Goal: Task Accomplishment & Management: Complete application form

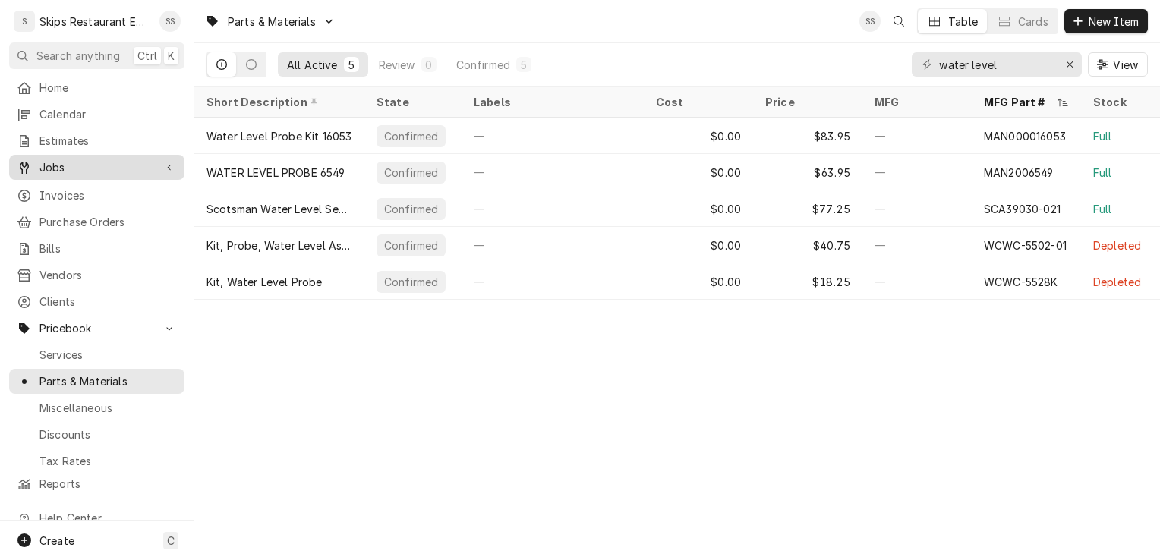
click at [58, 168] on span "Jobs" at bounding box center [96, 167] width 115 height 16
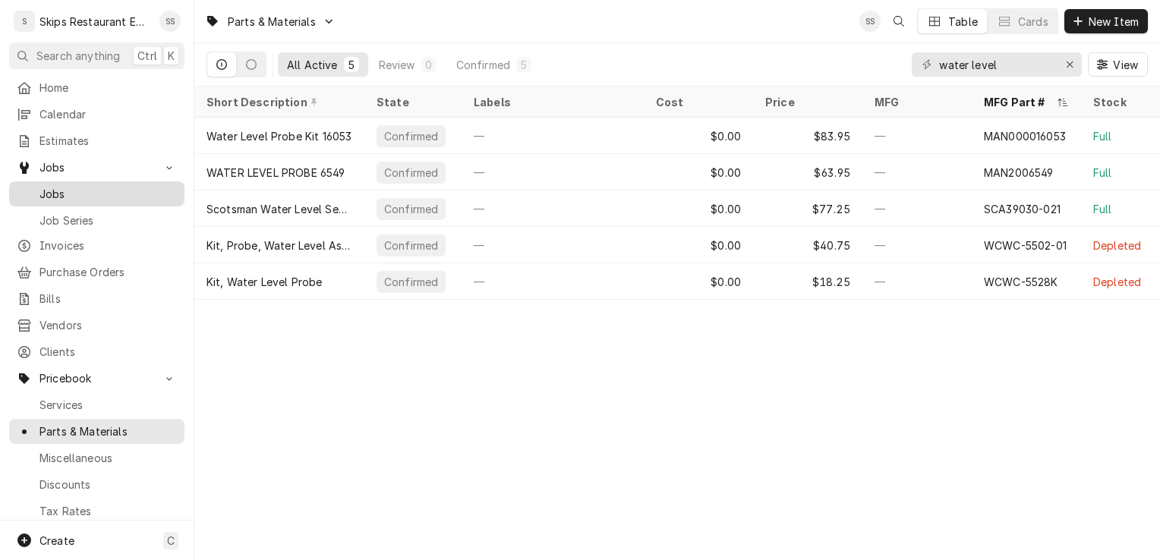
click at [55, 188] on span "Jobs" at bounding box center [107, 194] width 137 height 16
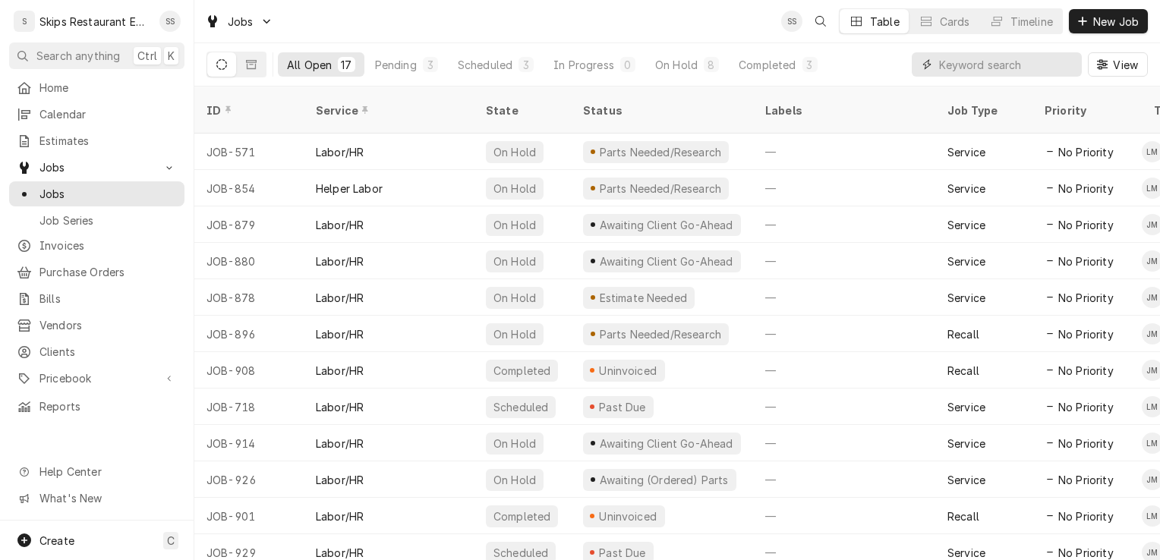
click at [1018, 61] on input "Dynamic Content Wrapper" at bounding box center [1006, 64] width 135 height 24
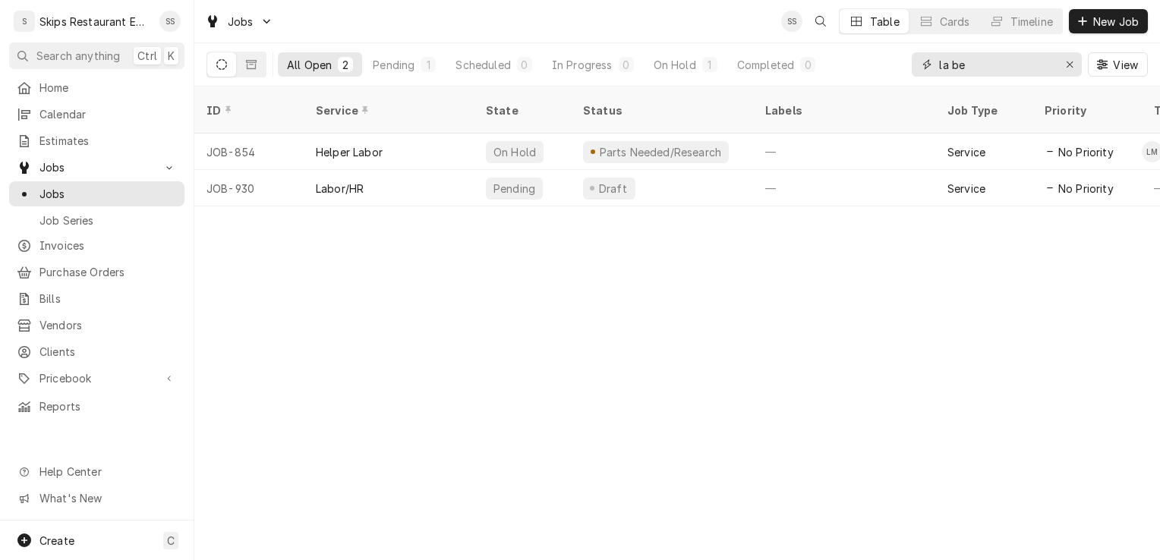
type input "la be"
click at [1105, 18] on span "New Job" at bounding box center [1117, 22] width 52 height 16
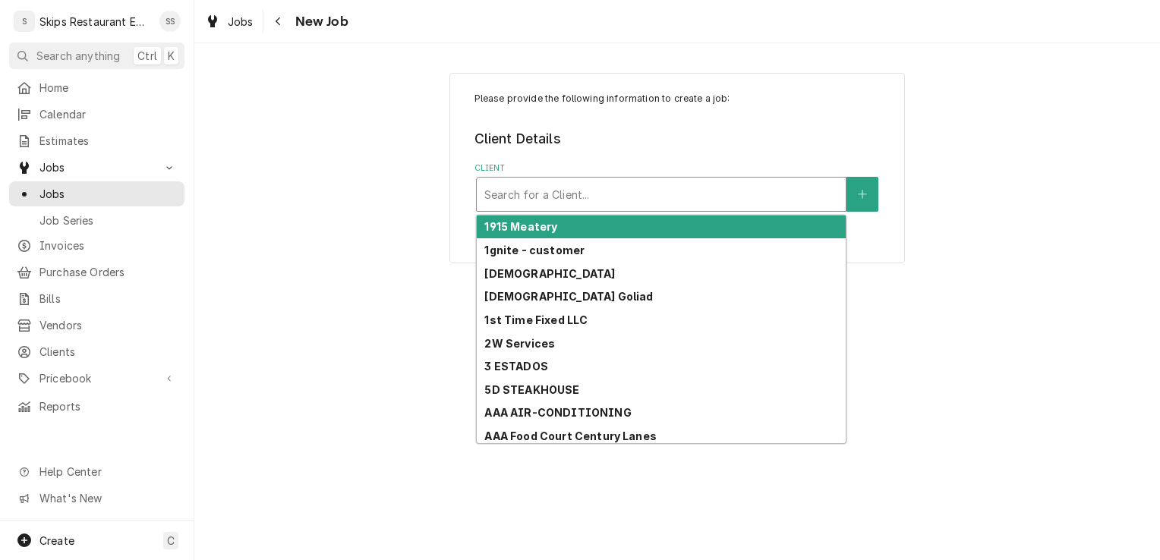
click at [519, 200] on div "Client" at bounding box center [662, 194] width 354 height 27
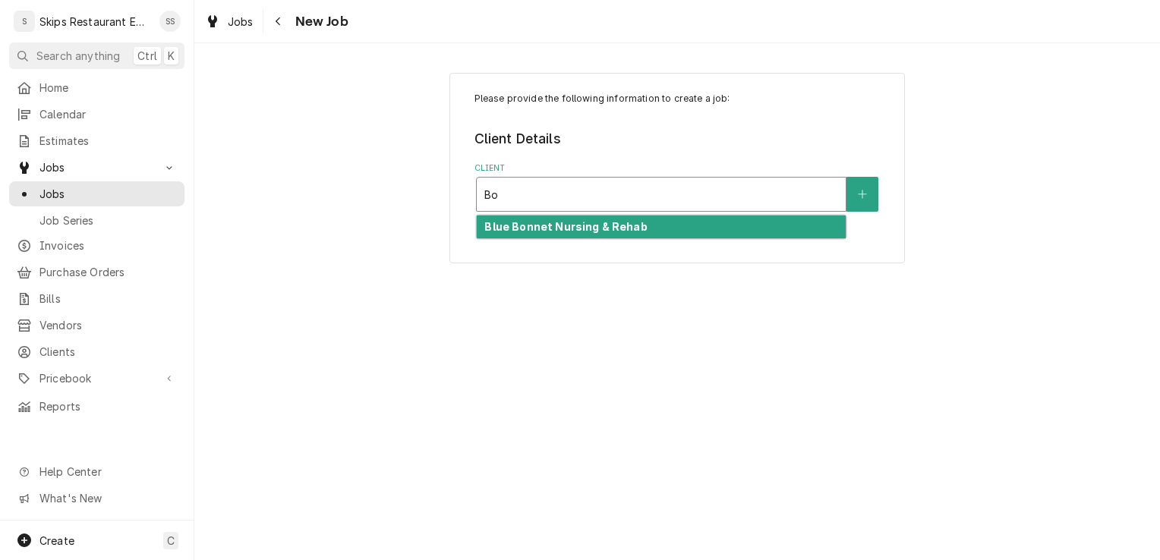
type input "B"
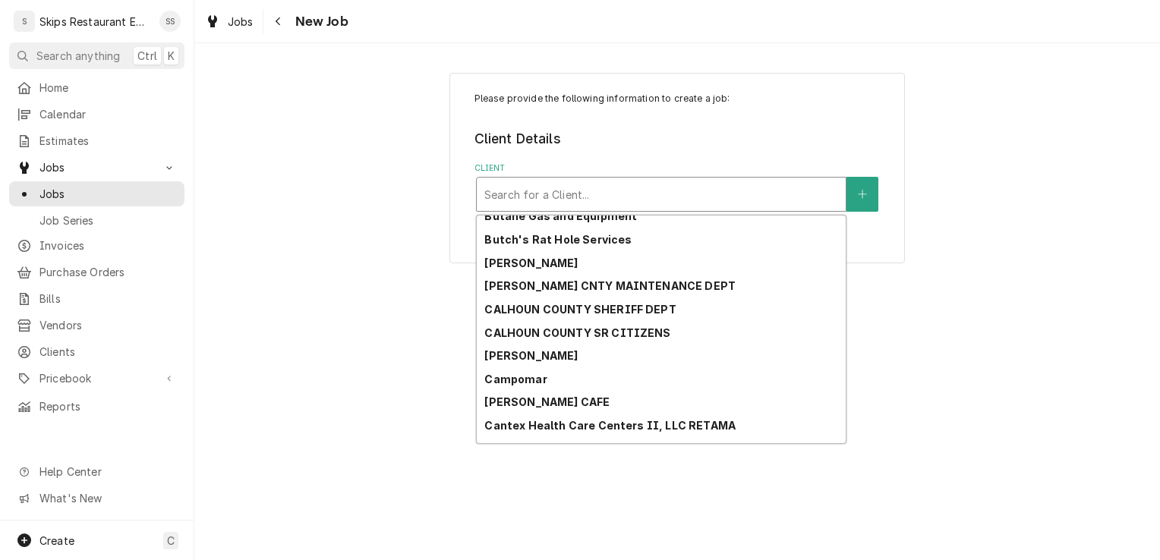
scroll to position [1698, 0]
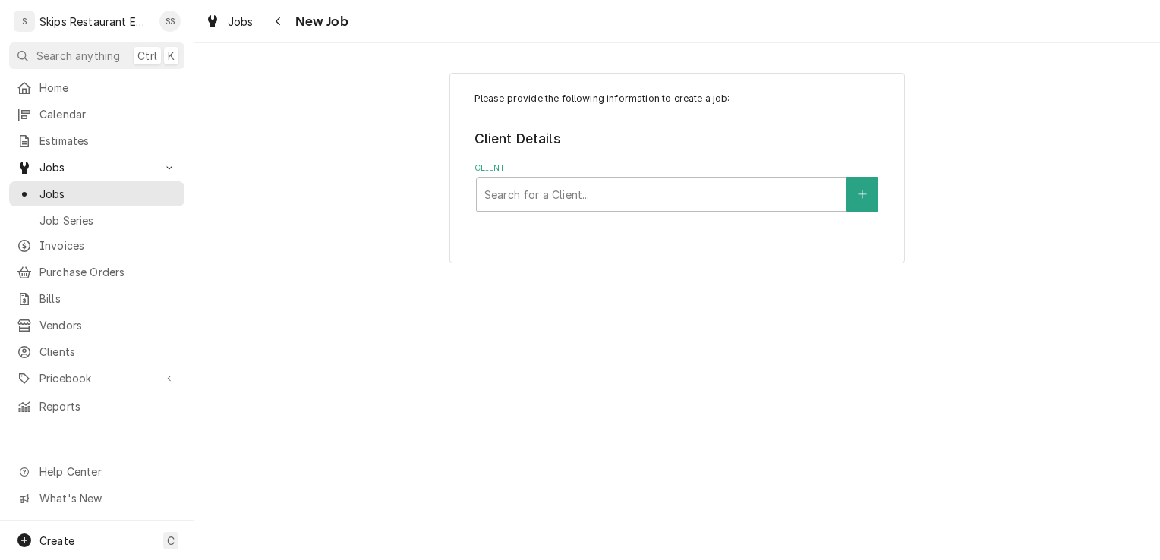
click at [838, 448] on div "Please provide the following information to create a job: Client Details Client…" at bounding box center [677, 301] width 966 height 517
click at [858, 193] on icon "Create New Client" at bounding box center [862, 194] width 9 height 11
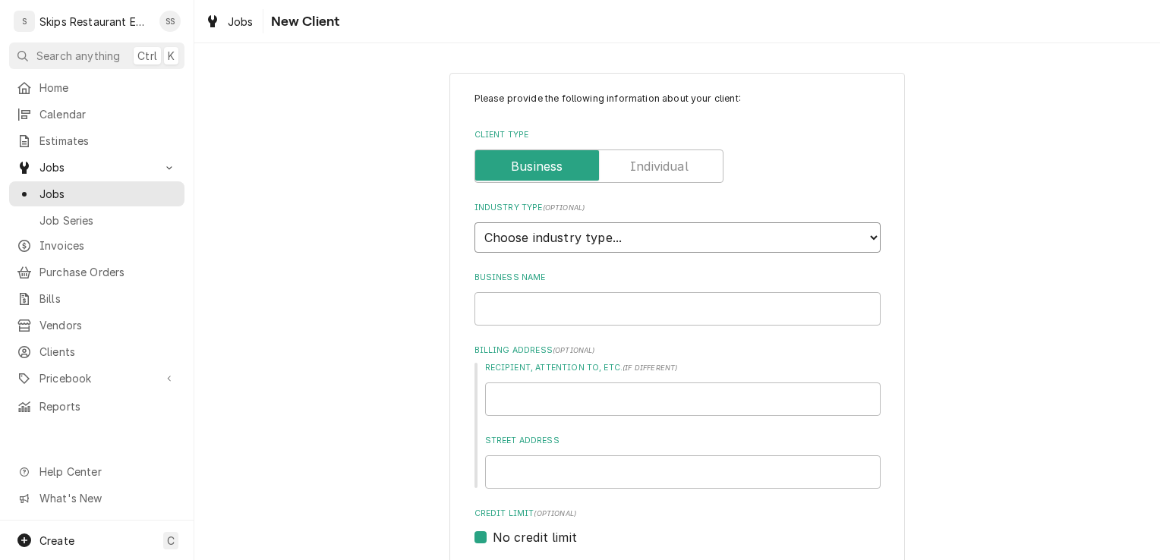
click at [563, 238] on select "Choose industry type... Residential Commercial Industrial Government" at bounding box center [678, 238] width 406 height 30
select select "2"
click at [475, 223] on select "Choose industry type... Residential Commercial Industrial Government" at bounding box center [678, 238] width 406 height 30
click at [514, 310] on input "Business Name" at bounding box center [678, 308] width 406 height 33
type textarea "x"
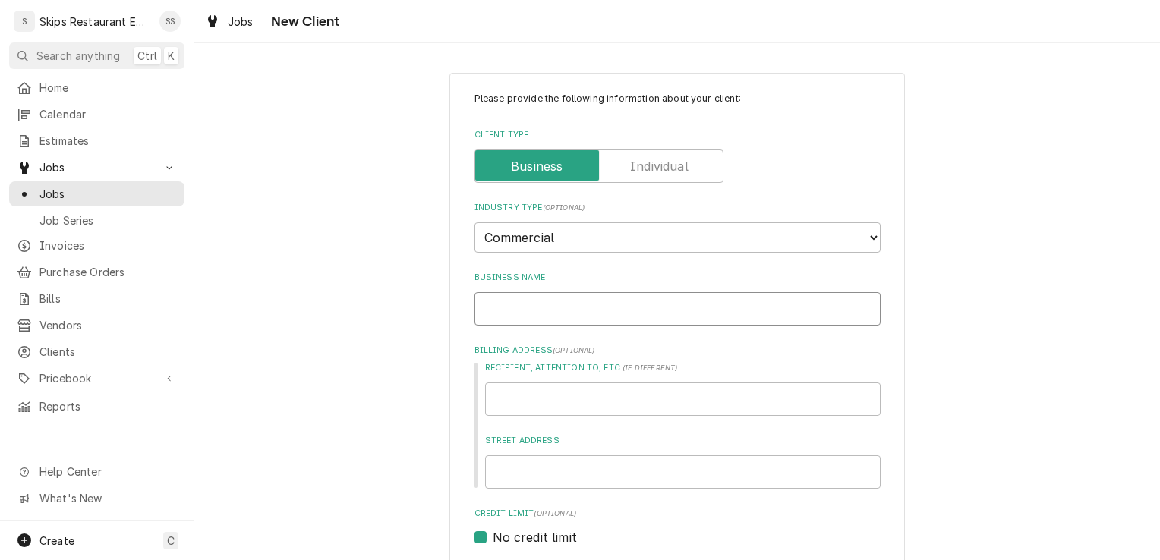
type input "B"
type textarea "x"
type input "Bo"
type textarea "x"
type input "Bon"
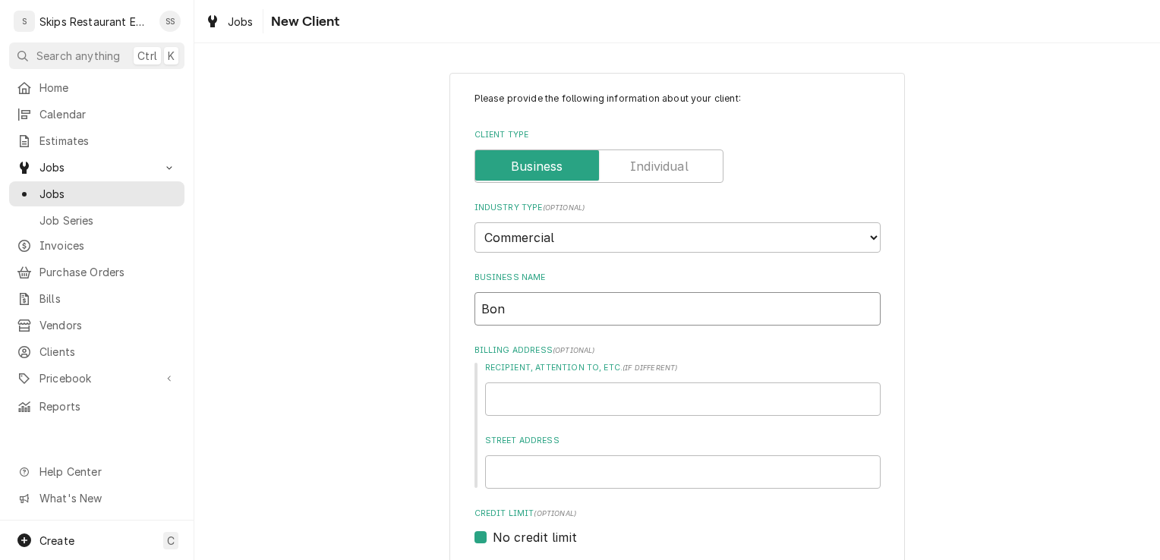
type textarea "x"
type input "Bonh"
type textarea "x"
type input "Bonho"
type textarea "x"
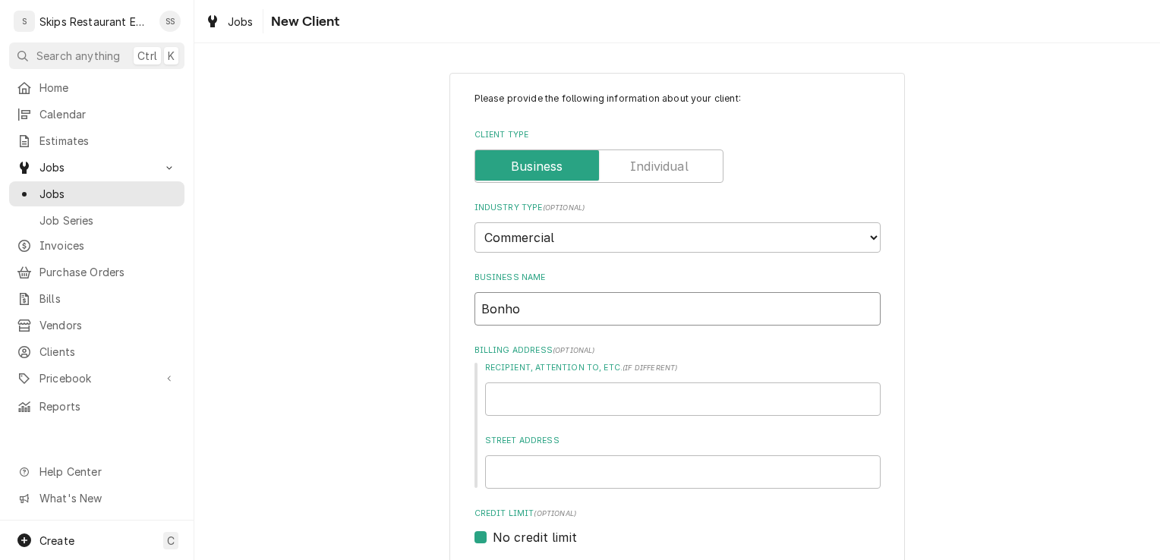
type input "Bonhof"
type textarea "x"
type input "Bonhoff"
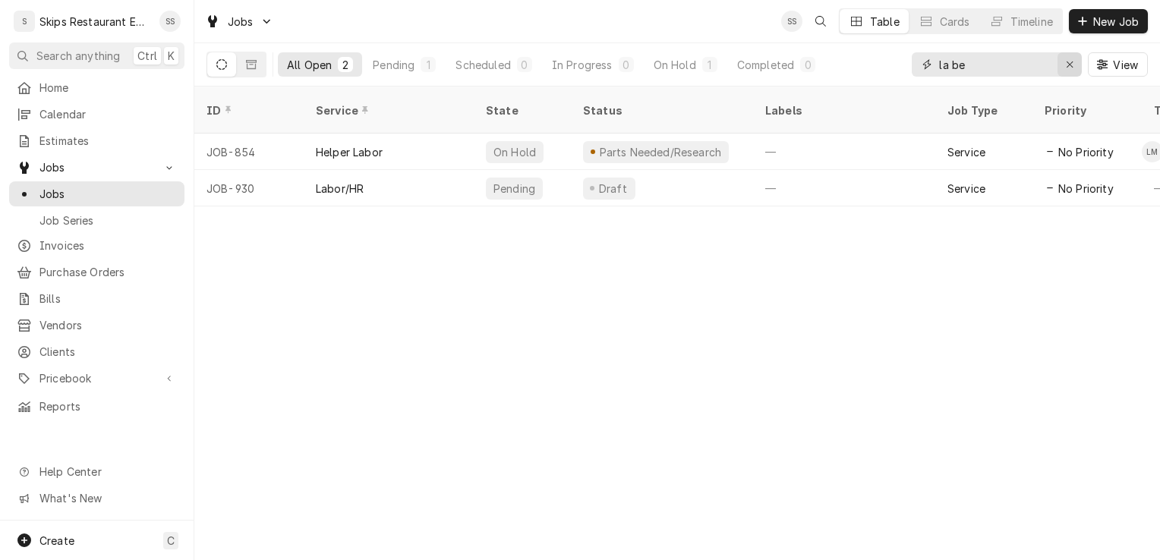
click at [1074, 62] on div "Erase input" at bounding box center [1069, 64] width 15 height 15
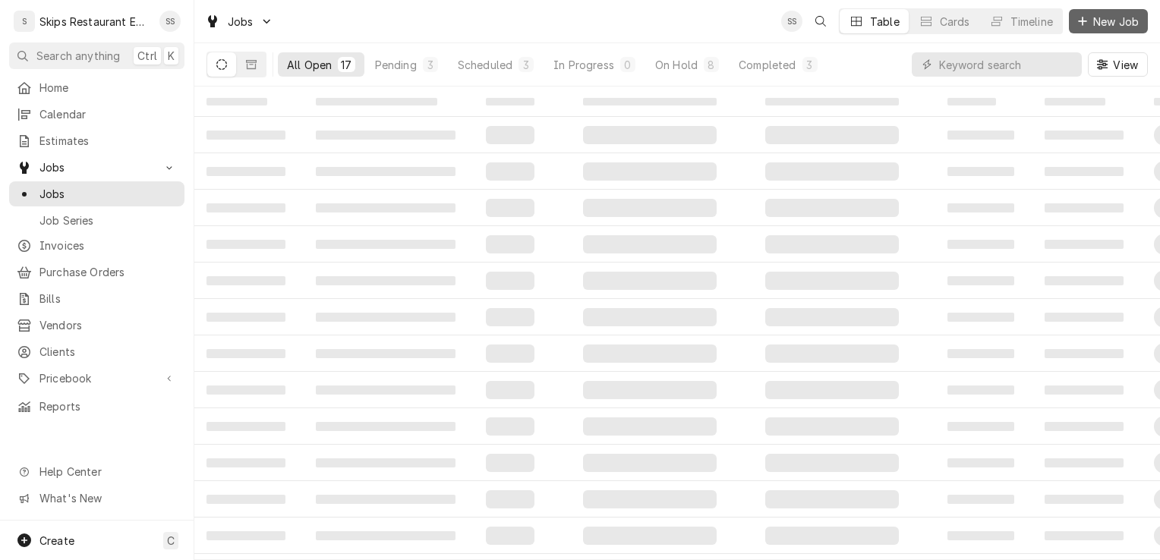
click at [1120, 17] on span "New Job" at bounding box center [1117, 22] width 52 height 16
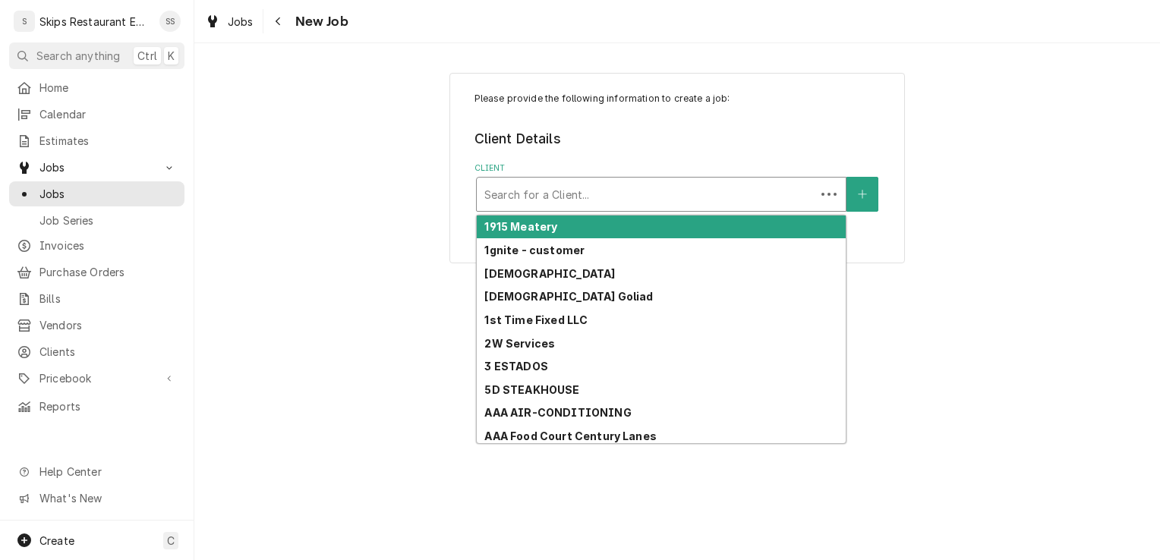
click at [545, 192] on div "Client" at bounding box center [647, 194] width 324 height 27
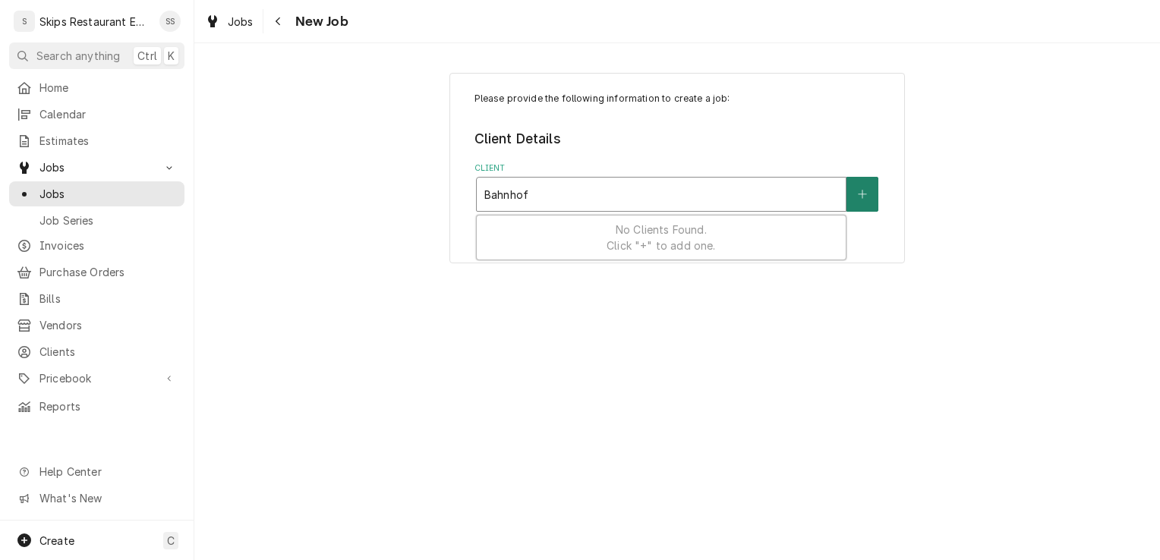
type input "Bahnhof"
click at [870, 197] on button "Client" at bounding box center [863, 194] width 32 height 35
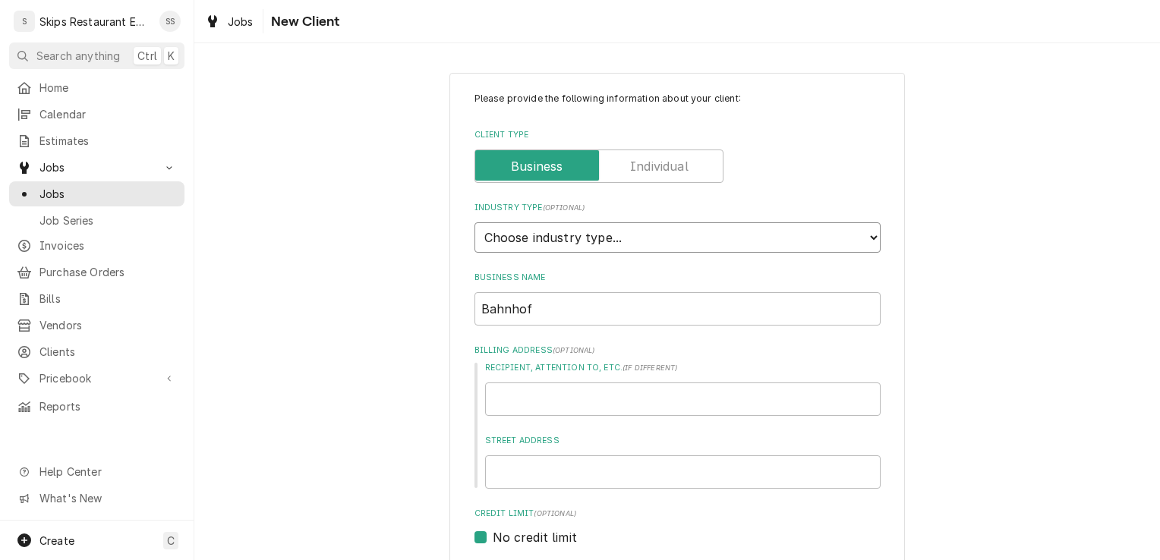
click at [582, 226] on select "Choose industry type... Residential Commercial Industrial Government" at bounding box center [678, 238] width 406 height 30
select select "2"
click at [475, 223] on select "Choose industry type... Residential Commercial Industrial Government" at bounding box center [678, 238] width 406 height 30
click at [536, 307] on input "Bahnhof" at bounding box center [678, 308] width 406 height 33
type textarea "x"
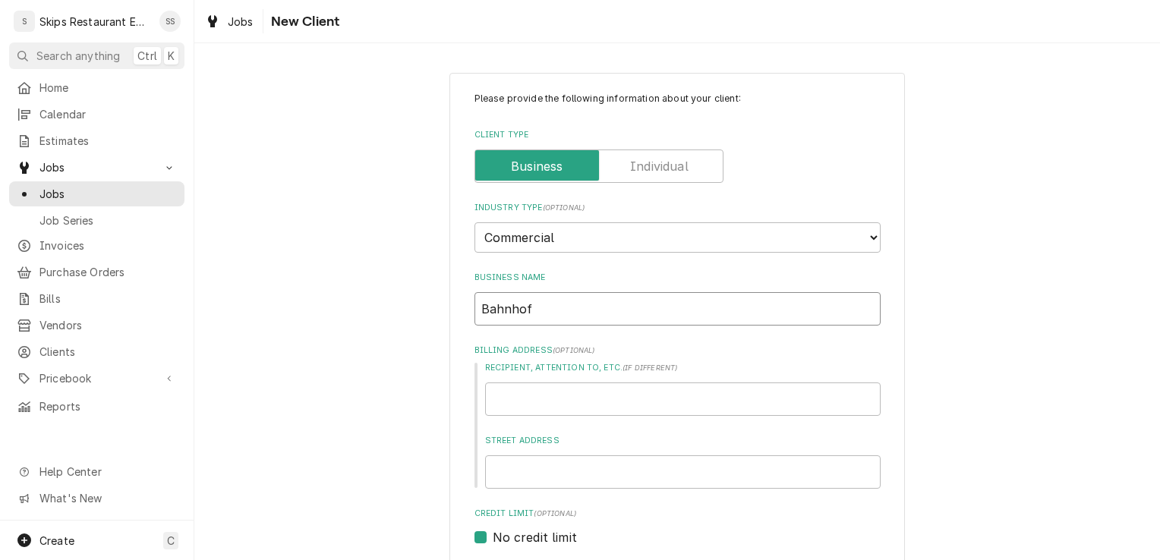
type input "Bahnhof"
type textarea "x"
type input "Bahnhof C"
type textarea "x"
type input "Bahnhof Ca"
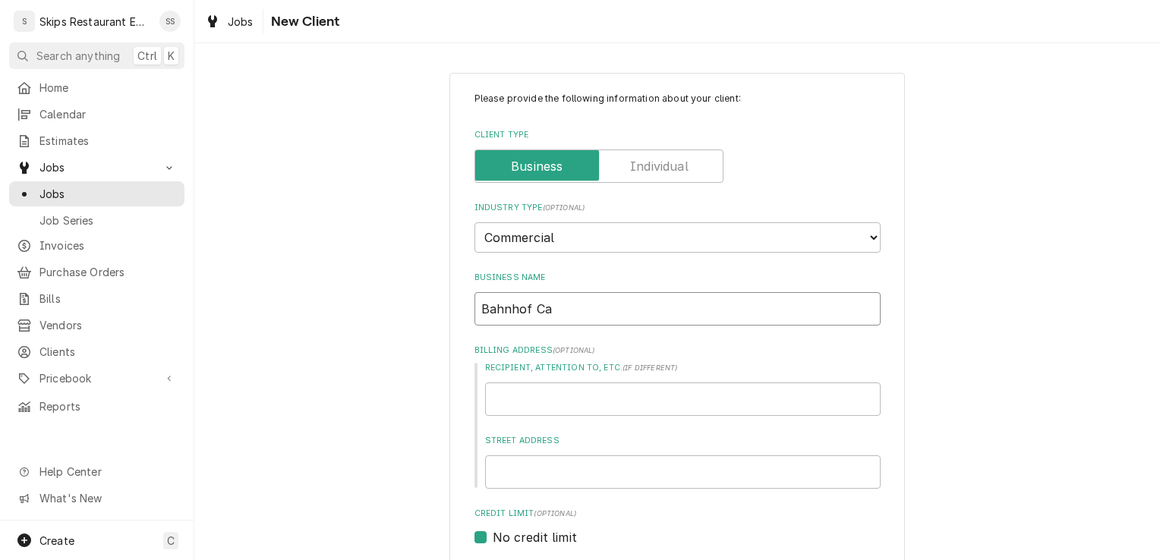
type textarea "x"
type input "Bahnhof Caf"
type textarea "x"
type input "Bahnhof Cafe"
type textarea "x"
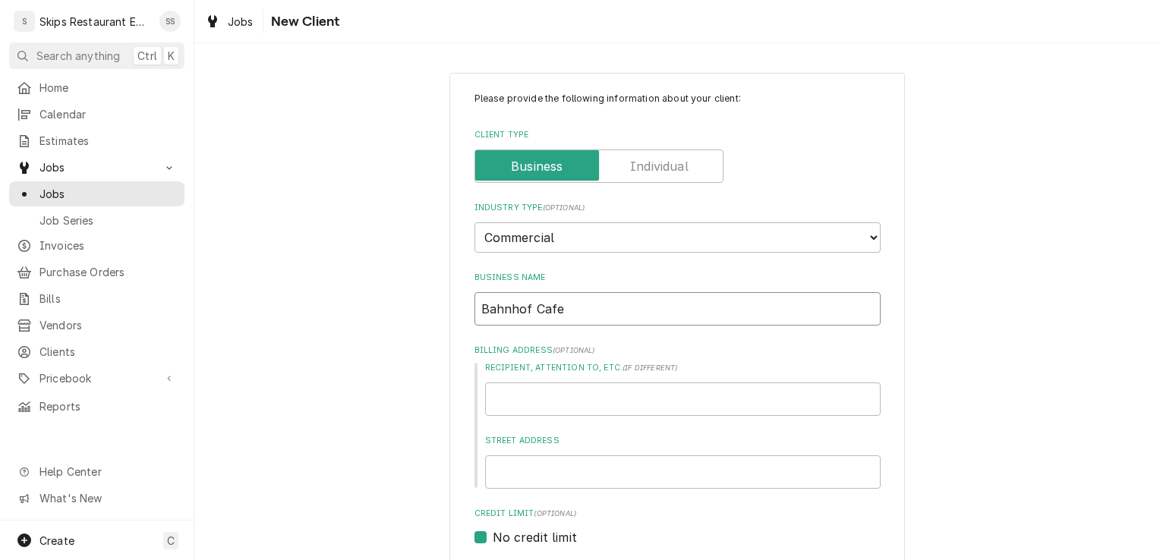
type input "Bahnhof Cafe"
click at [505, 469] on input "Street Address" at bounding box center [683, 472] width 396 height 33
type textarea "x"
type input "2"
type textarea "x"
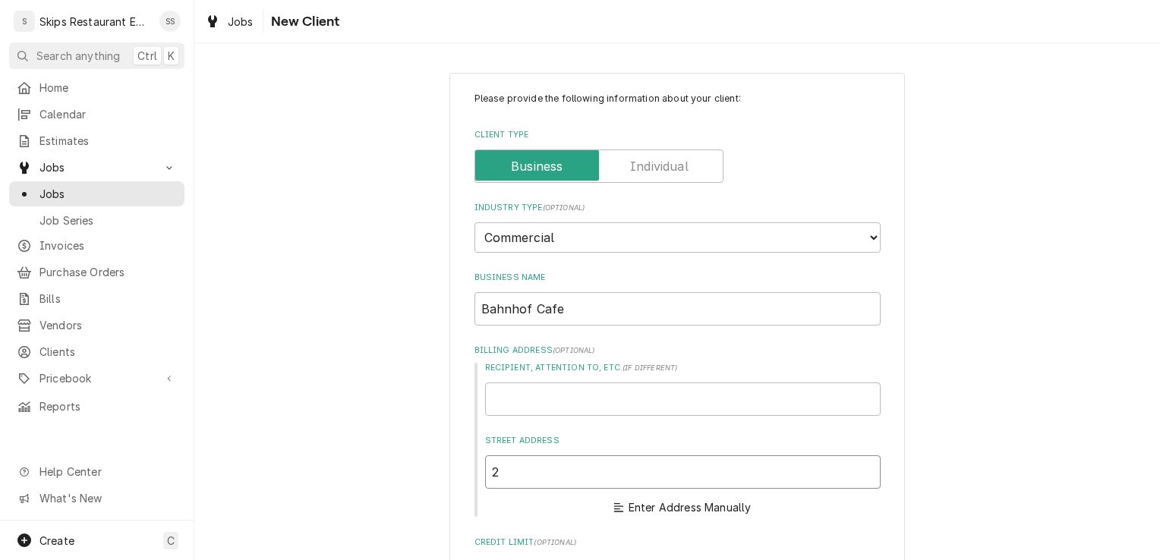
type input "21"
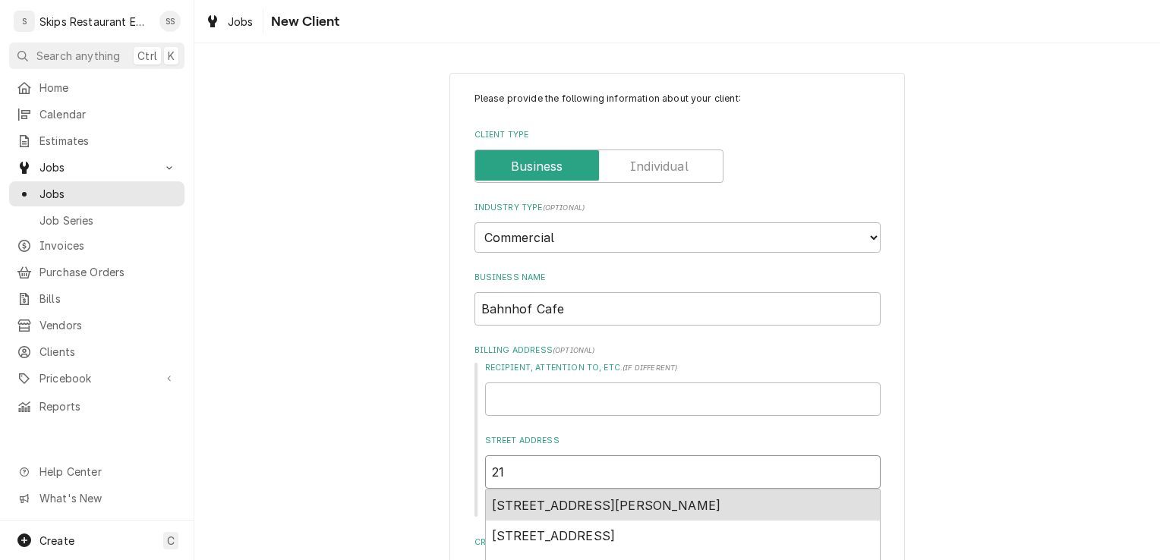
type textarea "x"
type input "213"
type textarea "x"
type input "213"
type textarea "x"
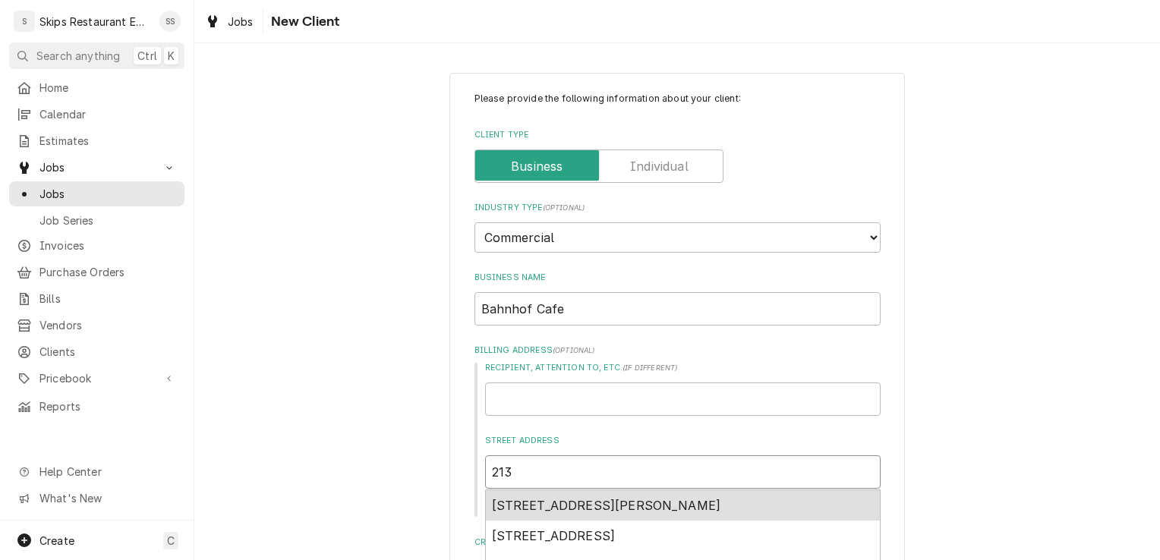
type input "213 W"
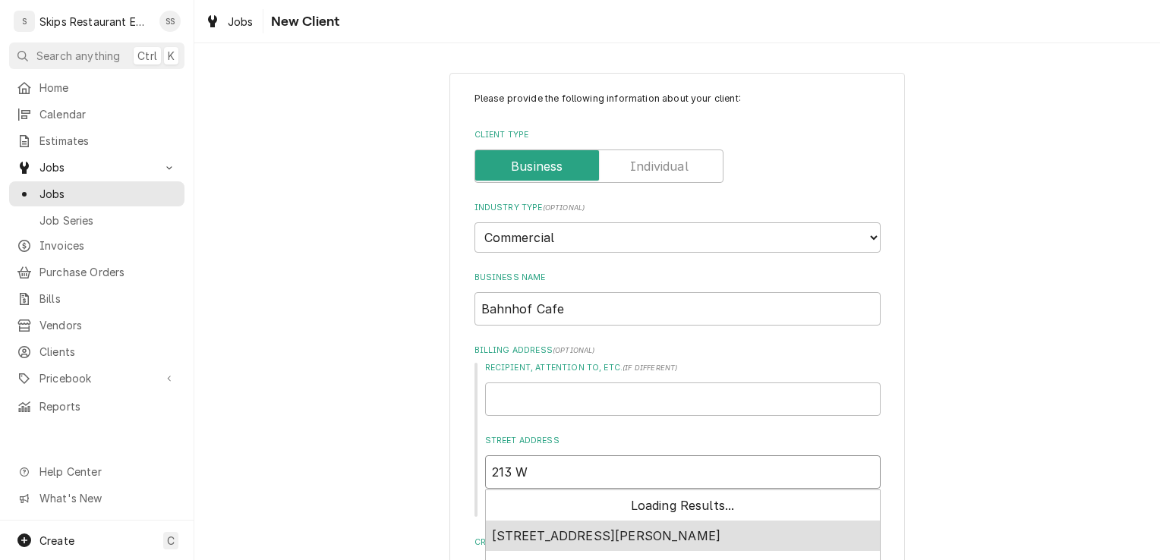
type textarea "x"
type input "213 W"
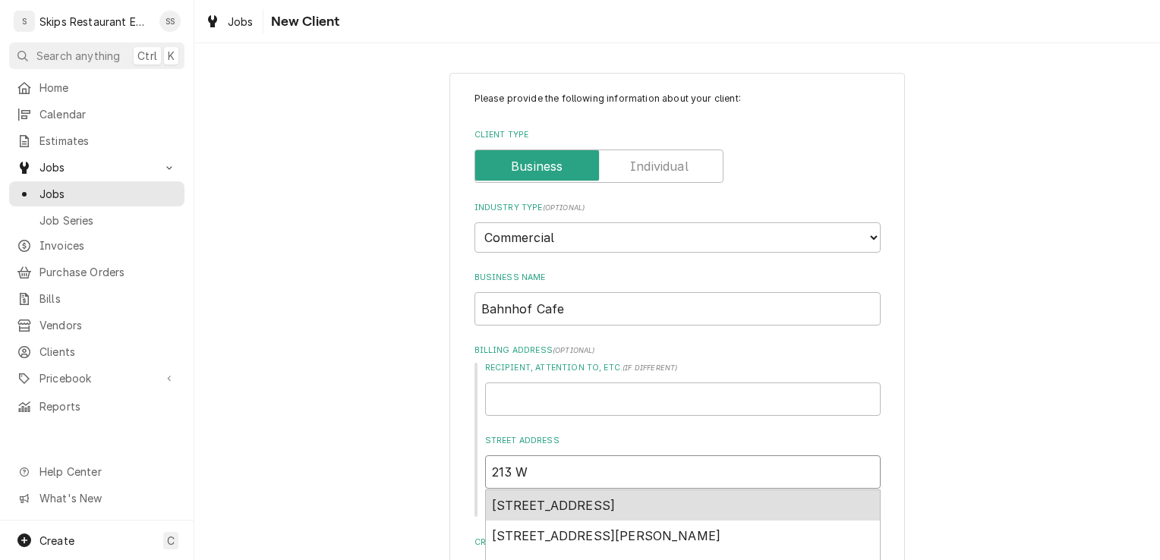
type textarea "x"
type input "213 W M"
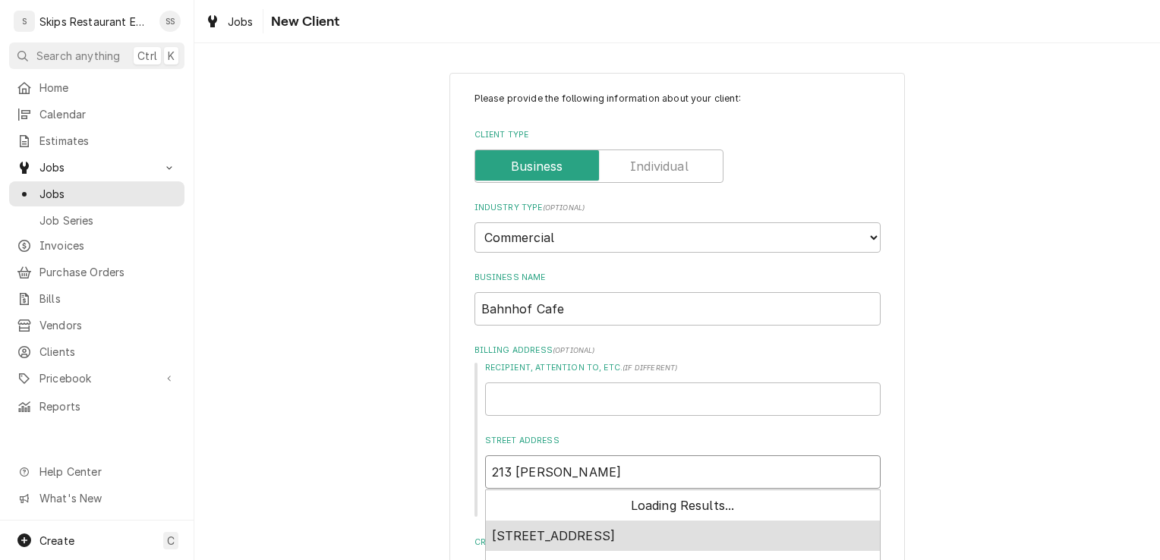
type textarea "x"
type input "213 W Ma"
type textarea "x"
type input "213 W Mai"
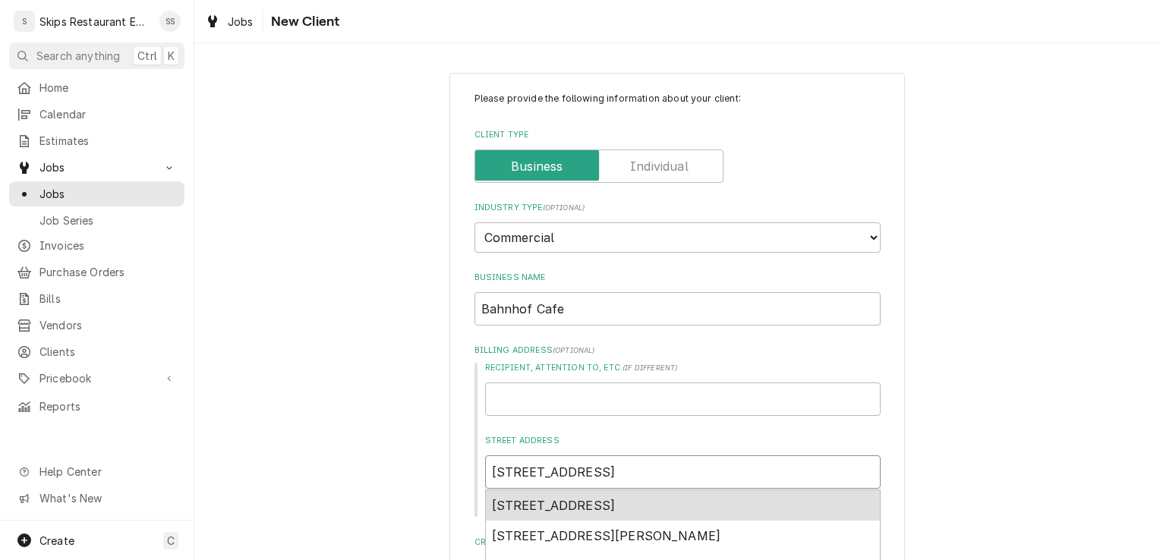
type textarea "x"
type input "213 W Main"
click at [526, 506] on span "213 W Main St, Cuero, TX, USA" at bounding box center [554, 505] width 124 height 15
type textarea "x"
type input "213 W Main St"
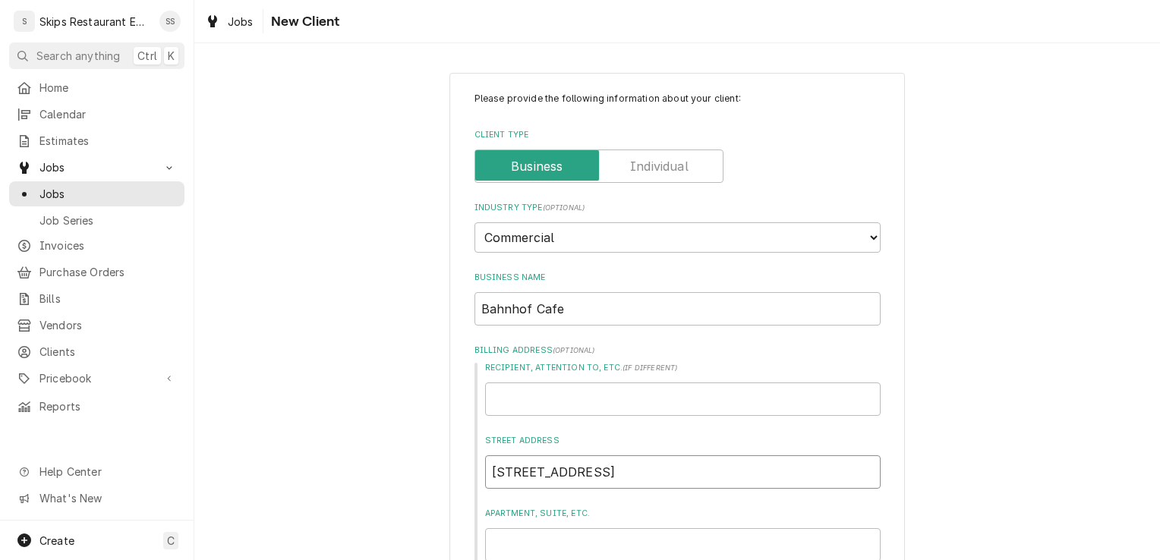
type textarea "x"
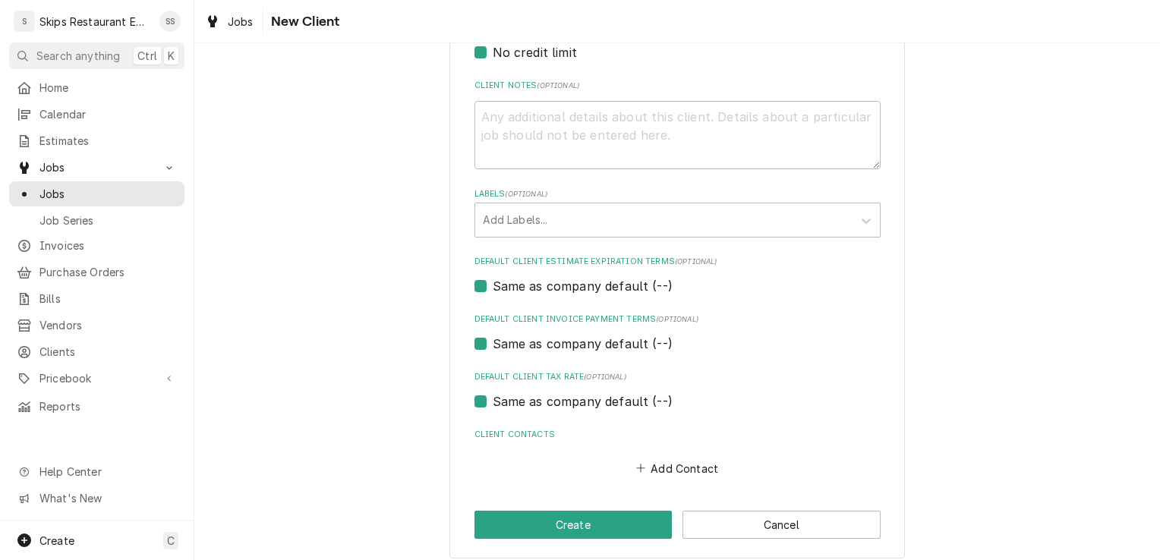
scroll to position [715, 0]
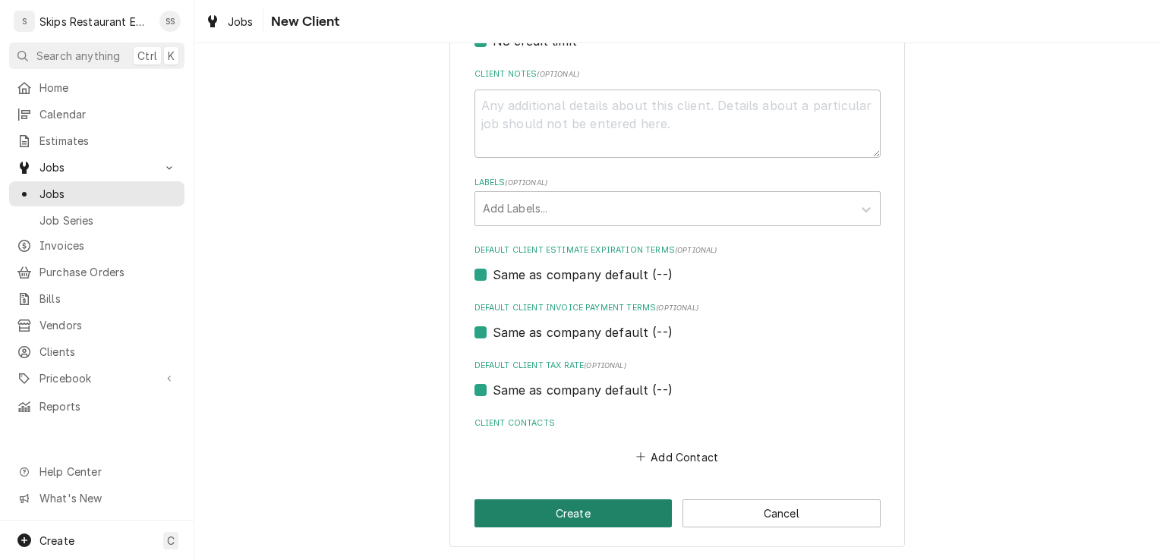
type input "213 W Main St"
click at [583, 509] on button "Create" at bounding box center [574, 514] width 198 height 28
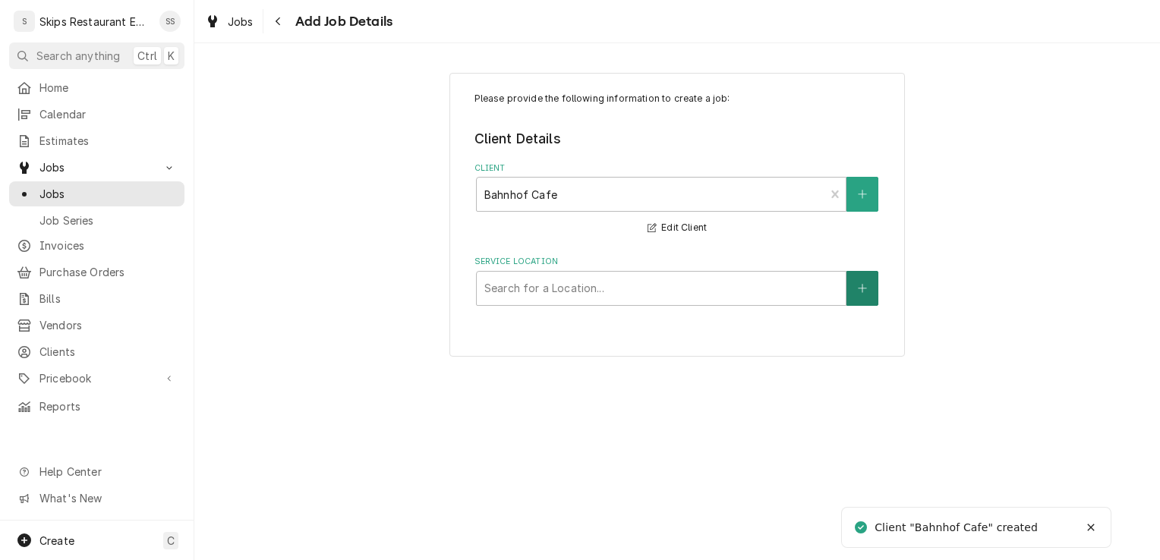
click at [863, 284] on icon "Create New Location" at bounding box center [862, 288] width 8 height 8
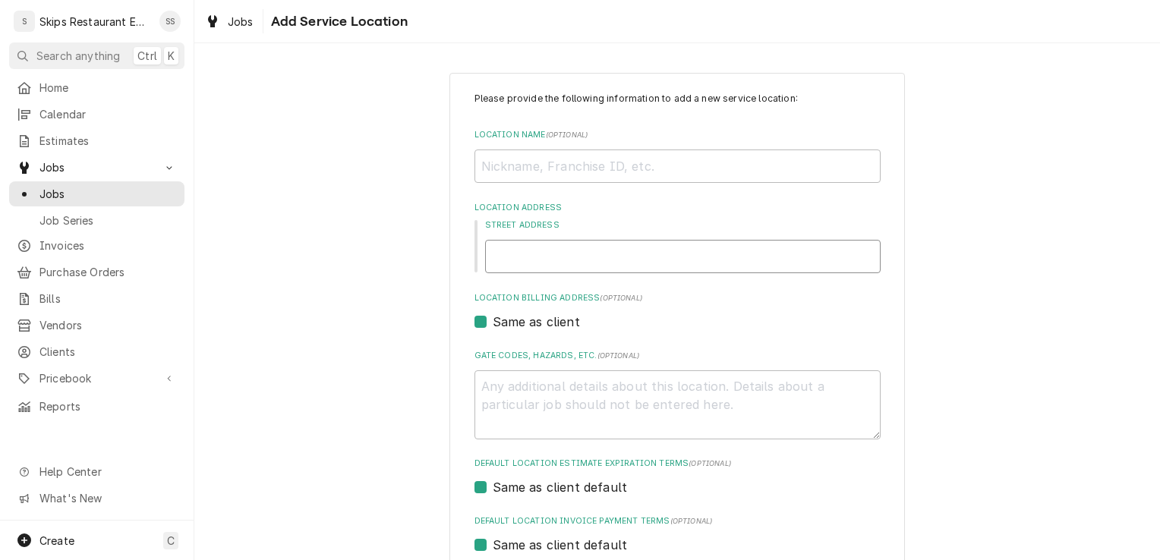
click at [526, 263] on input "Street Address" at bounding box center [683, 256] width 396 height 33
type textarea "x"
type input "2"
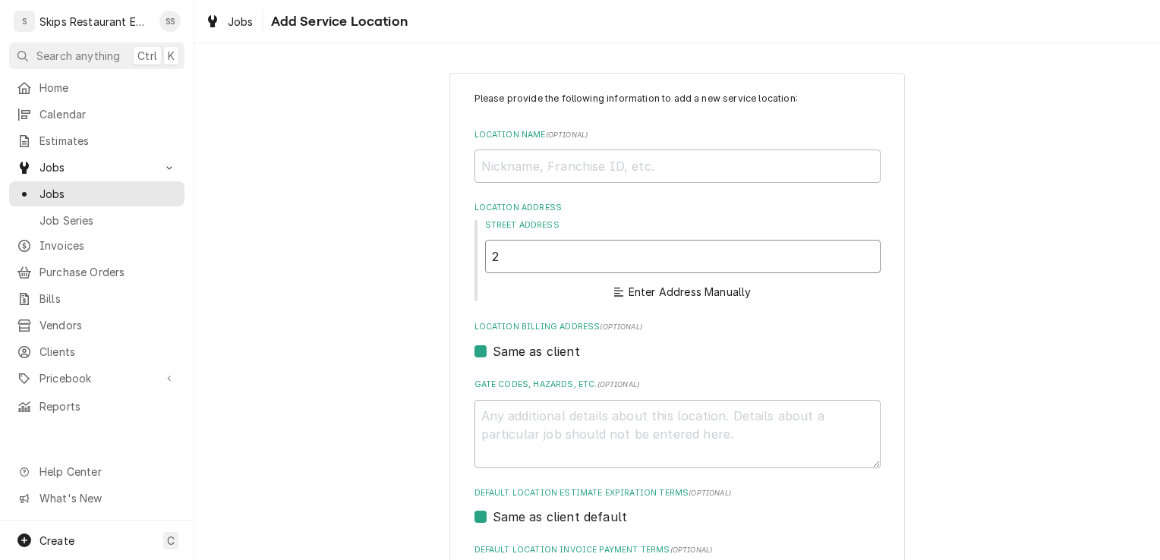
type textarea "x"
type input "21"
type textarea "x"
type input "213"
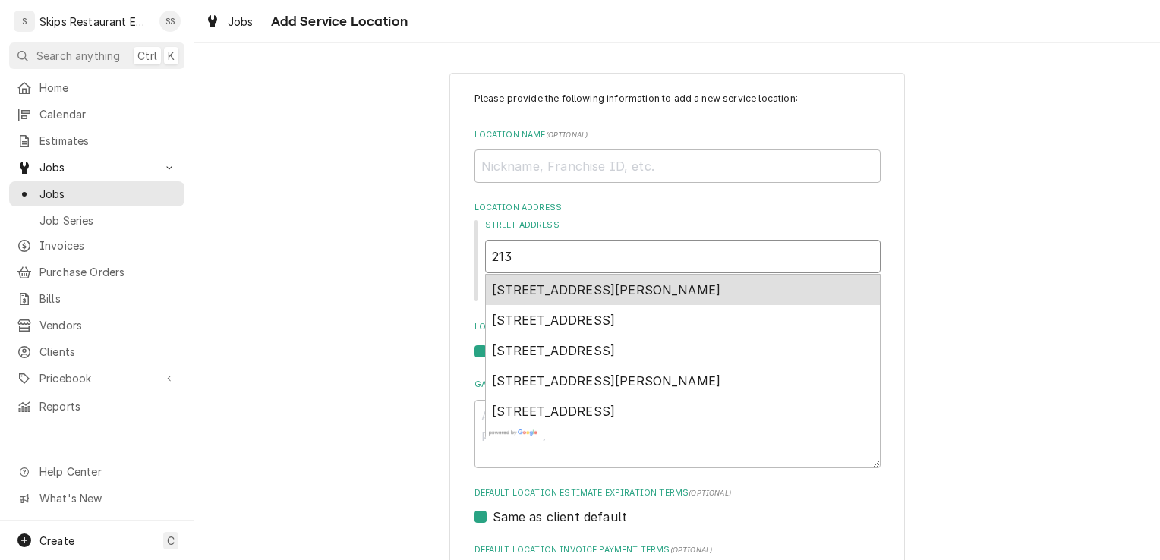
type textarea "x"
type input "213"
type textarea "x"
type input "213 W"
type textarea "x"
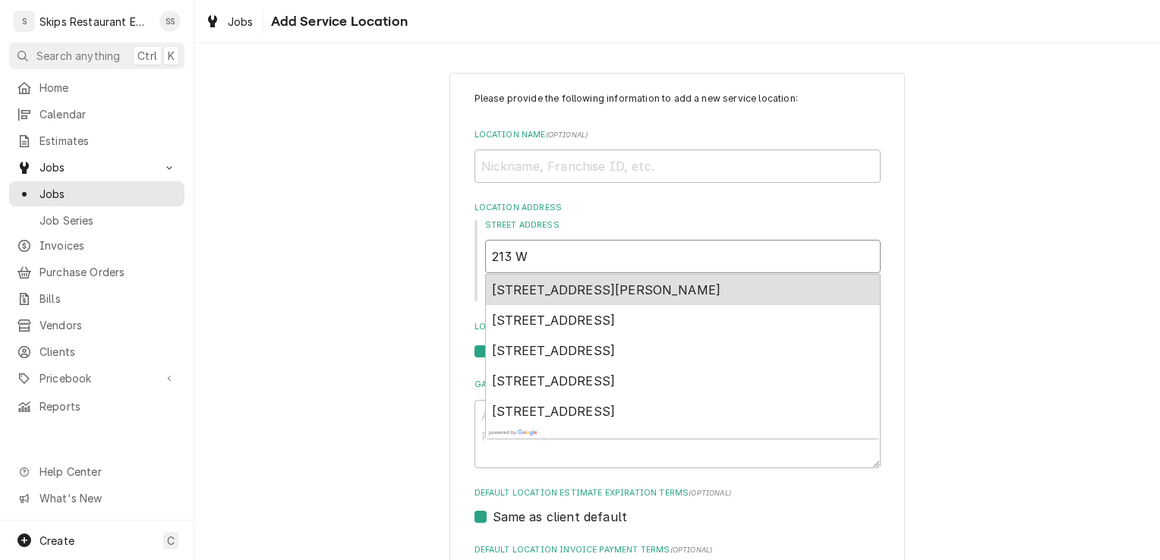
type input "213 W"
type textarea "x"
type input "213 W M"
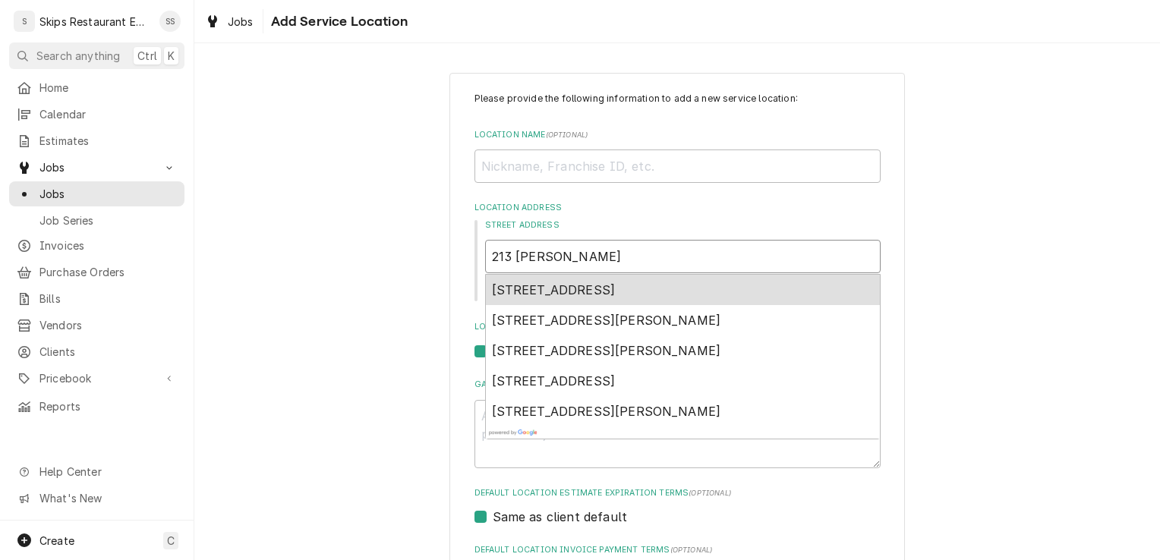
type textarea "x"
type input "213 W Mai"
type textarea "x"
type input "213 W Main"
click at [557, 289] on span "213 W Main St, Cuero, TX, USA" at bounding box center [554, 290] width 124 height 15
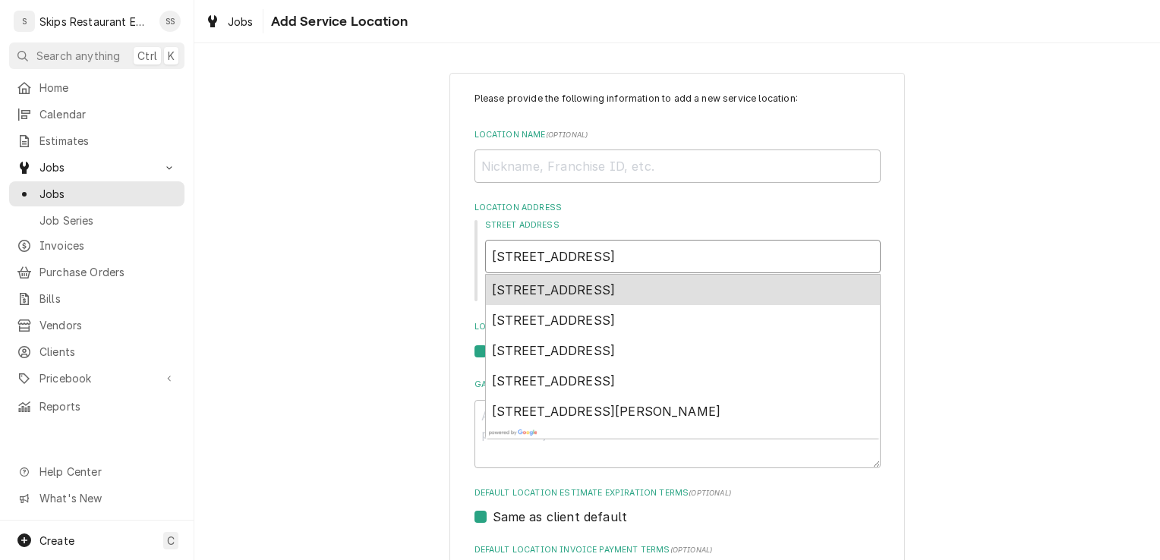
type textarea "x"
type input "213 W Main St"
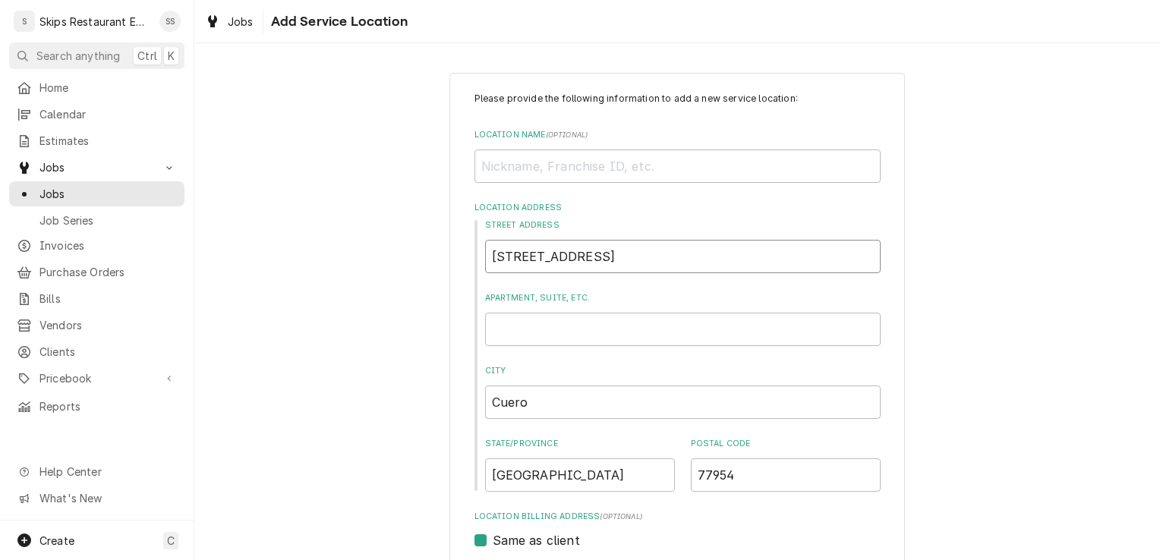
type textarea "x"
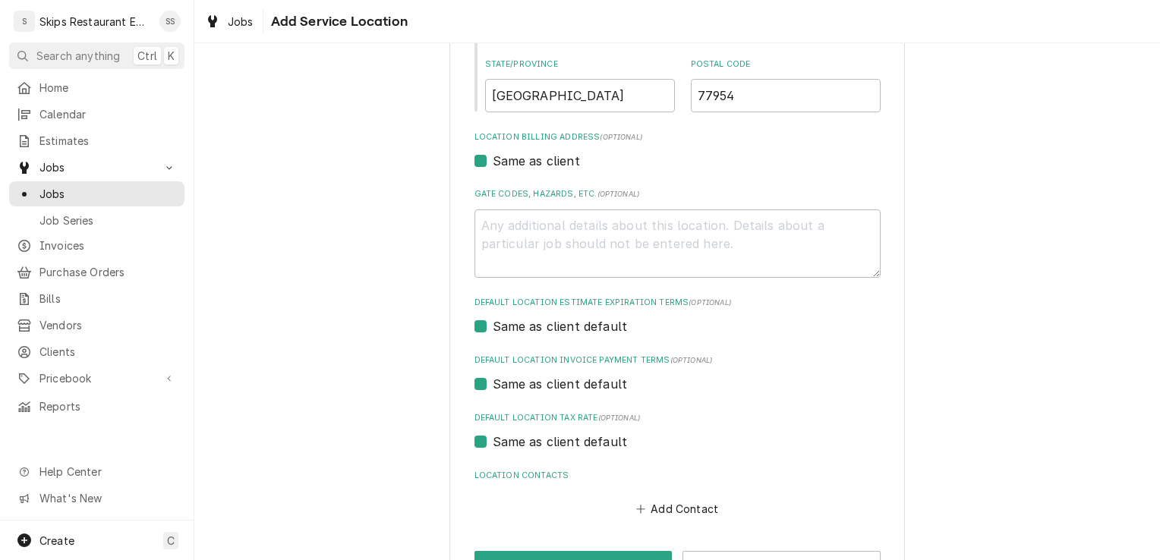
scroll to position [431, 0]
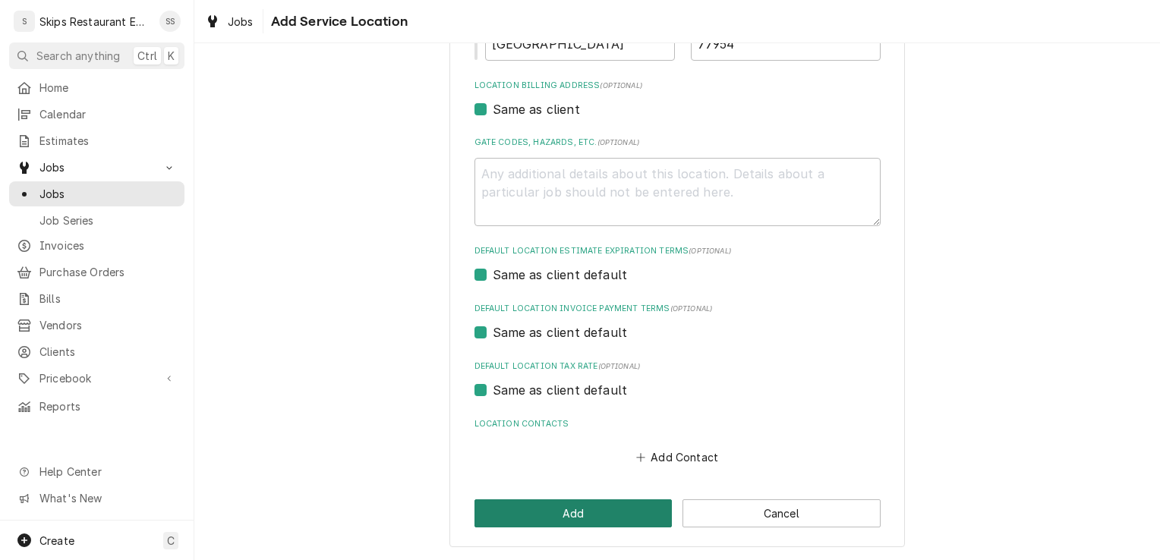
type input "213 W Main St"
click at [545, 508] on button "Add" at bounding box center [574, 514] width 198 height 28
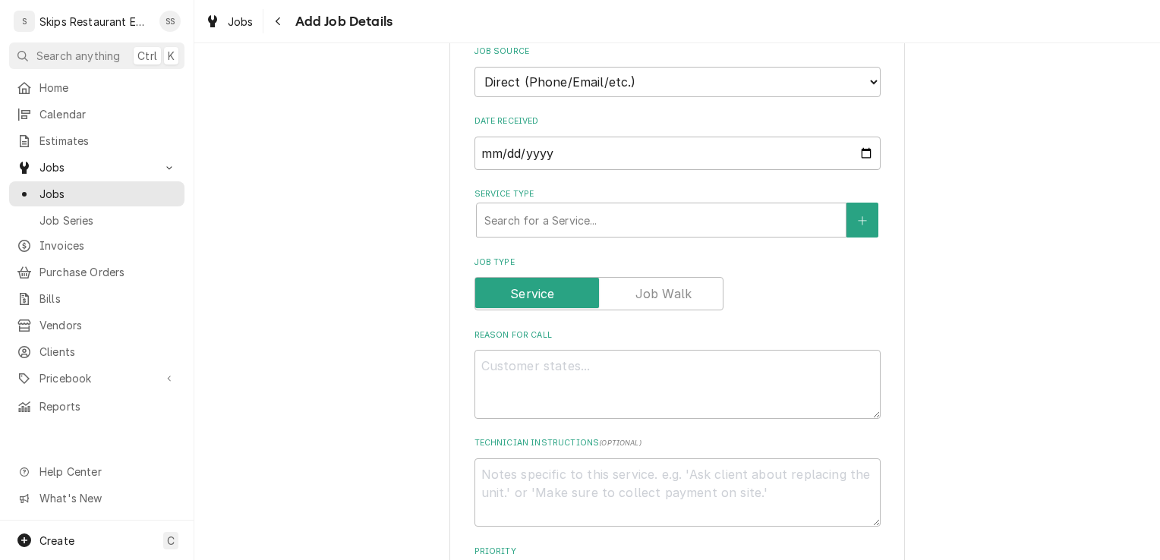
scroll to position [378, 0]
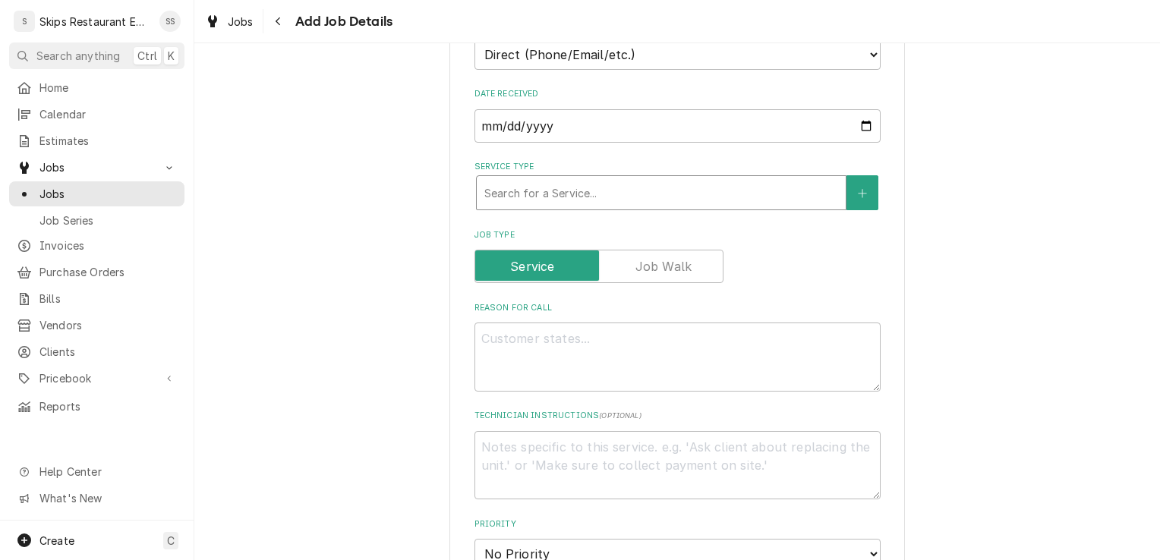
click at [526, 200] on div "Service Type" at bounding box center [662, 192] width 354 height 27
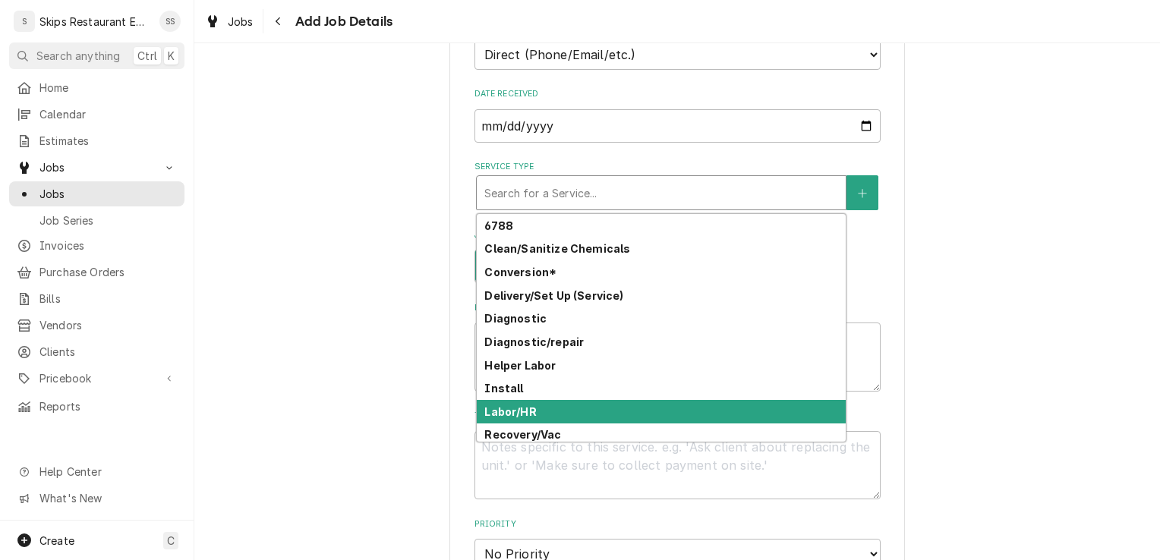
click at [521, 415] on strong "Labor/HR" at bounding box center [511, 412] width 52 height 13
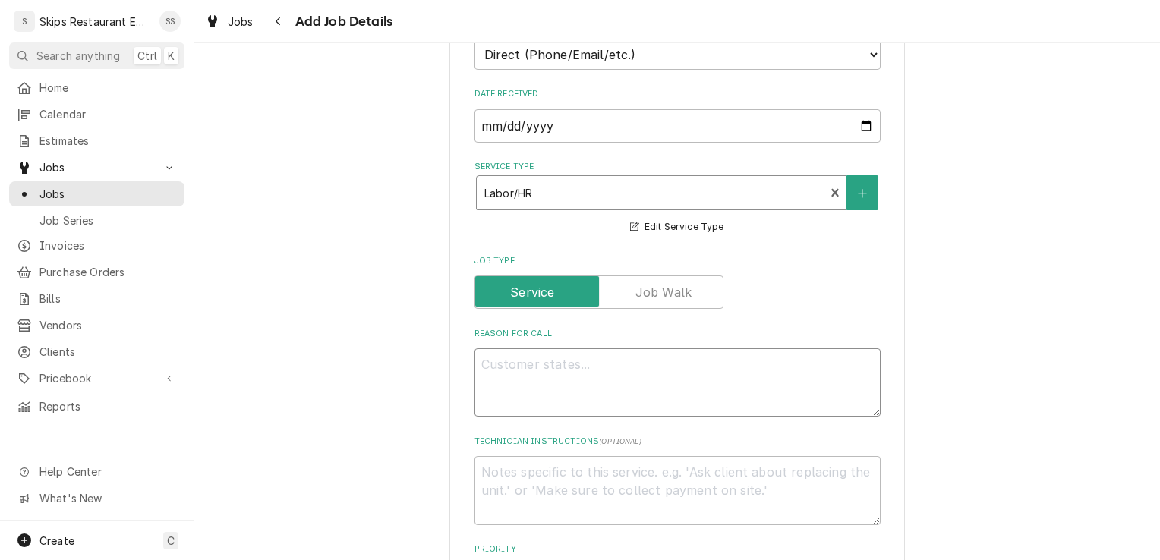
click at [516, 364] on textarea "Reason For Call" at bounding box center [678, 383] width 406 height 68
type textarea "x"
type textarea "P"
type textarea "x"
type textarea "Pr"
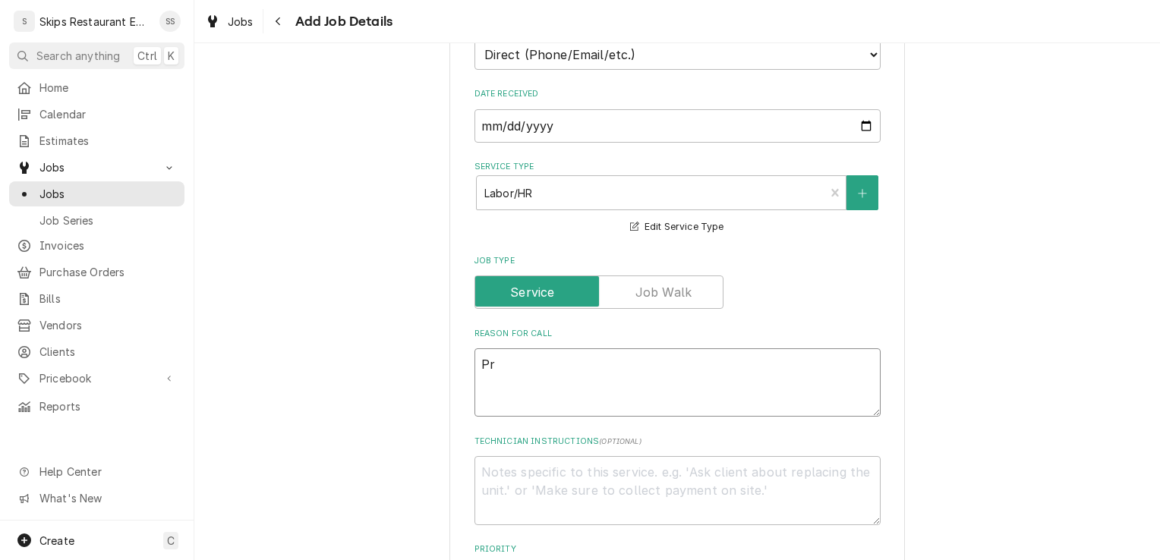
type textarea "x"
type textarea "Pre"
type textarea "x"
type textarea "Prep"
type textarea "x"
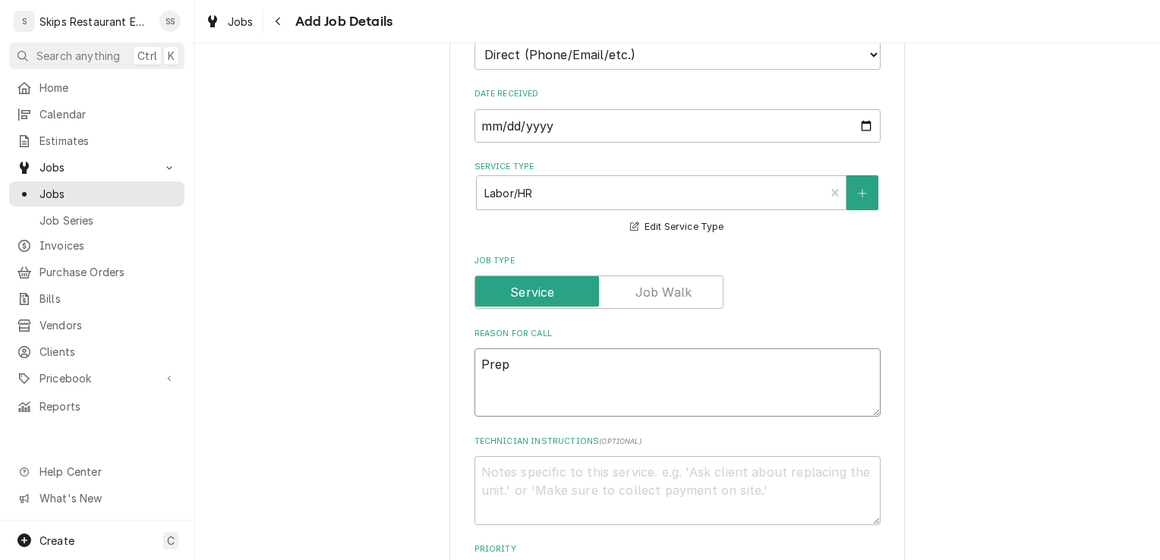
type textarea "Prep"
type textarea "x"
type textarea "Prep s"
type textarea "x"
type textarea "Prep st"
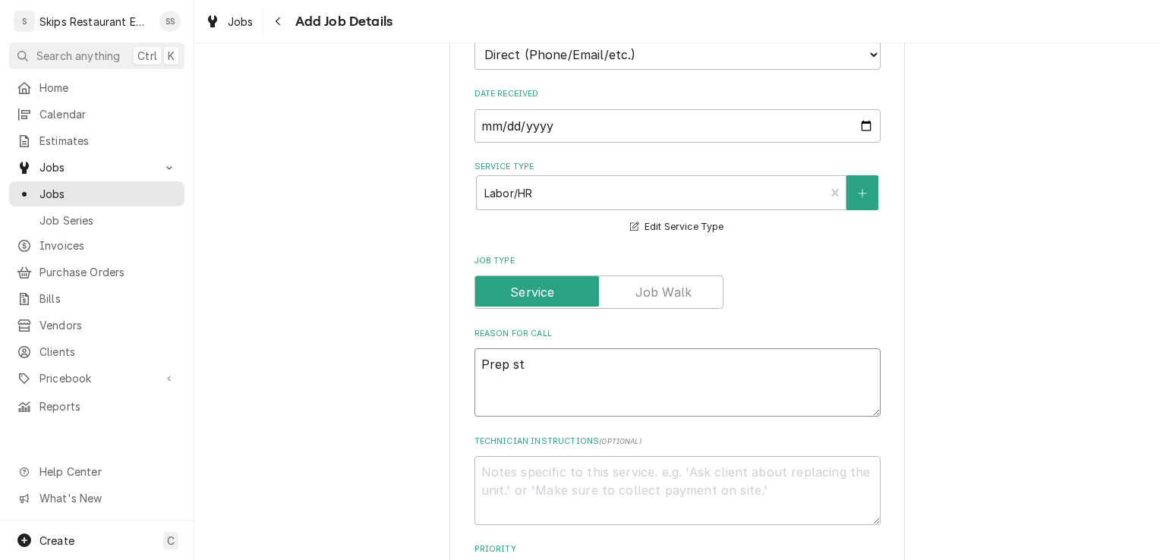
type textarea "x"
type textarea "Prep sta"
type textarea "x"
type textarea "Prep stat"
type textarea "x"
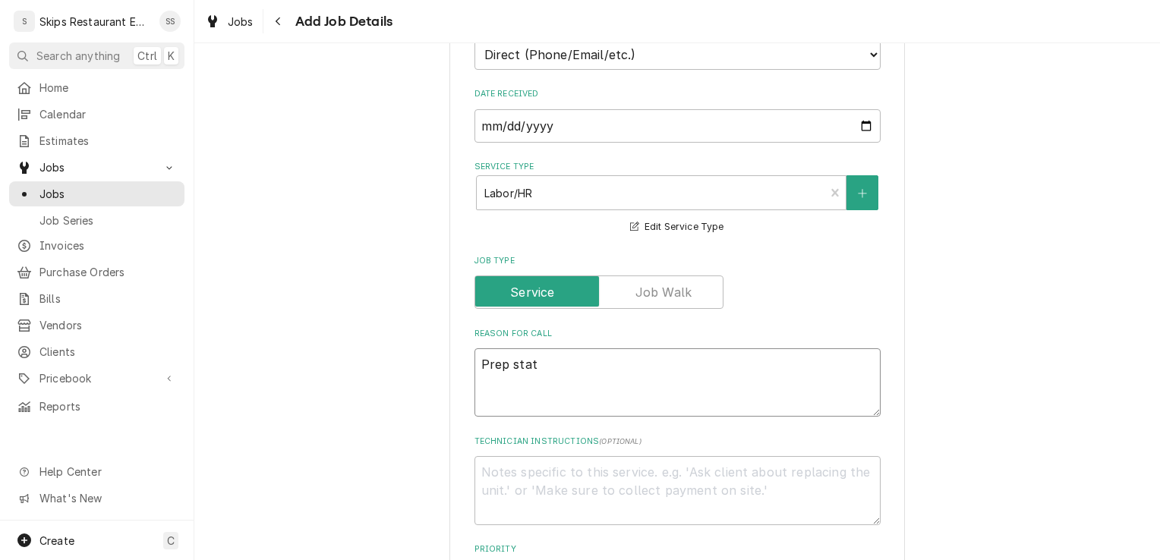
type textarea "Prep stati"
type textarea "x"
type textarea "Prep statio"
type textarea "x"
type textarea "Prep station"
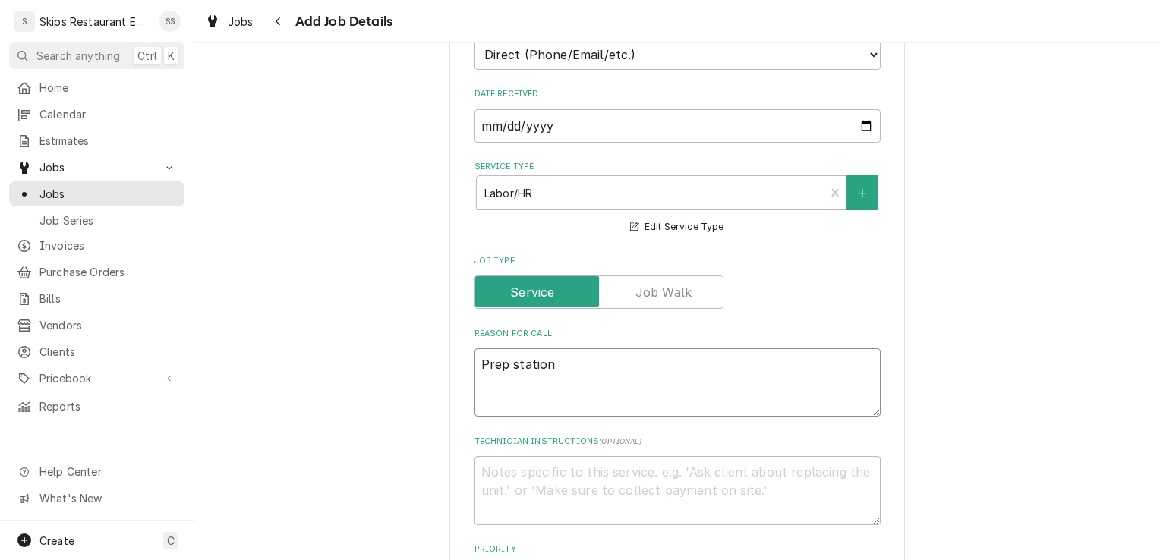
type textarea "x"
type textarea "Prep station"
type textarea "x"
type textarea "Prep station n"
type textarea "x"
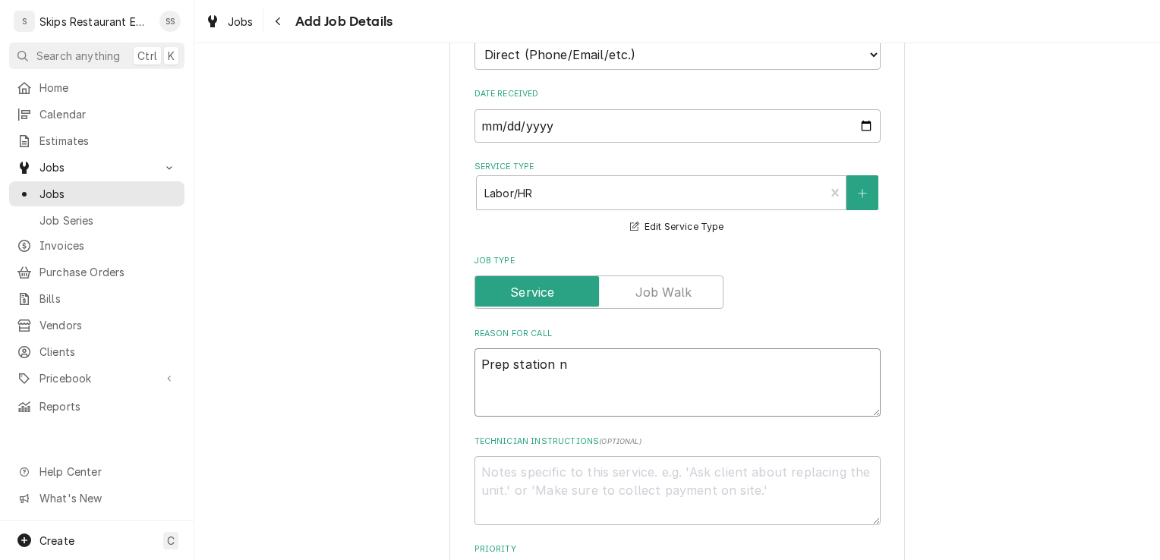
type textarea "Prep station no"
type textarea "x"
type textarea "Prep station not"
type textarea "x"
type textarea "Prep station not"
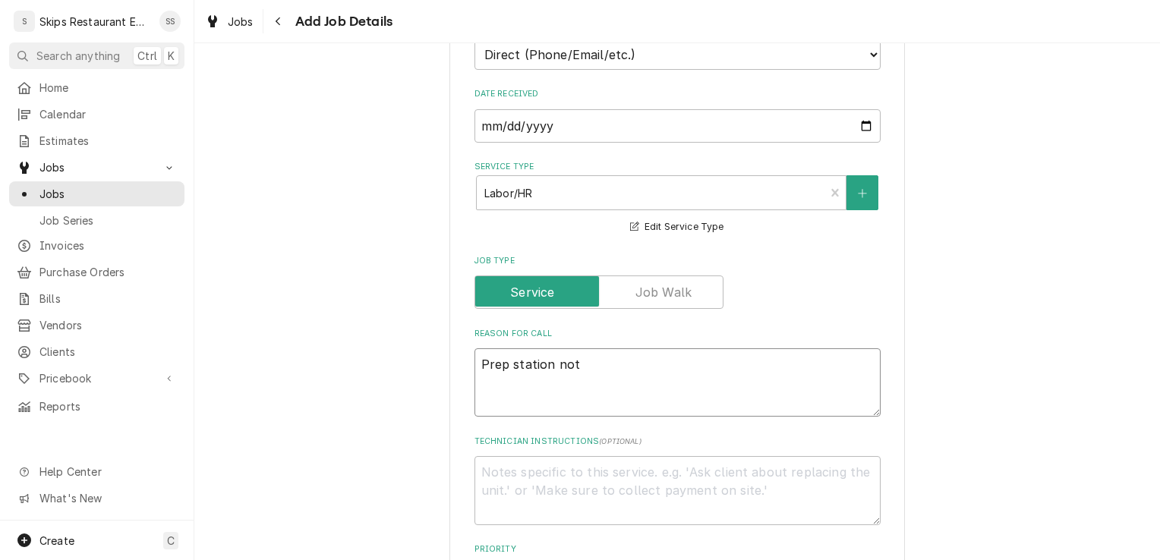
type textarea "x"
type textarea "Prep station not c"
type textarea "x"
type textarea "Prep station not co"
type textarea "x"
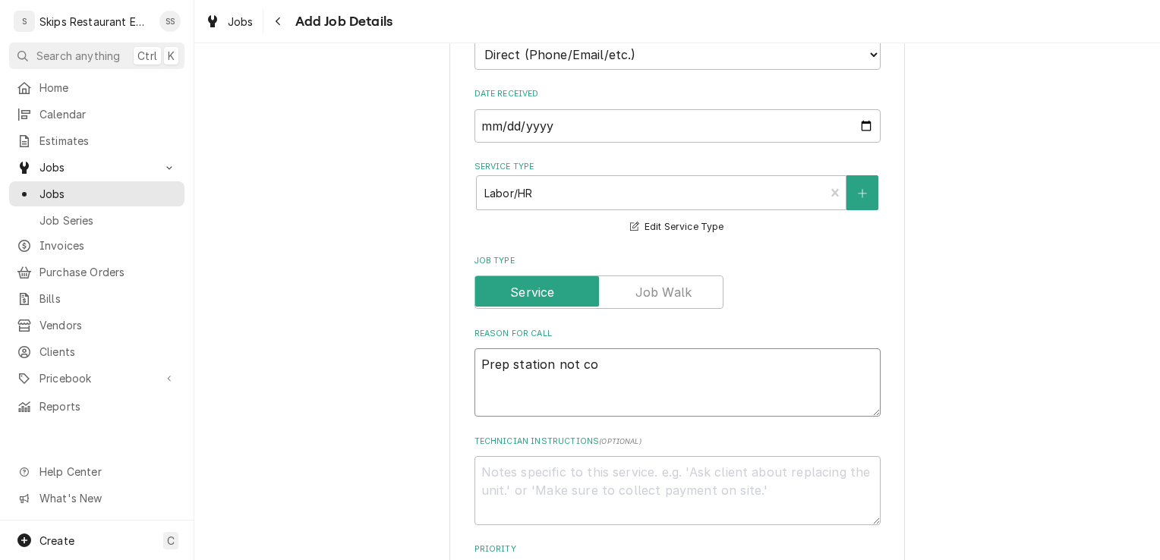
type textarea "Prep station not coo"
type textarea "x"
type textarea "Prep station not cool"
type textarea "x"
type textarea "Prep station not cooli"
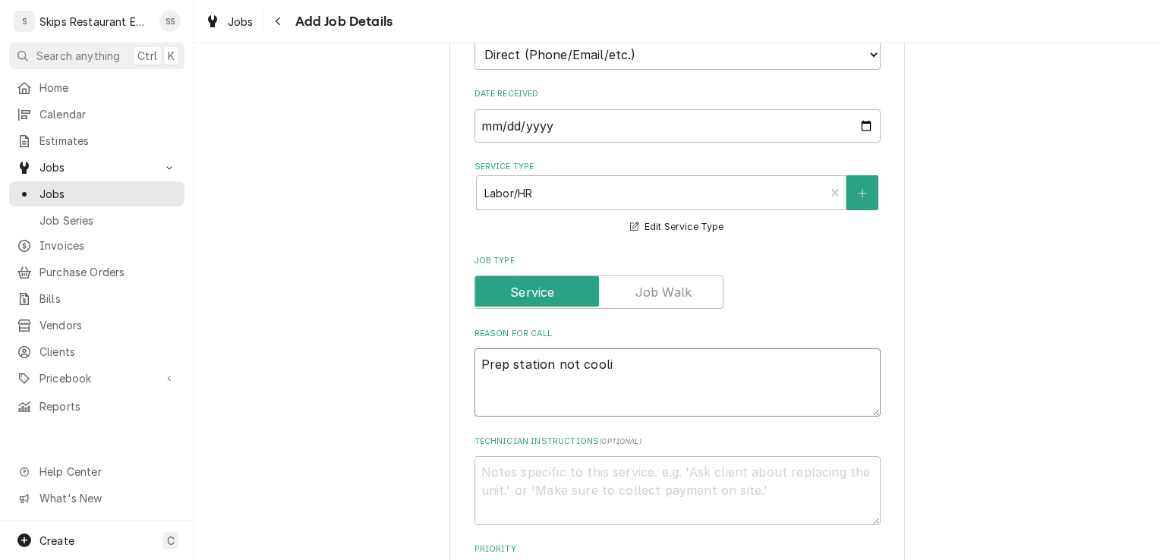
type textarea "x"
type textarea "Prep station not coolin"
type textarea "x"
type textarea "Prep station not cooling"
type textarea "x"
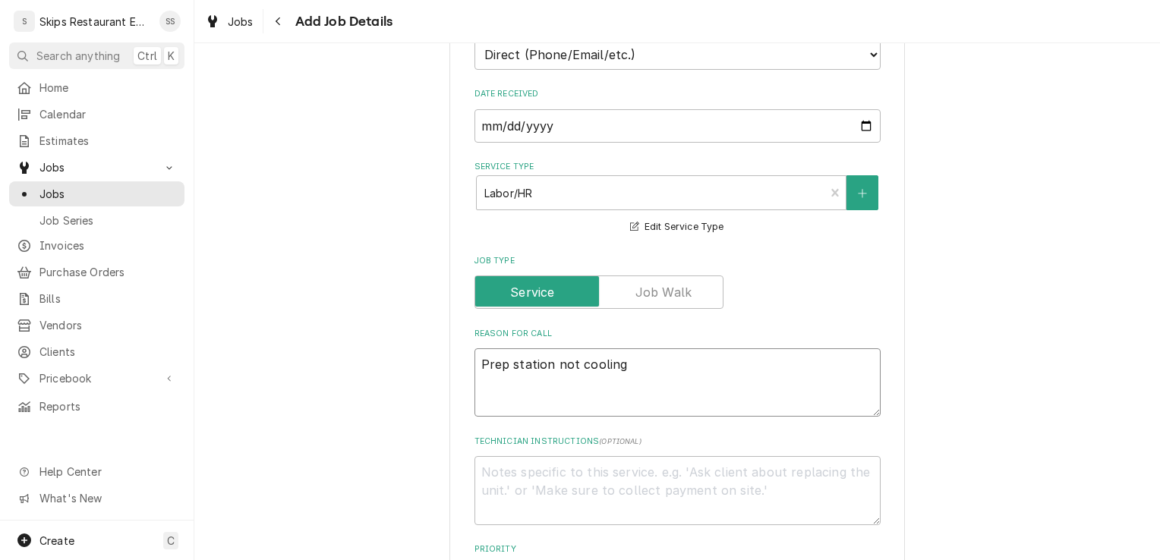
type textarea "Prep station not cooling."
type textarea "x"
type textarea "Prep station not cooling."
type textarea "x"
type textarea "Prep station not cooling. C"
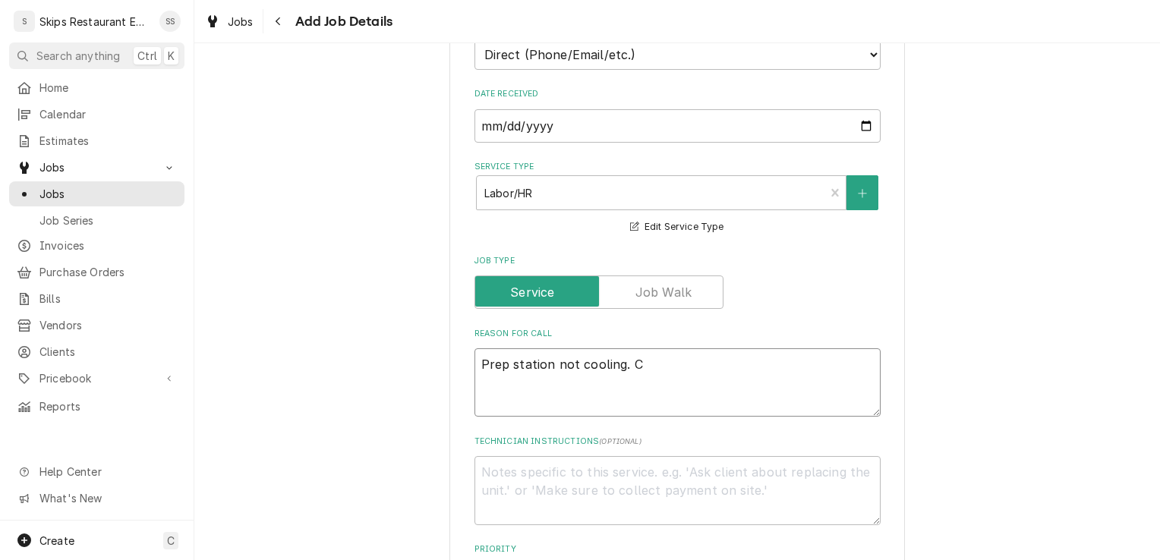
type textarea "x"
type textarea "Prep station not cooling. Cu"
type textarea "x"
type textarea "Prep station not cooling. Cus"
type textarea "x"
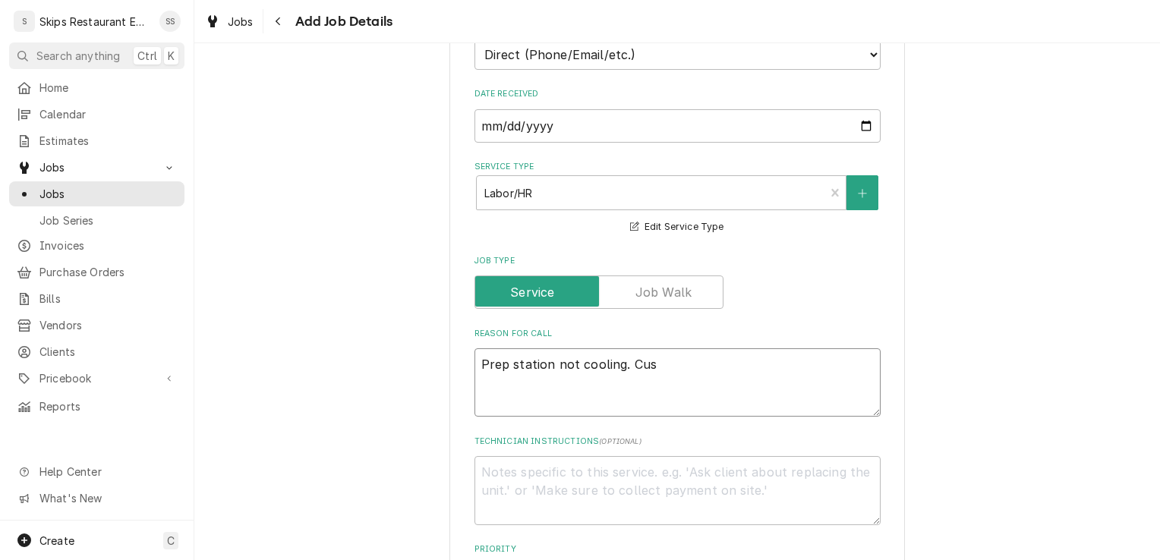
type textarea "Prep station not cooling. Cust"
type textarea "x"
type textarea "Prep station not cooling. Custo"
type textarea "x"
type textarea "Prep station not cooling. Custom"
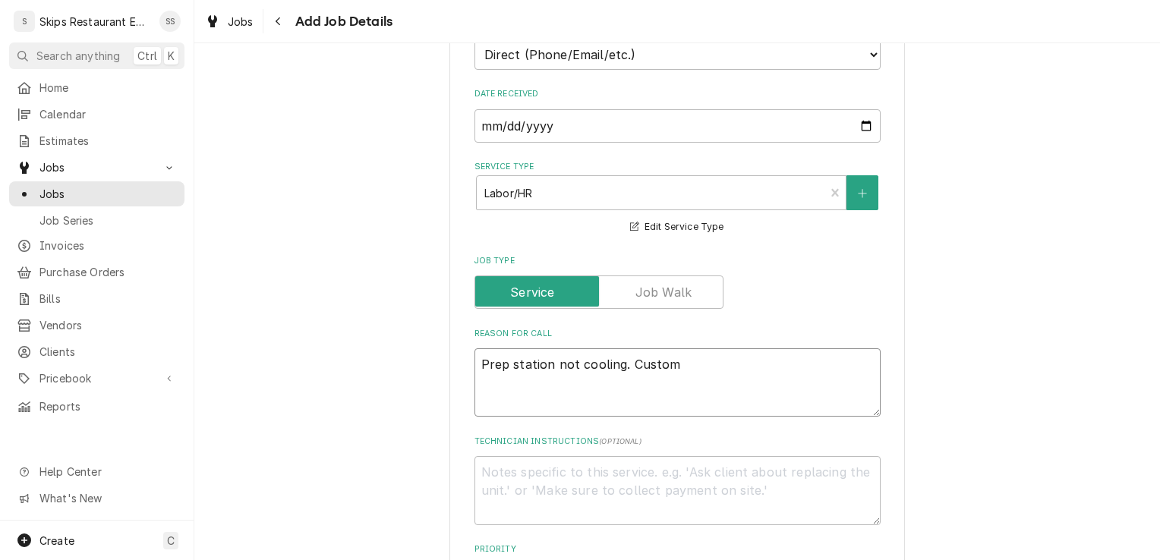
type textarea "x"
type textarea "Prep station not cooling. Custome"
type textarea "x"
type textarea "Prep station not cooling. Customer"
type textarea "x"
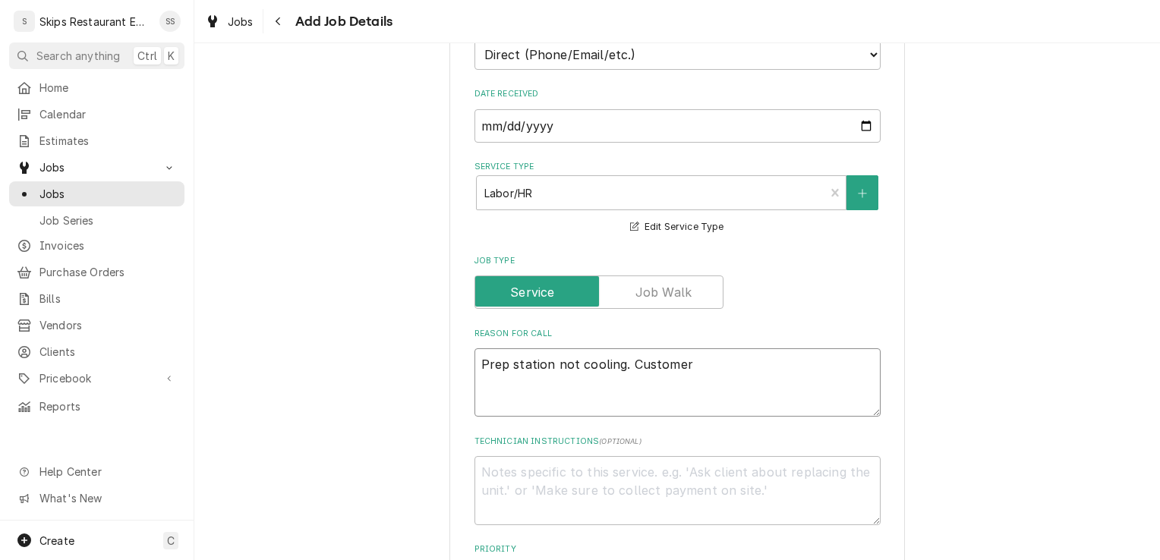
type textarea "Prep station not cooling. Customer"
type textarea "x"
type textarea "Prep station not cooling. Customer d"
type textarea "x"
type textarea "Prep station not cooling. Customer do"
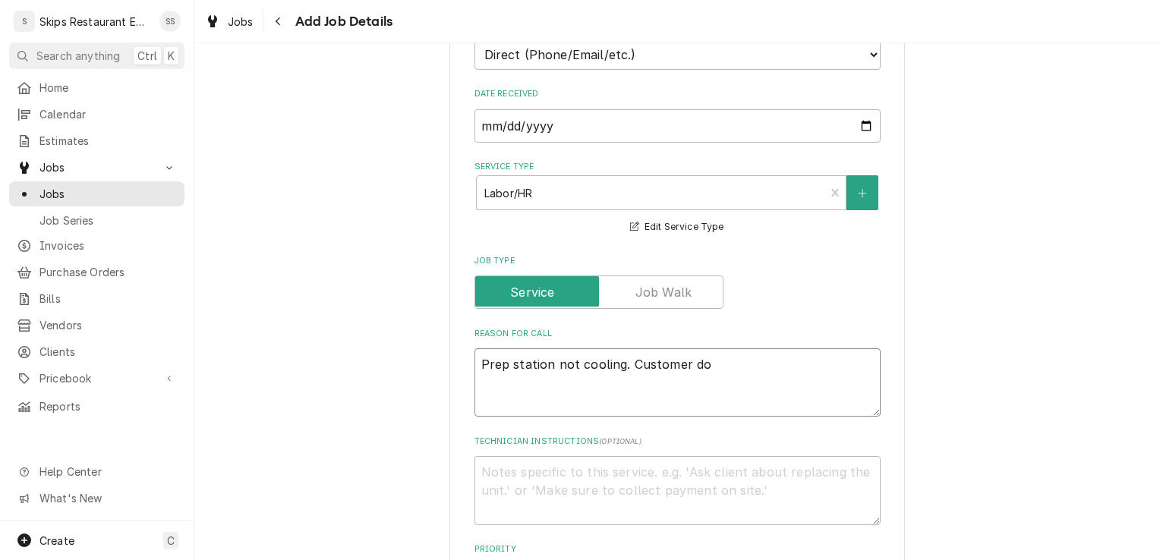
type textarea "x"
type textarea "Prep station not cooling. Customer doe"
type textarea "x"
type textarea "Prep station not cooling. Customer does"
type textarea "x"
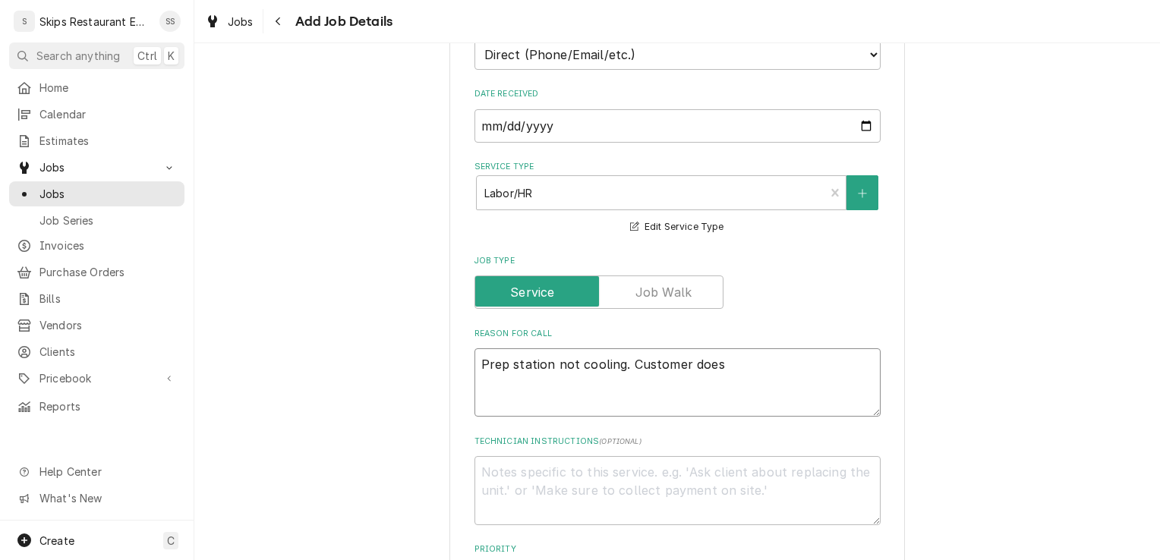
type textarea "Prep station not cooling. Customer doesn"
type textarea "x"
type textarea "Prep station not cooling. Customer doesn'"
type textarea "x"
type textarea "Prep station not cooling. Customer doesn't"
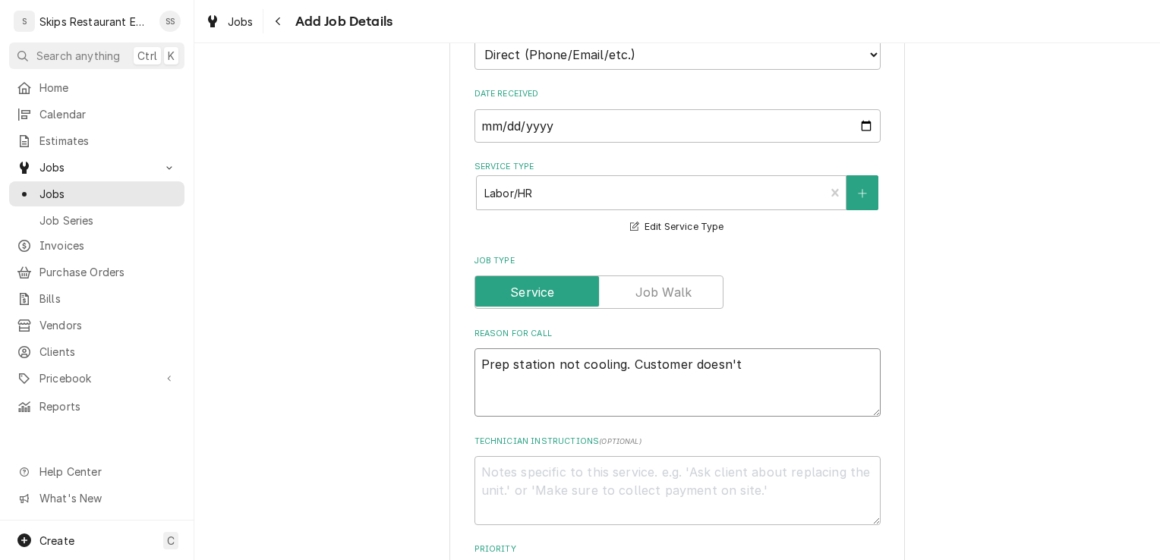
type textarea "x"
type textarea "Prep station not cooling. Customer doesn't"
type textarea "x"
type textarea "Prep station not cooling. Customer doesn't h"
type textarea "x"
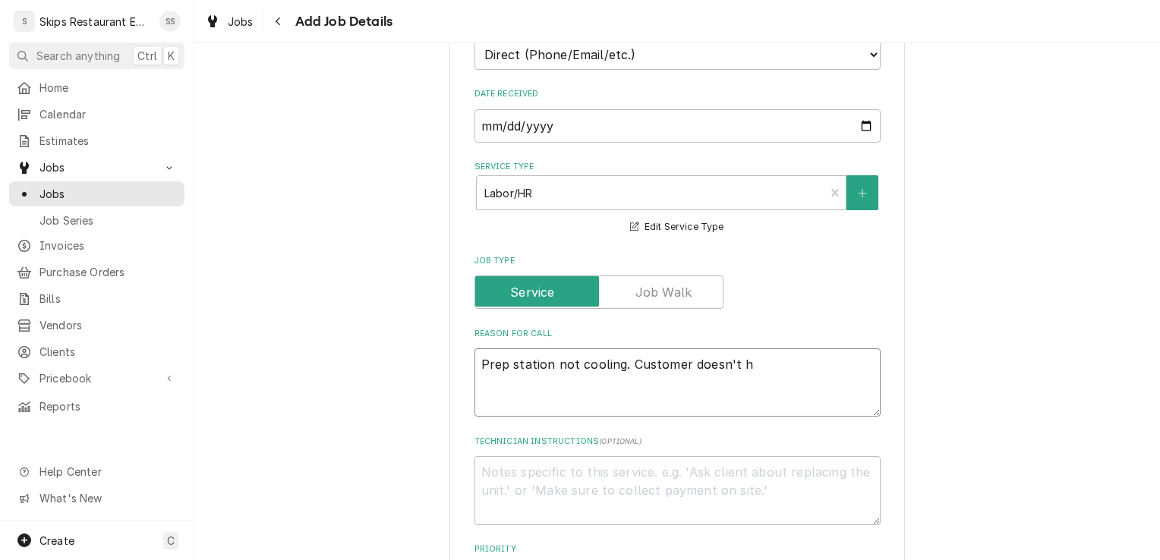
type textarea "Prep station not cooling. Customer doesn't he"
type textarea "x"
type textarea "Prep station not cooling. Customer doesn't hea"
type textarea "x"
type textarea "Prep station not cooling. Customer doesn't hear"
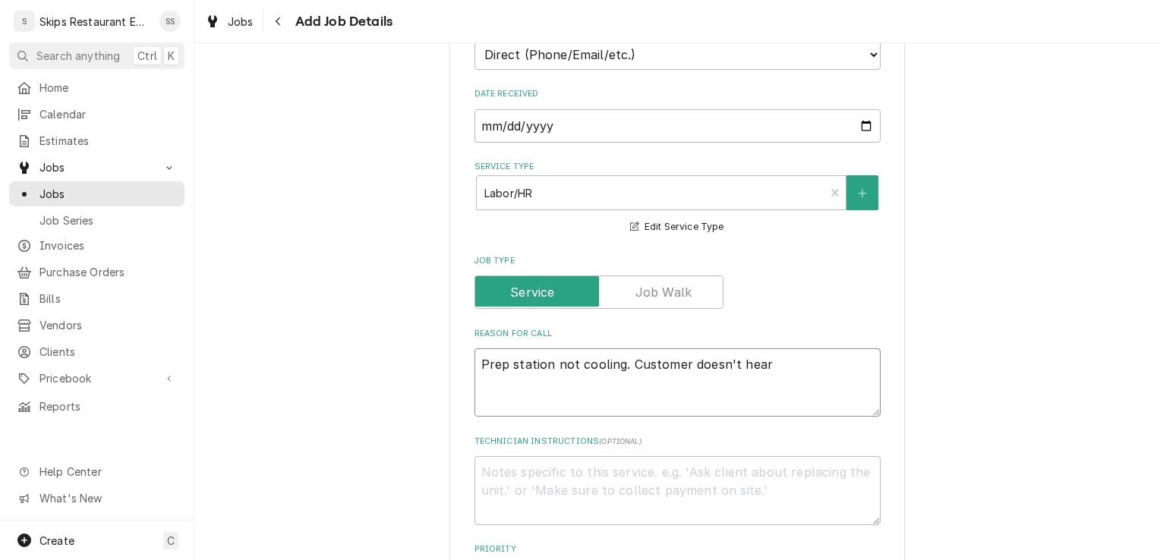
type textarea "x"
type textarea "Prep station not cooling. Customer doesn't hear"
type textarea "x"
type textarea "Prep station not cooling. Customer doesn't hear a"
type textarea "x"
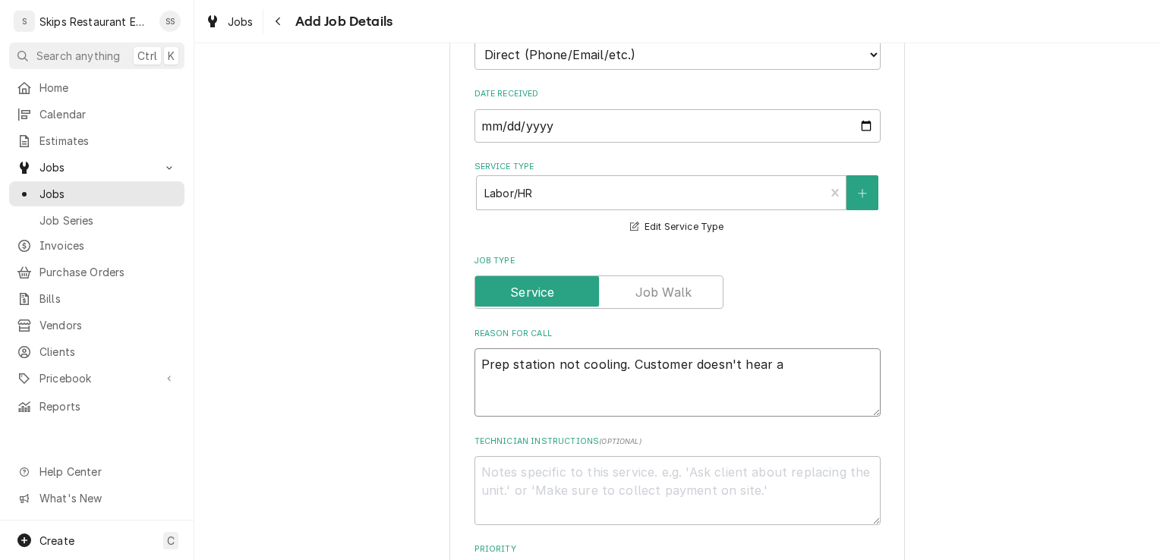
type textarea "Prep station not cooling. Customer doesn't hear an"
type textarea "x"
type textarea "Prep station not cooling. Customer doesn't hear any"
type textarea "x"
type textarea "Prep station not cooling. Customer doesn't hear anyt"
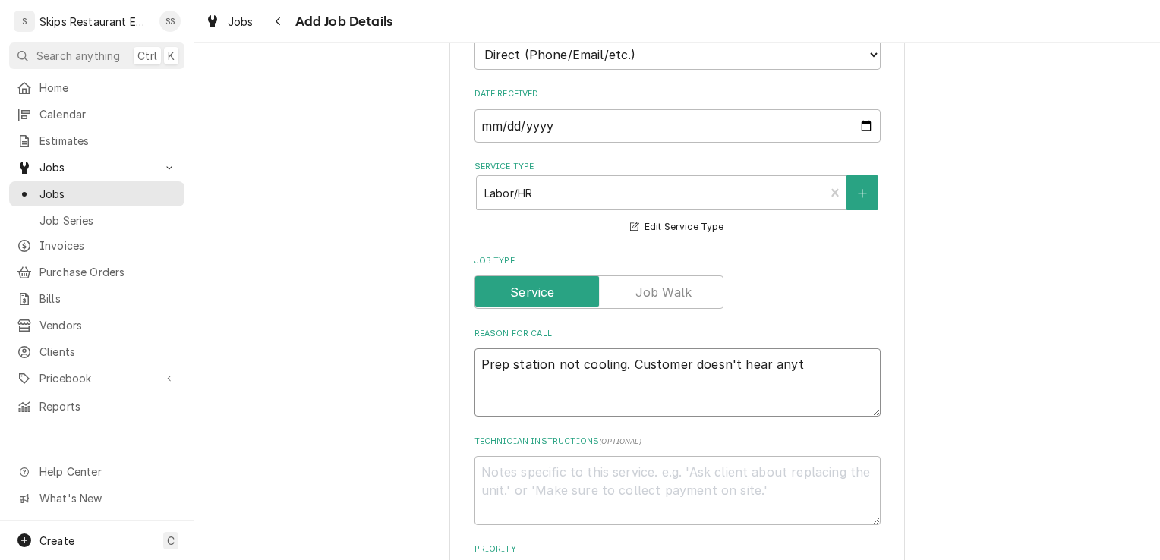
type textarea "x"
type textarea "Prep station not cooling. Customer doesn't hear anyth"
type textarea "x"
type textarea "Prep station not cooling. Customer doesn't hear anythin"
type textarea "x"
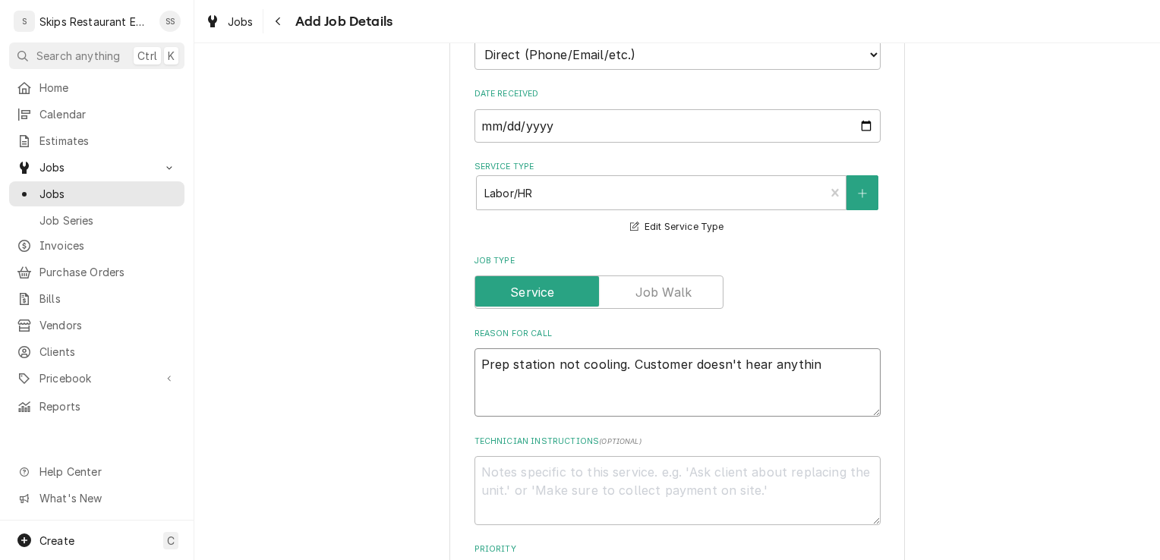
type textarea "Prep station not cooling. Customer doesn't hear anything"
type textarea "x"
type textarea "Prep station not cooling. Customer doesn't hear anything"
type textarea "x"
type textarea "Prep station not cooling. Customer doesn't hear anything r"
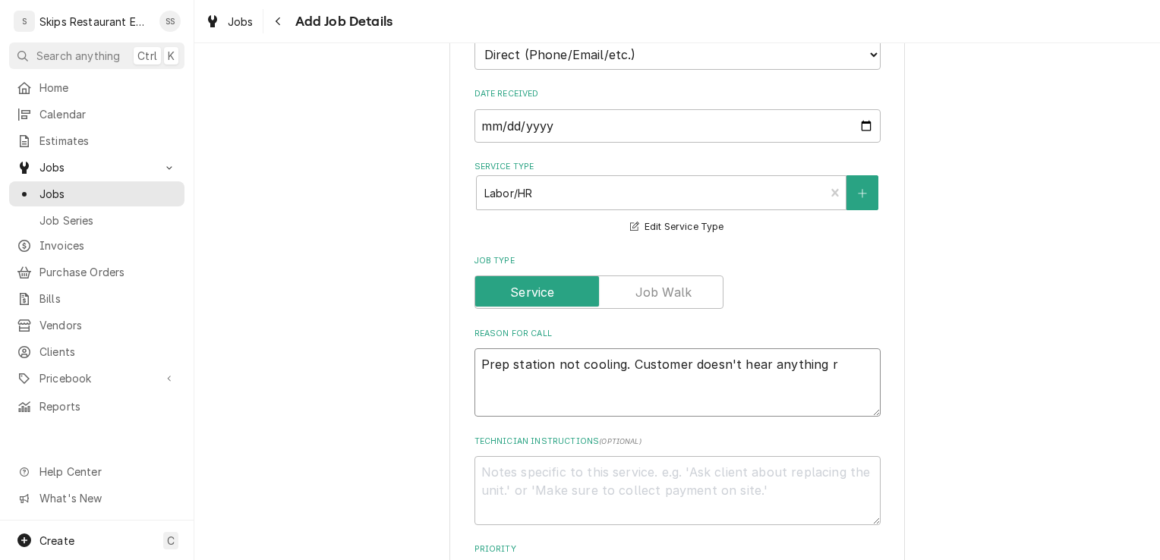
type textarea "x"
type textarea "Prep station not cooling. Customer doesn't hear anything ru"
type textarea "x"
type textarea "Prep station not cooling. Customer doesn't hear anything run"
type textarea "x"
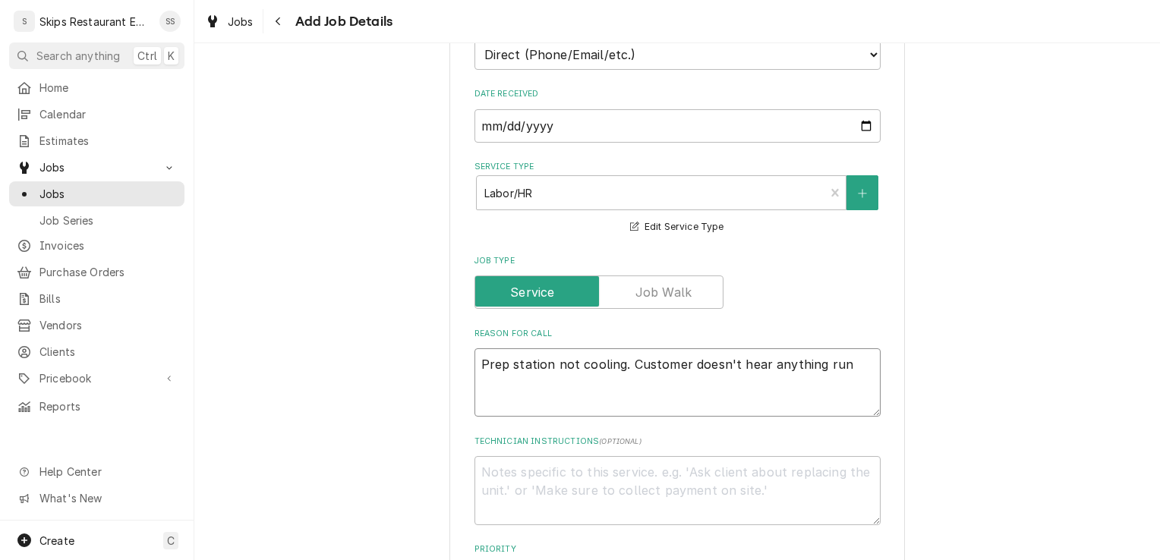
type textarea "Prep station not cooling. Customer doesn't hear anything runn"
type textarea "x"
type textarea "Prep station not cooling. Customer doesn't hear anything runni"
type textarea "x"
type textarea "Prep station not cooling. Customer doesn't hear anything runnin"
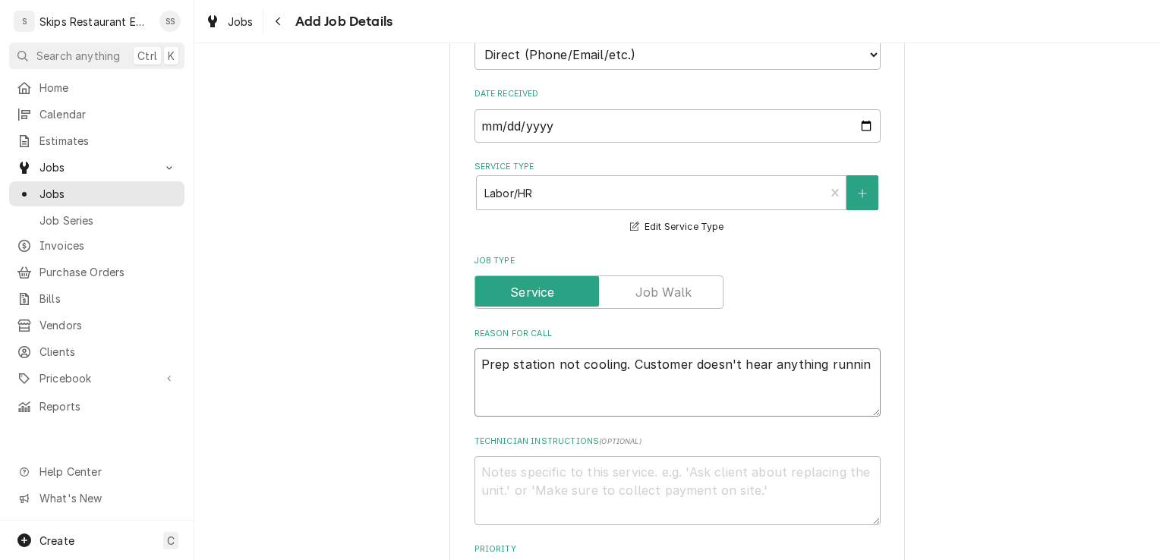
type textarea "x"
type textarea "Prep station not cooling. Customer doesn't hear anything running"
type textarea "x"
type textarea "Prep station not cooling. Customer doesn't hear anything running."
type textarea "x"
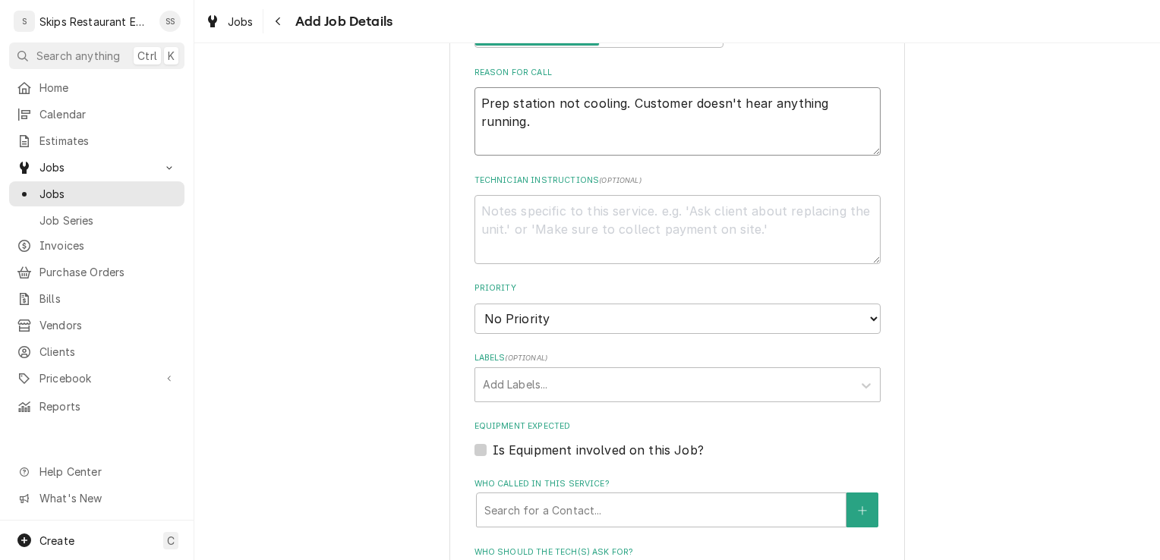
scroll to position [647, 0]
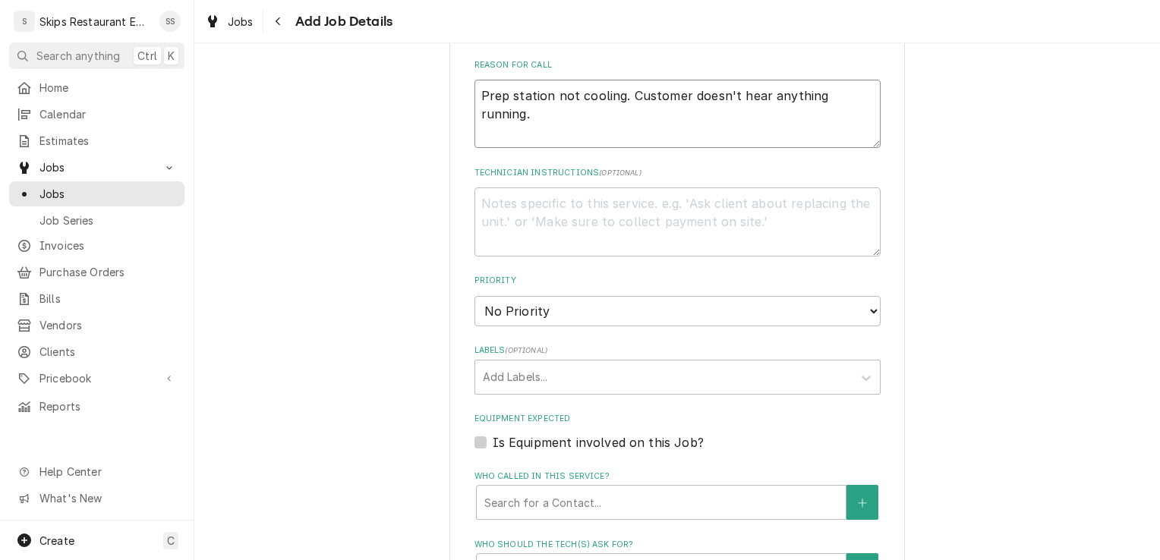
type textarea "Prep station not cooling. Customer doesn't hear anything running."
click at [493, 440] on label "Is Equipment involved on this Job?" at bounding box center [598, 443] width 211 height 18
click at [493, 440] on input "Equipment Expected" at bounding box center [696, 450] width 406 height 33
checkbox input "true"
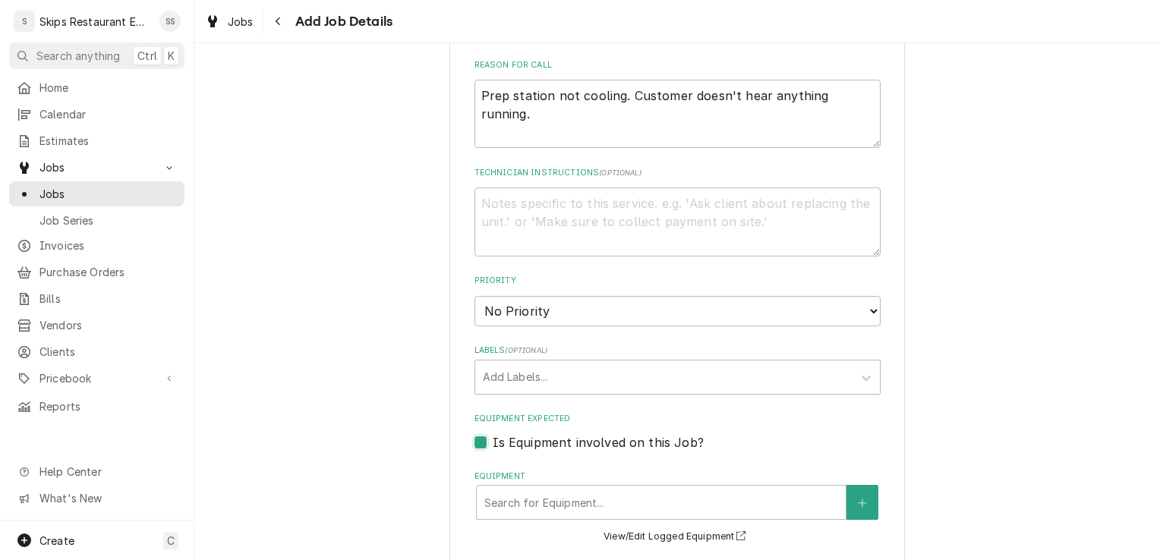
type textarea "x"
click at [862, 498] on button "Equipment" at bounding box center [863, 502] width 32 height 35
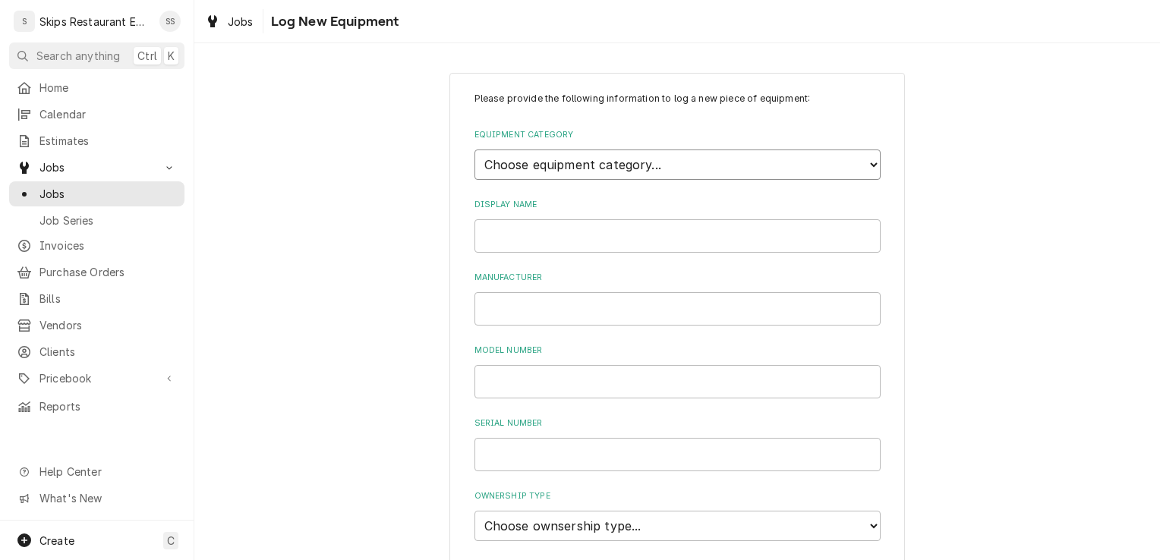
click at [521, 169] on select "Choose equipment category... Cooking Equipment Fryers Ice Machines Ovens and Ra…" at bounding box center [678, 165] width 406 height 30
select select "7"
click at [475, 150] on select "Choose equipment category... Cooking Equipment Fryers Ice Machines Ovens and Ra…" at bounding box center [678, 165] width 406 height 30
click at [665, 232] on select "Choose equipment type... Bun Warmer Dish and Tray Dispenser Display Cabinet Dra…" at bounding box center [678, 234] width 406 height 30
select select "50"
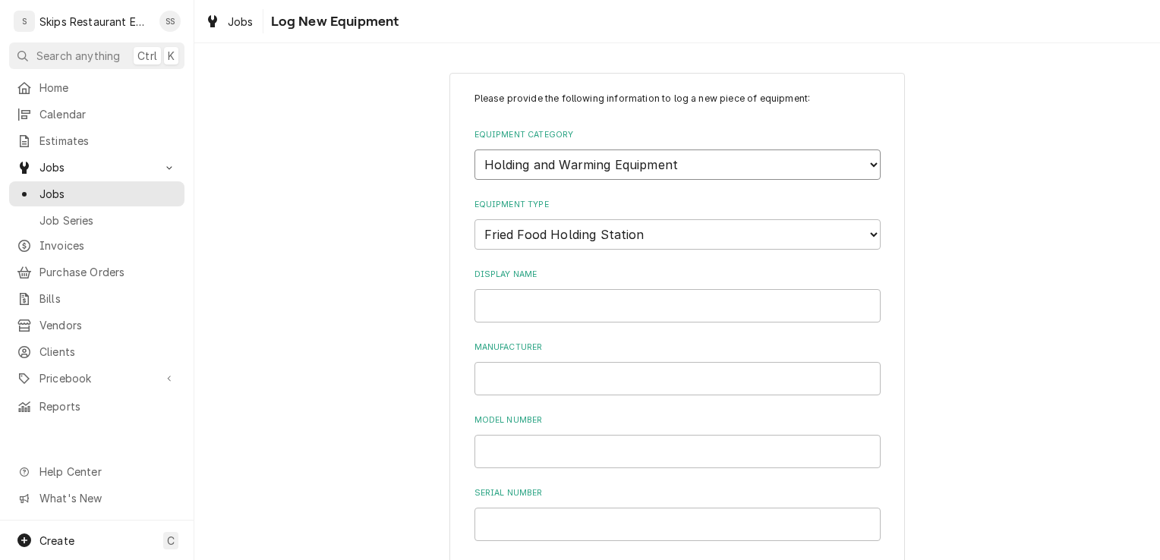
click at [710, 150] on select "Choose equipment category... Cooking Equipment Fryers Ice Machines Ovens and Ra…" at bounding box center [678, 165] width 406 height 30
click at [475, 150] on select "Choose equipment category... Cooking Equipment Fryers Ice Machines Ovens and Ra…" at bounding box center [678, 165] width 406 height 30
click at [647, 235] on select "Choose equipment type... Blender Commercial Can Openers Dicer, Cutter, and Chop…" at bounding box center [678, 234] width 406 height 30
click at [649, 165] on select "Choose equipment category... Cooking Equipment Fryers Ice Machines Ovens and Ra…" at bounding box center [678, 165] width 406 height 30
select select "8"
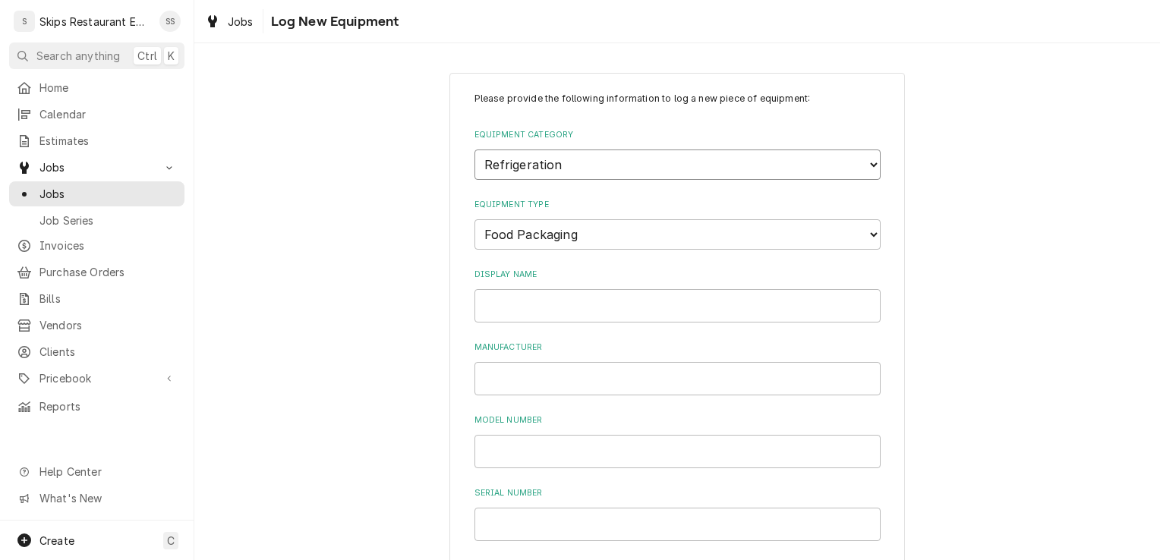
click at [475, 150] on select "Choose equipment category... Cooking Equipment Fryers Ice Machines Ovens and Ra…" at bounding box center [678, 165] width 406 height 30
click at [620, 238] on select "Choose equipment type... Bar Refrigeration Blast Chiller Chef Base Freezer Chef…" at bounding box center [678, 234] width 406 height 30
select select "69"
click at [475, 219] on select "Choose equipment type... Bar Refrigeration Blast Chiller Chef Base Freezer Chef…" at bounding box center [678, 234] width 406 height 30
click at [510, 310] on input "Display Name" at bounding box center [678, 305] width 406 height 33
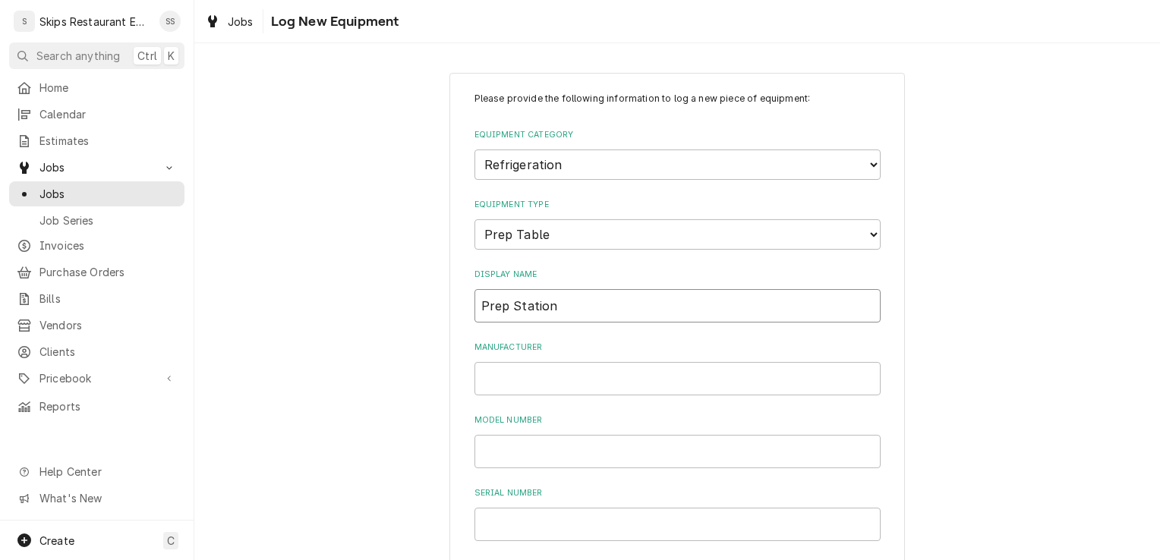
type input "Prep Station"
click at [491, 379] on input "Manufacturer" at bounding box center [678, 378] width 406 height 33
type input "True"
click at [497, 444] on input "Model Number" at bounding box center [678, 451] width 406 height 33
type input "TSSU-48-12-HC"
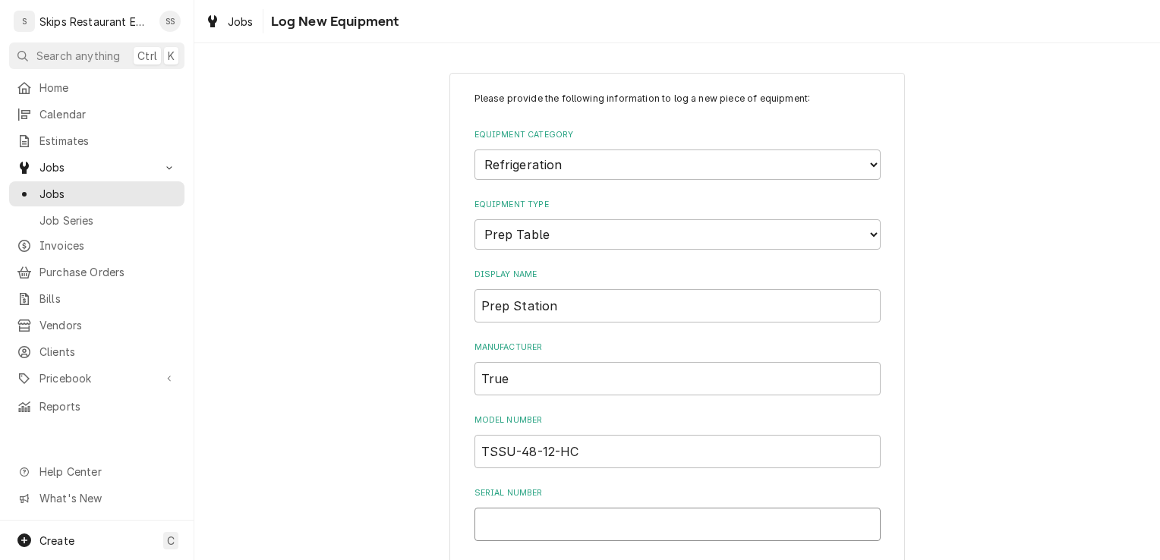
click at [509, 522] on input "Serial Number" at bounding box center [678, 524] width 406 height 33
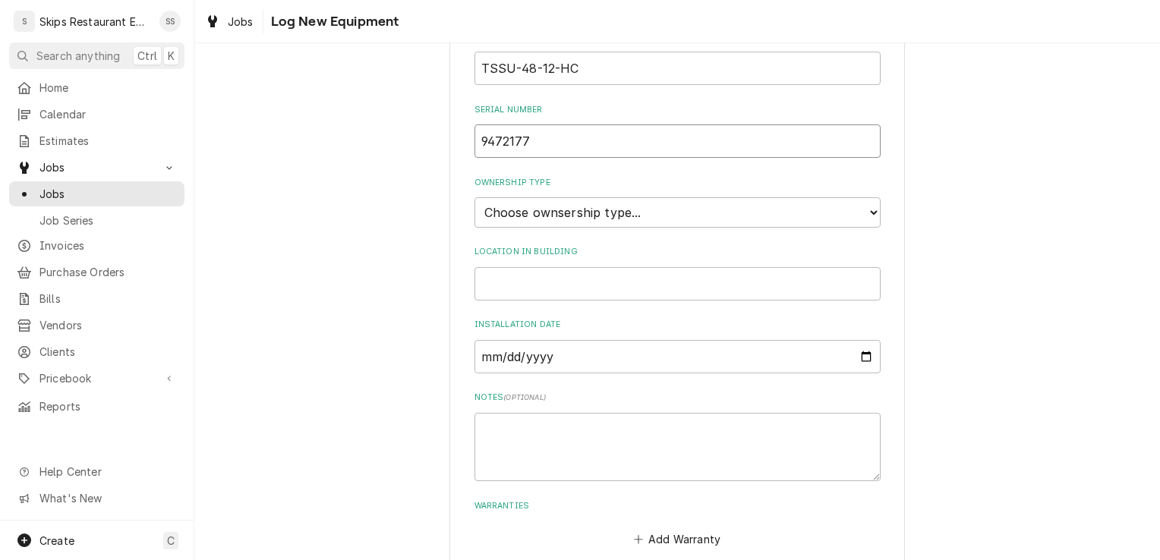
scroll to position [380, 0]
click at [608, 217] on select "Choose ownsership type... Unknown Owned Leased Rented" at bounding box center [678, 216] width 406 height 30
click at [475, 201] on select "Choose ownsership type... Unknown Owned Leased Rented" at bounding box center [678, 216] width 406 height 30
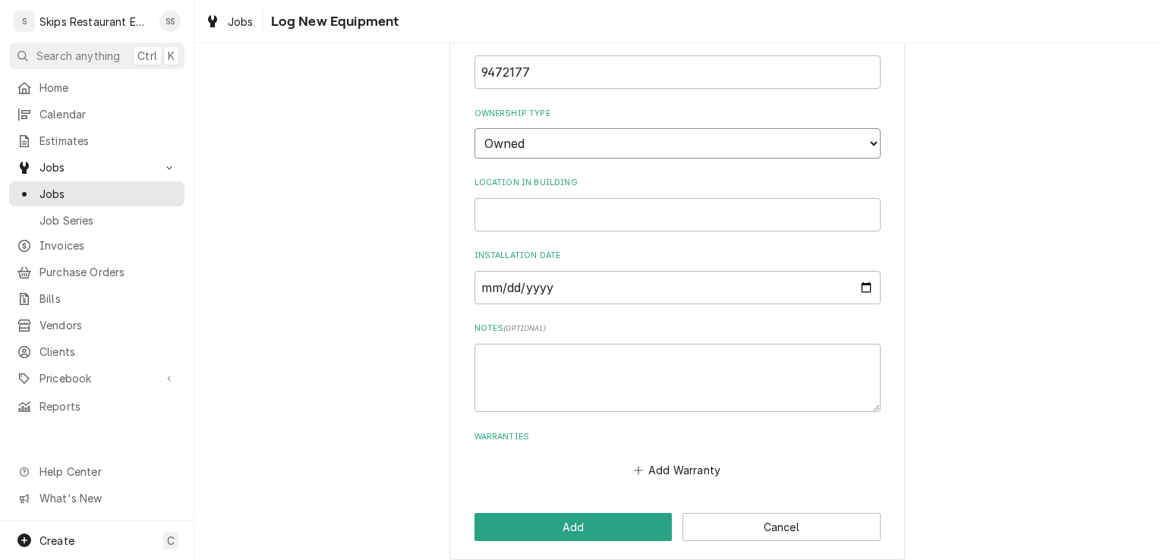
scroll to position [465, 0]
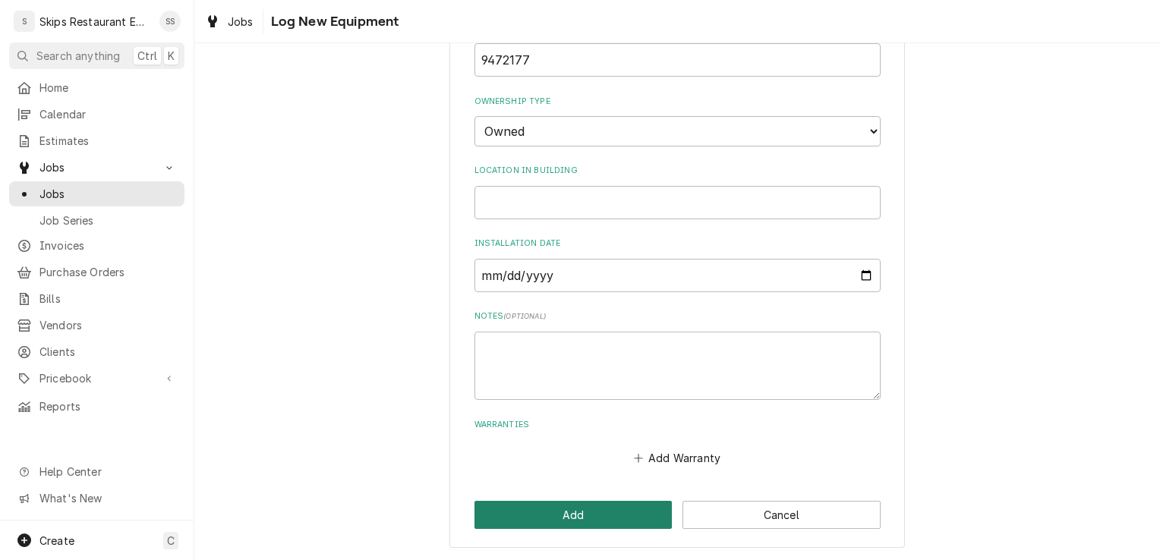
click at [551, 512] on button "Add" at bounding box center [574, 515] width 198 height 28
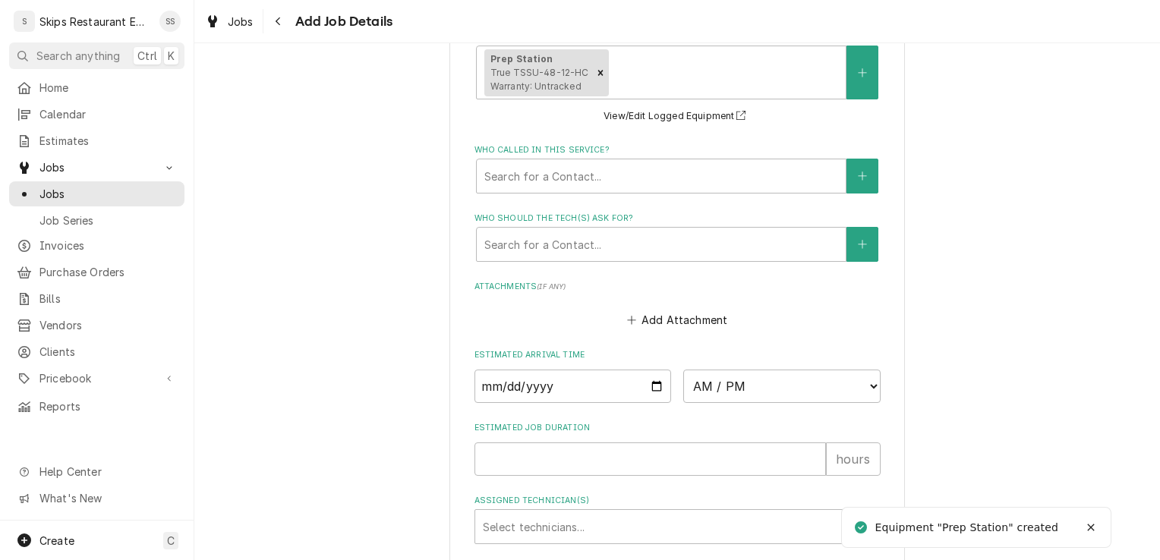
scroll to position [1135, 0]
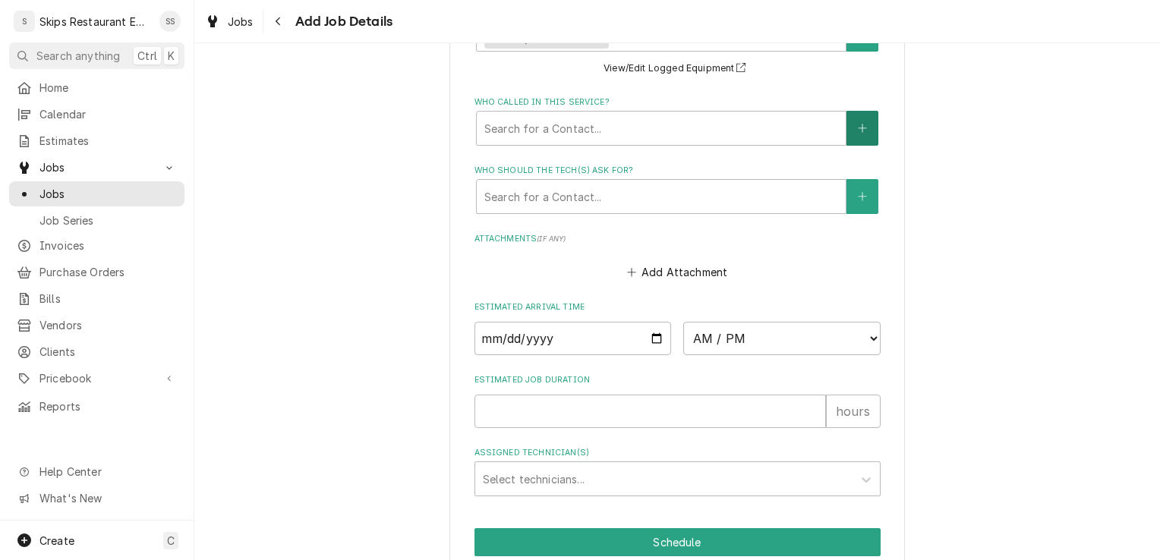
click at [858, 131] on icon "Create New Contact" at bounding box center [862, 128] width 9 height 11
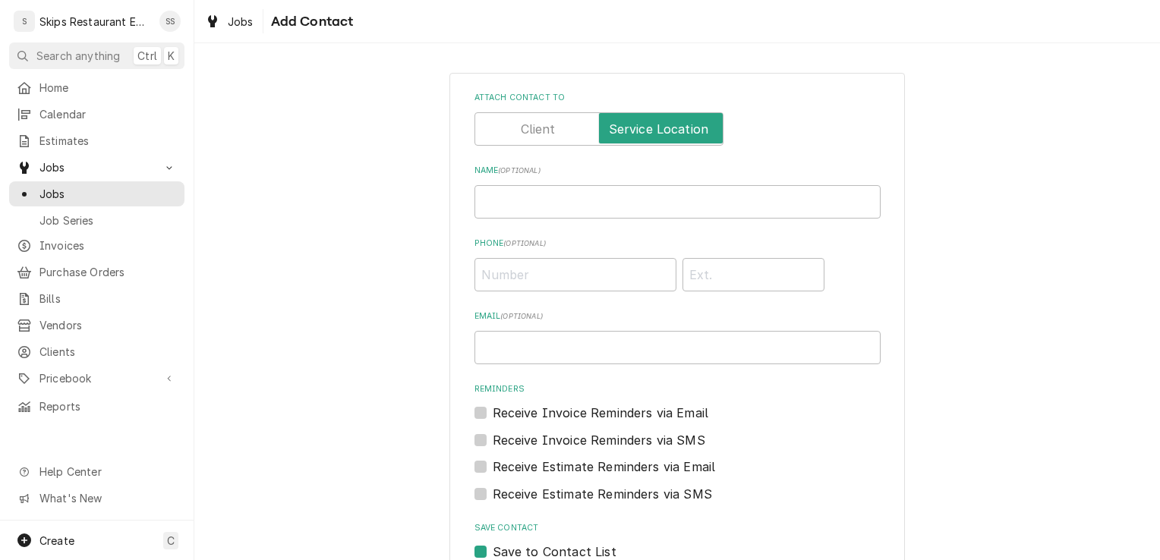
click at [539, 128] on label "Attach contact to" at bounding box center [599, 128] width 249 height 33
click at [539, 128] on input "Attach contact to" at bounding box center [598, 128] width 235 height 33
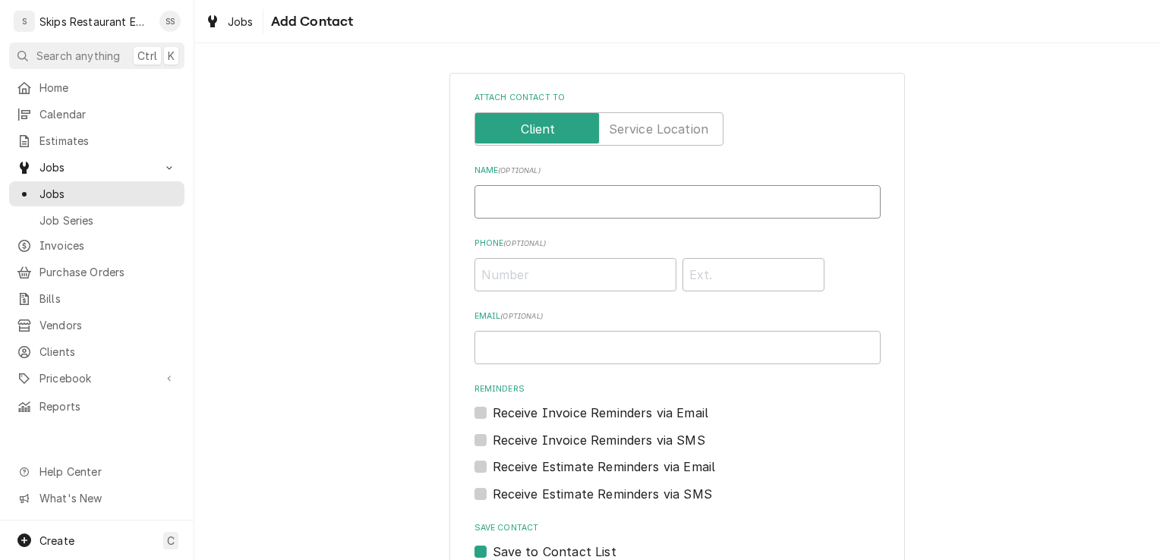
click at [512, 200] on input "Name ( optional )" at bounding box center [678, 201] width 406 height 33
click at [487, 279] on input "Phone ( optional )" at bounding box center [576, 274] width 202 height 33
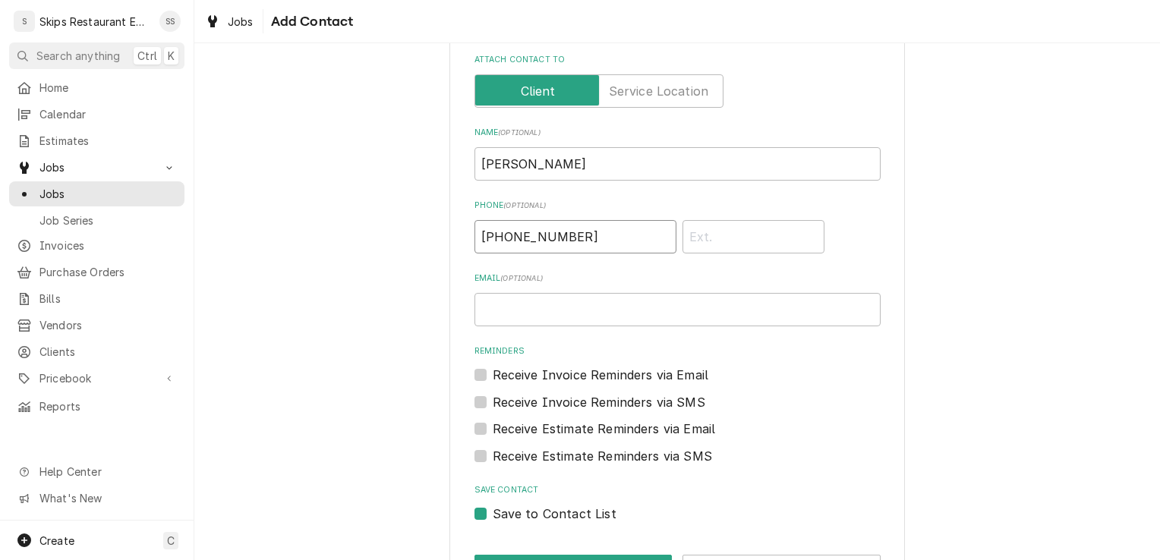
scroll to position [93, 0]
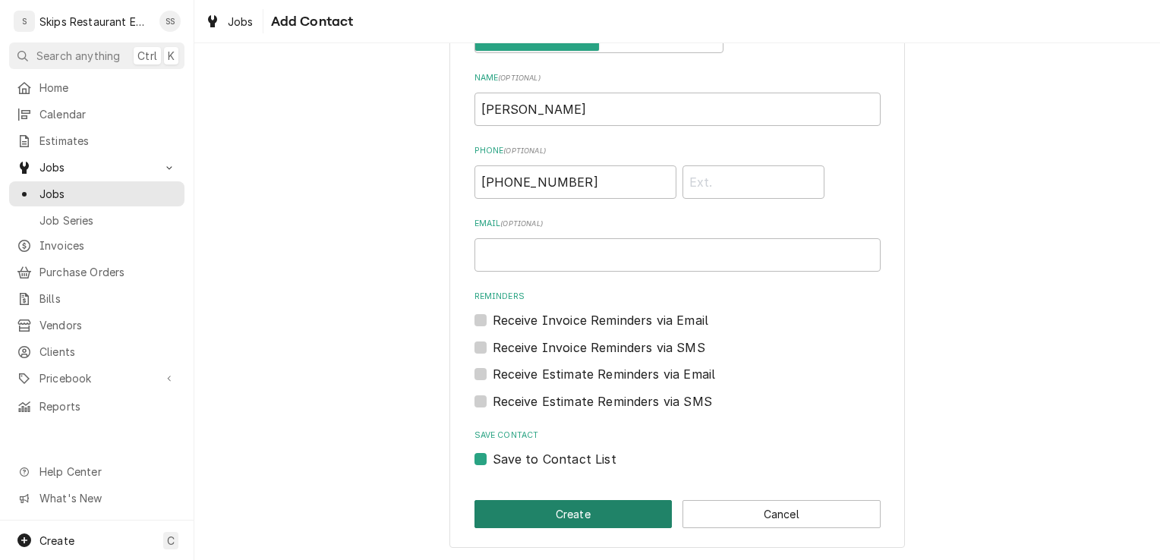
click at [597, 515] on button "Create" at bounding box center [574, 514] width 198 height 28
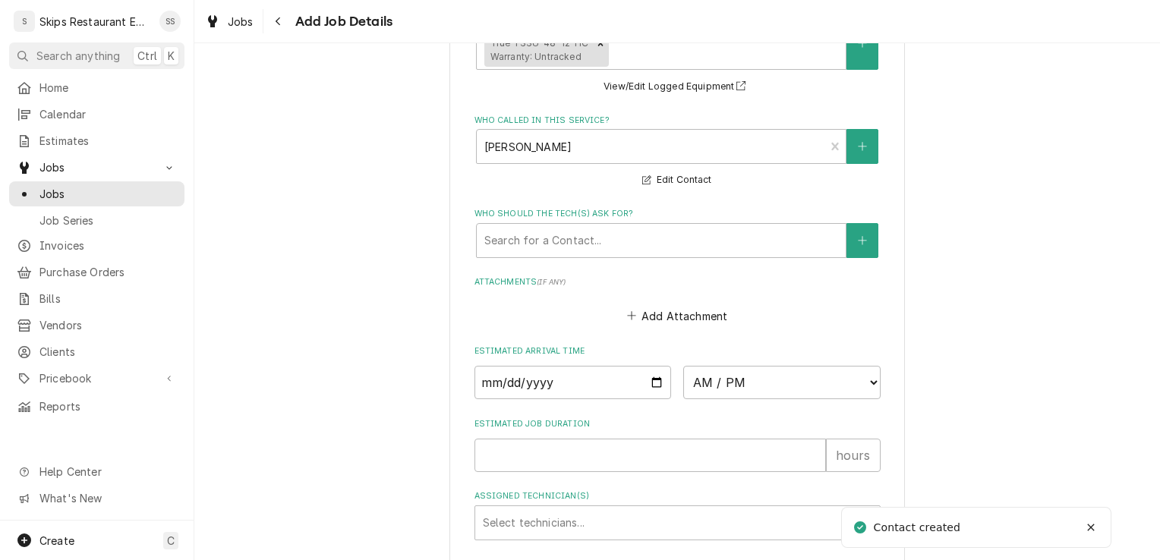
scroll to position [1214, 0]
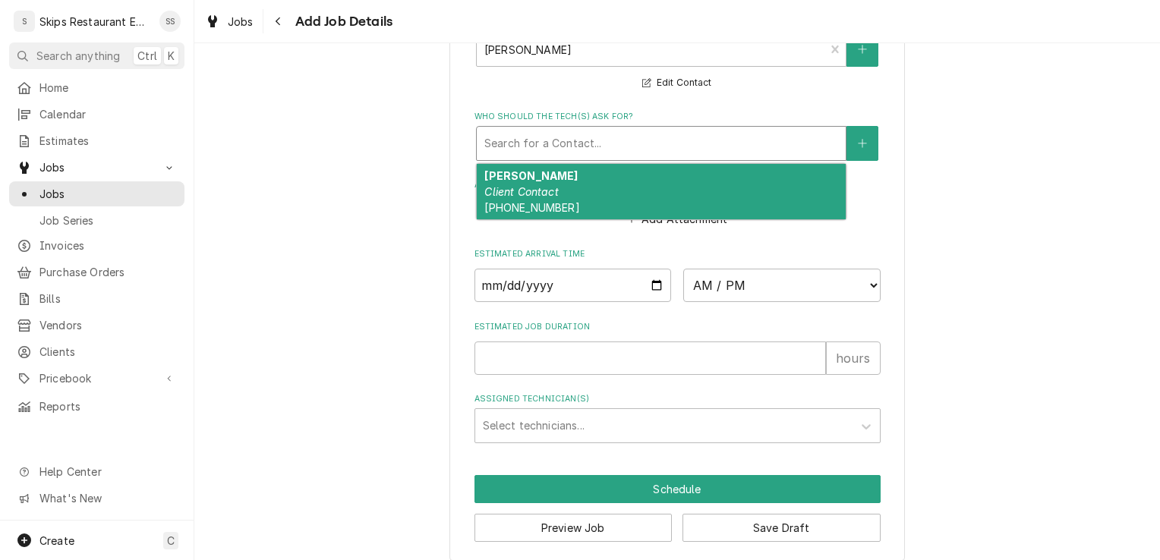
click at [540, 145] on div "Who should the tech(s) ask for?" at bounding box center [662, 143] width 354 height 27
click at [532, 191] on em "Client Contact" at bounding box center [522, 191] width 74 height 13
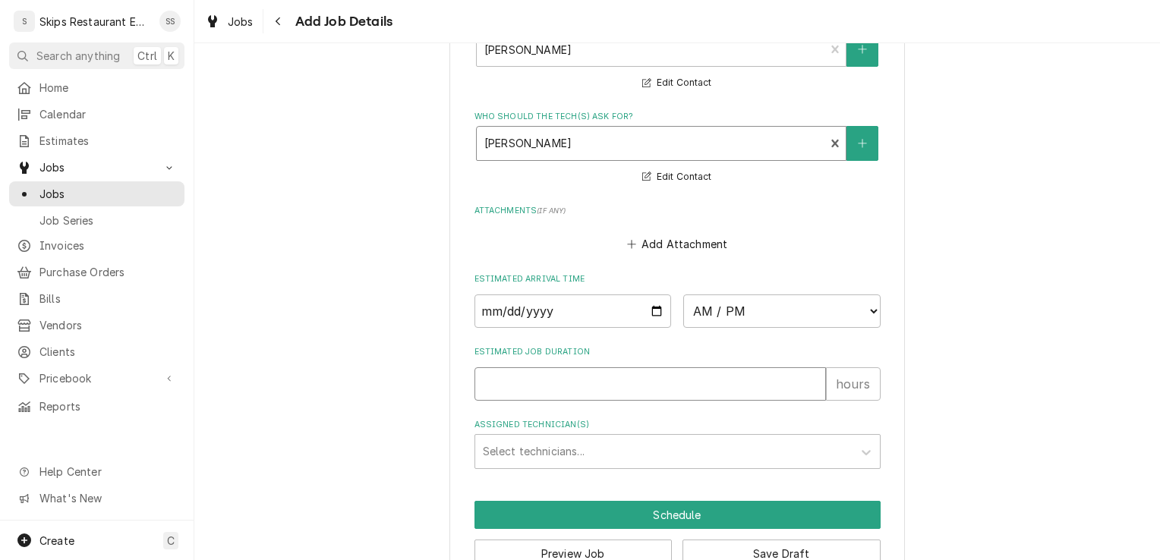
click at [518, 384] on input "Estimated Job Duration" at bounding box center [651, 384] width 352 height 33
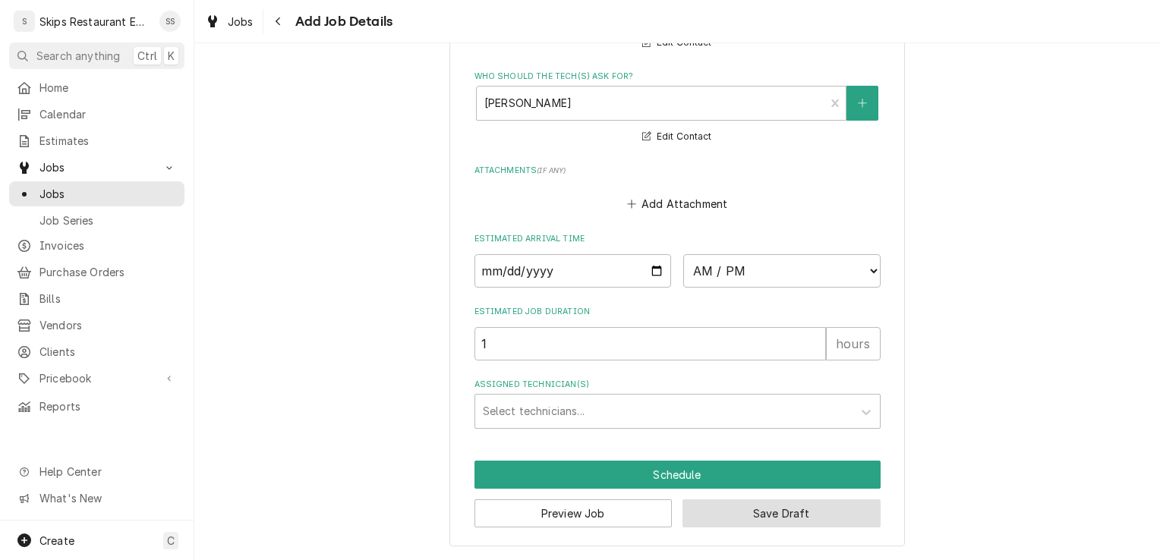
click at [791, 507] on button "Save Draft" at bounding box center [782, 514] width 198 height 28
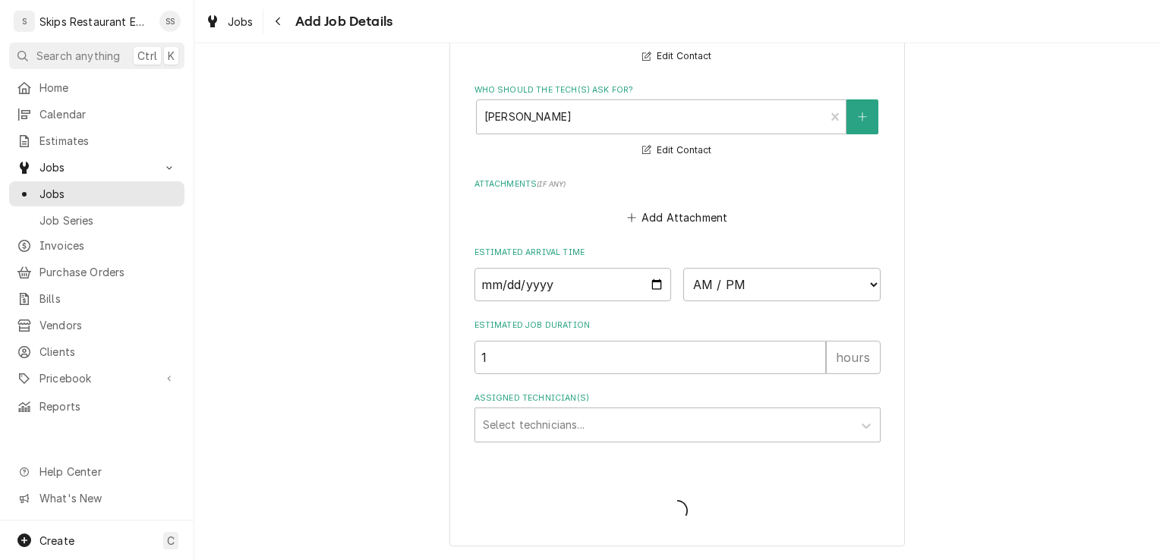
scroll to position [1241, 0]
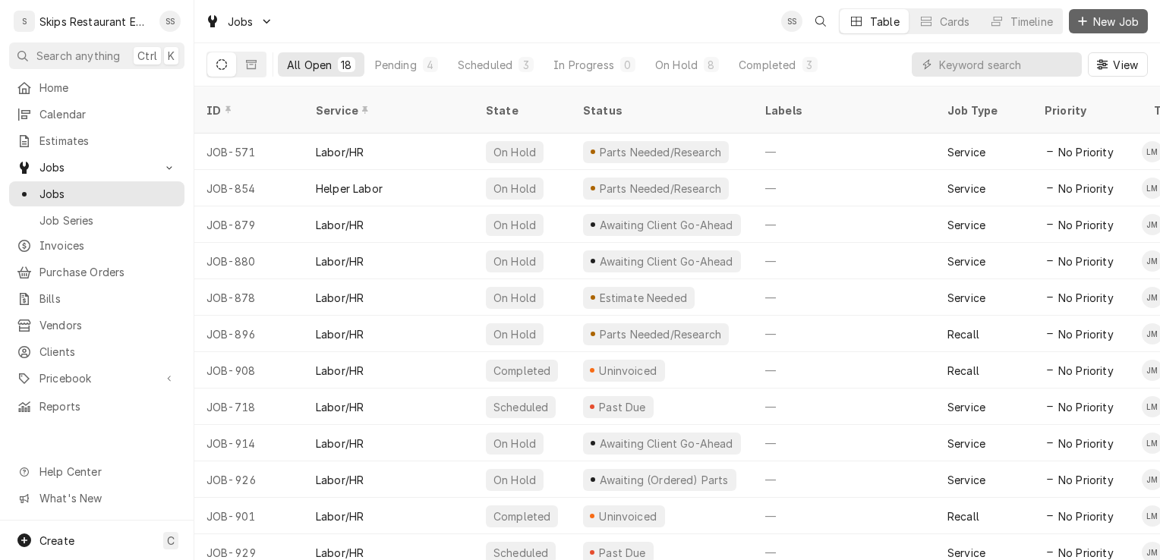
click at [1106, 21] on span "New Job" at bounding box center [1117, 22] width 52 height 16
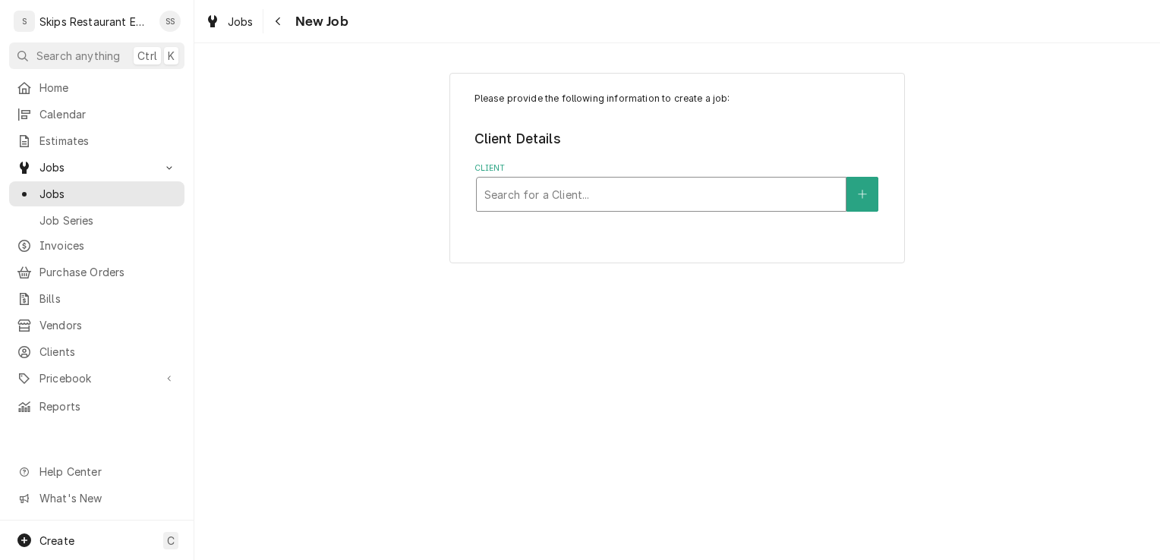
click at [567, 195] on div "Client" at bounding box center [662, 194] width 354 height 27
type input "[PERSON_NAME]"
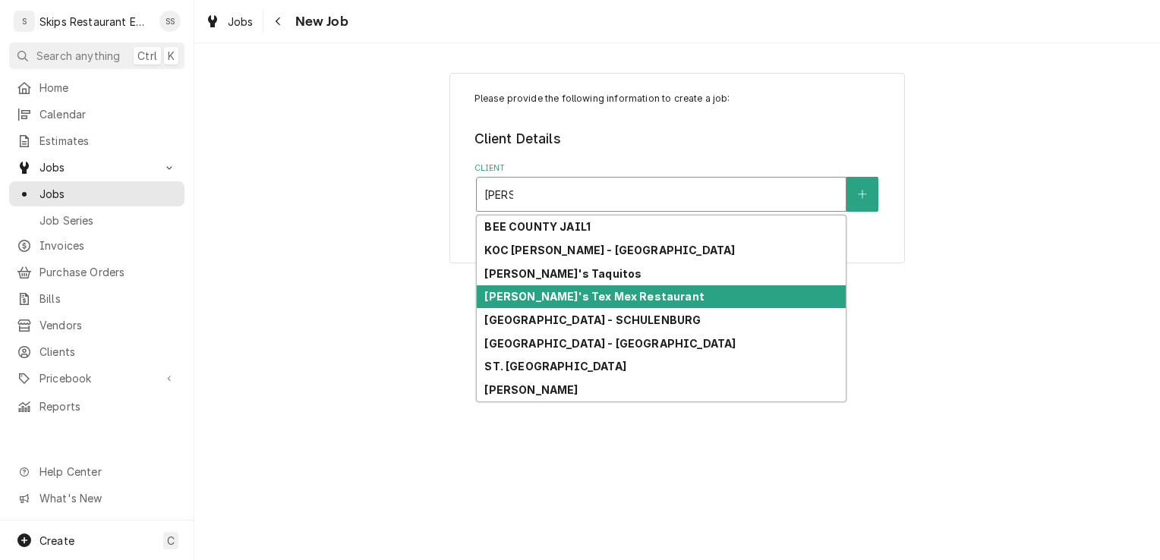
click at [584, 292] on strong "[PERSON_NAME]'s Tex Mex Restaurant" at bounding box center [594, 296] width 219 height 13
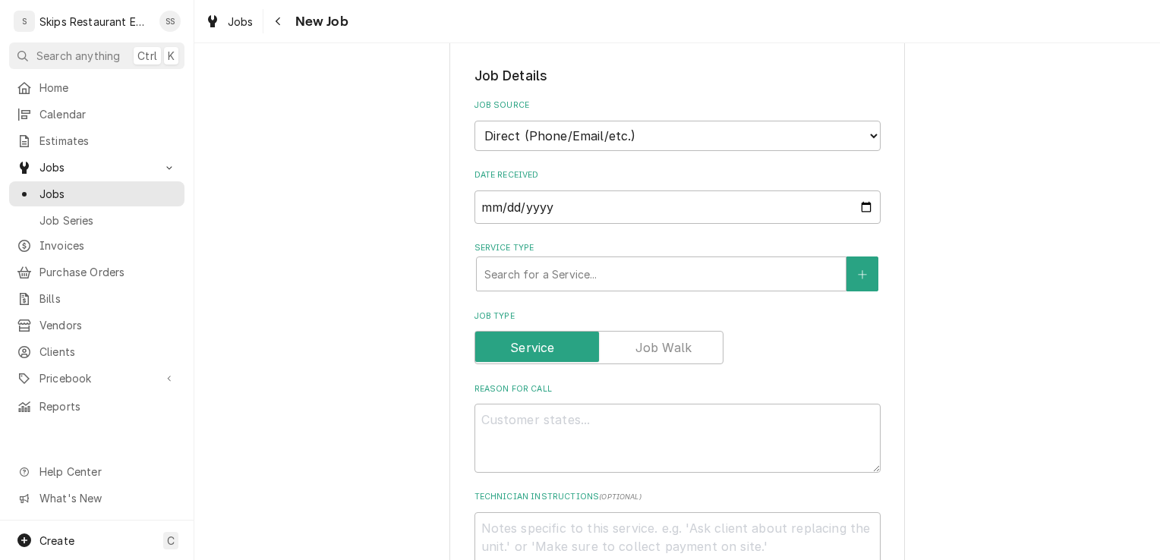
scroll to position [311, 0]
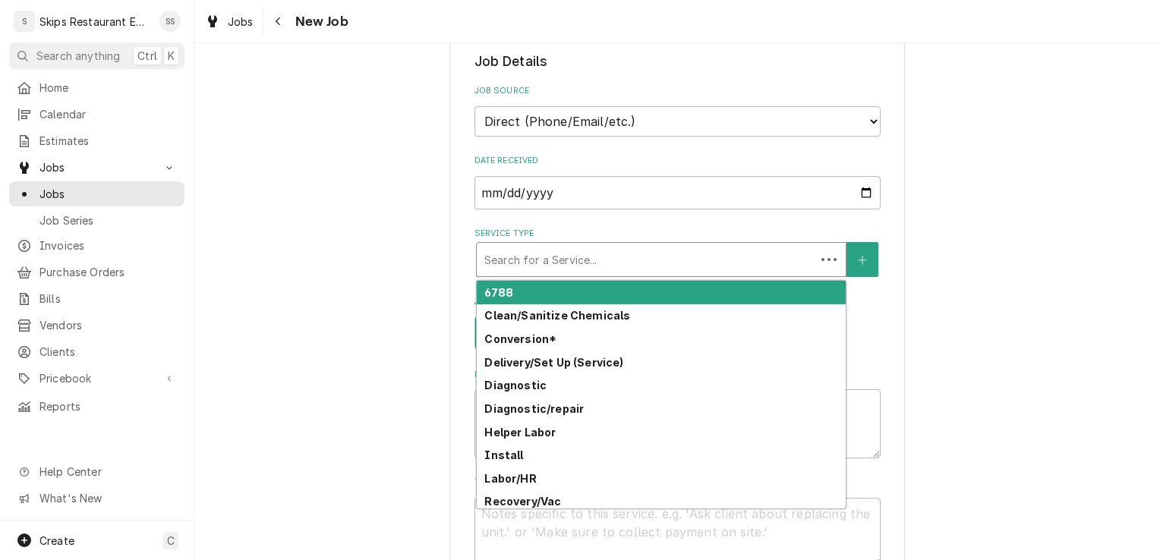
click at [579, 257] on div "Service Type" at bounding box center [647, 259] width 324 height 27
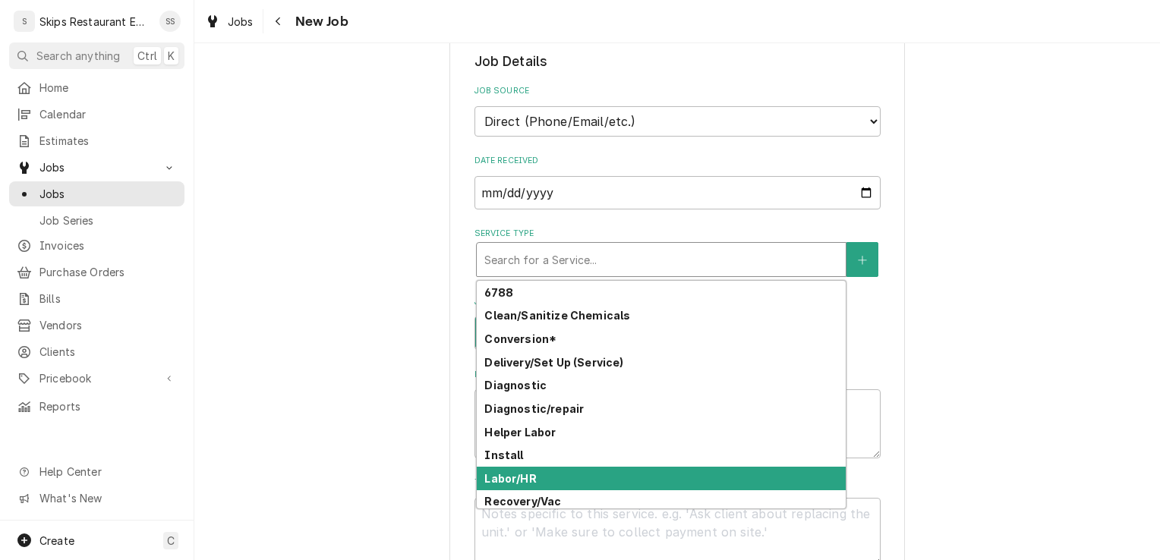
click at [535, 479] on div "Labor/HR" at bounding box center [661, 479] width 369 height 24
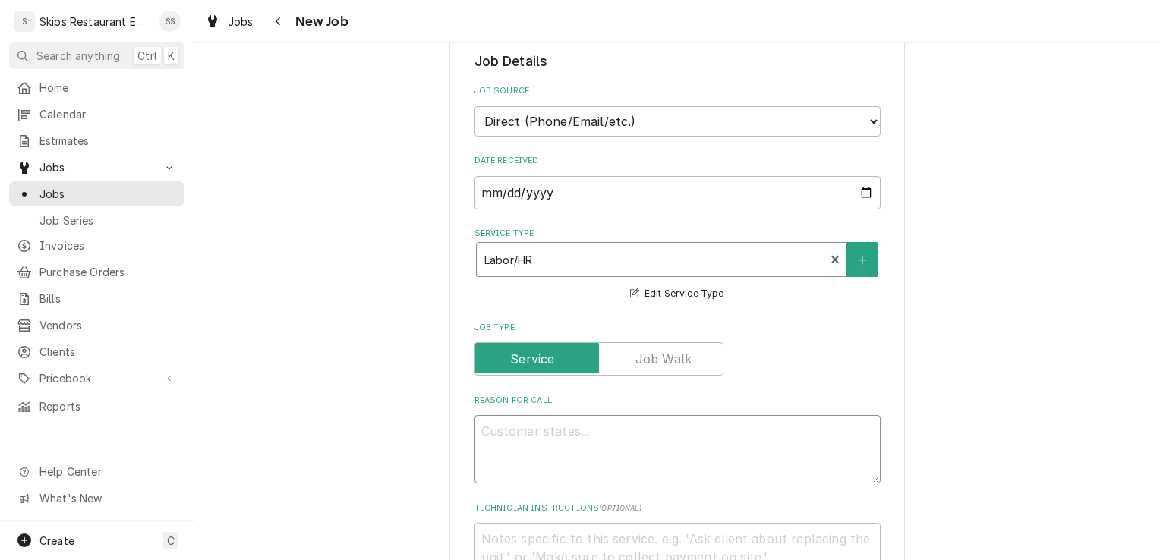
drag, startPoint x: 520, startPoint y: 438, endPoint x: 521, endPoint y: 430, distance: 8.4
click at [521, 430] on textarea "Reason For Call" at bounding box center [678, 449] width 406 height 68
type textarea "x"
type textarea "I"
type textarea "x"
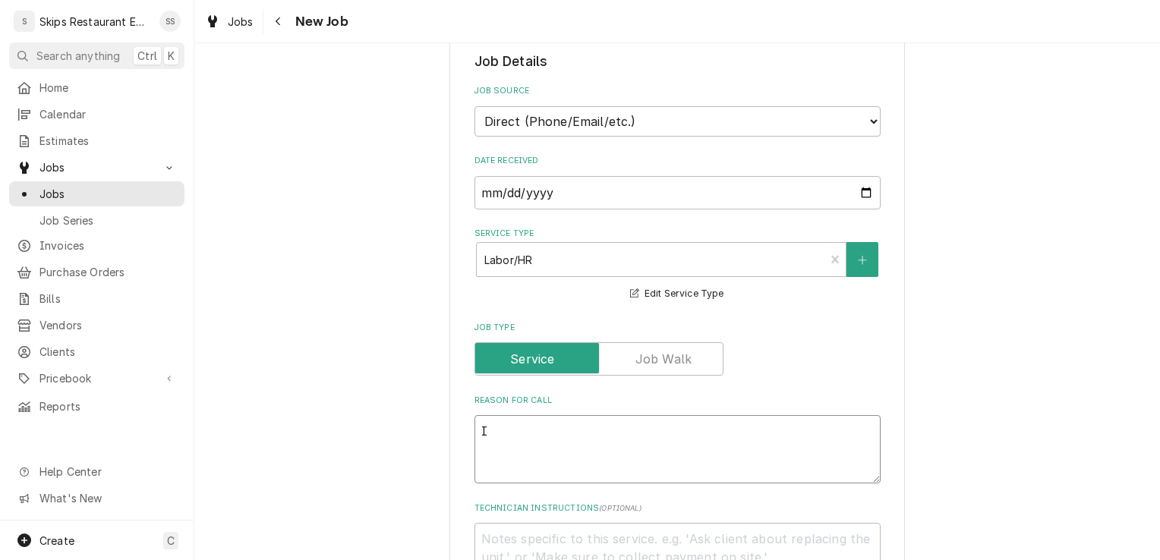
type textarea "IN"
type textarea "x"
type textarea "IN"
type textarea "x"
type textarea "IN S"
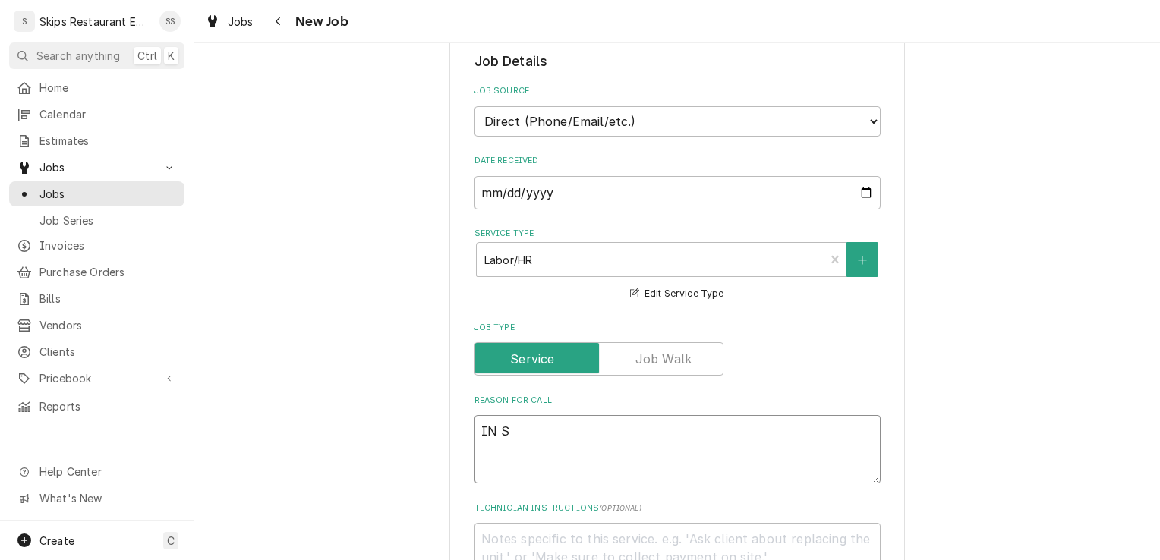
type textarea "x"
type textarea "IN SH"
type textarea "x"
type textarea "IN SHO"
type textarea "x"
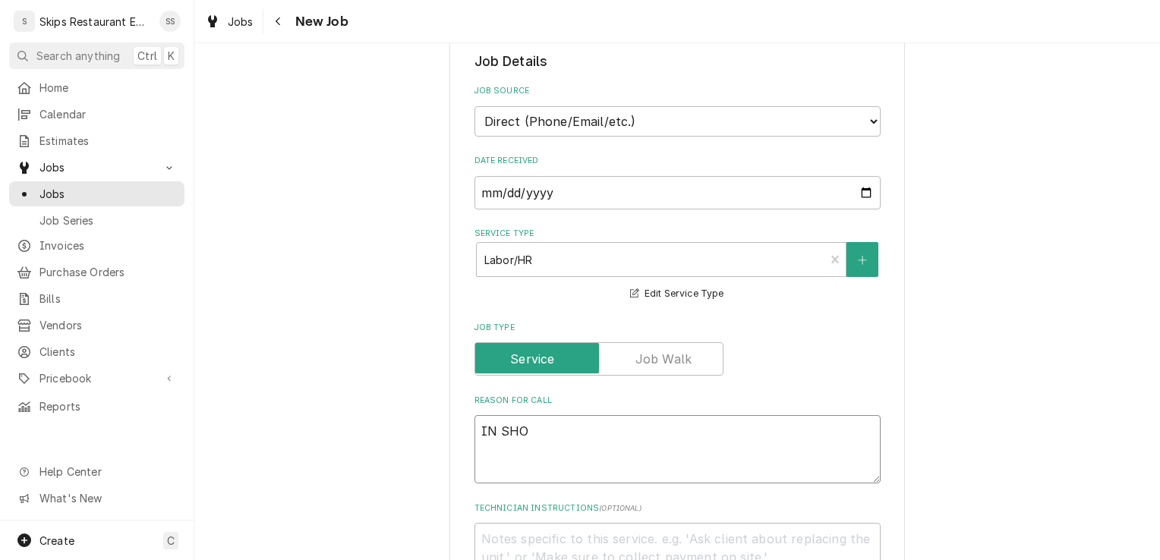
type textarea "IN SHOP"
type textarea "x"
type textarea "IN SHOP"
type textarea "x"
type textarea "IN SHOP -"
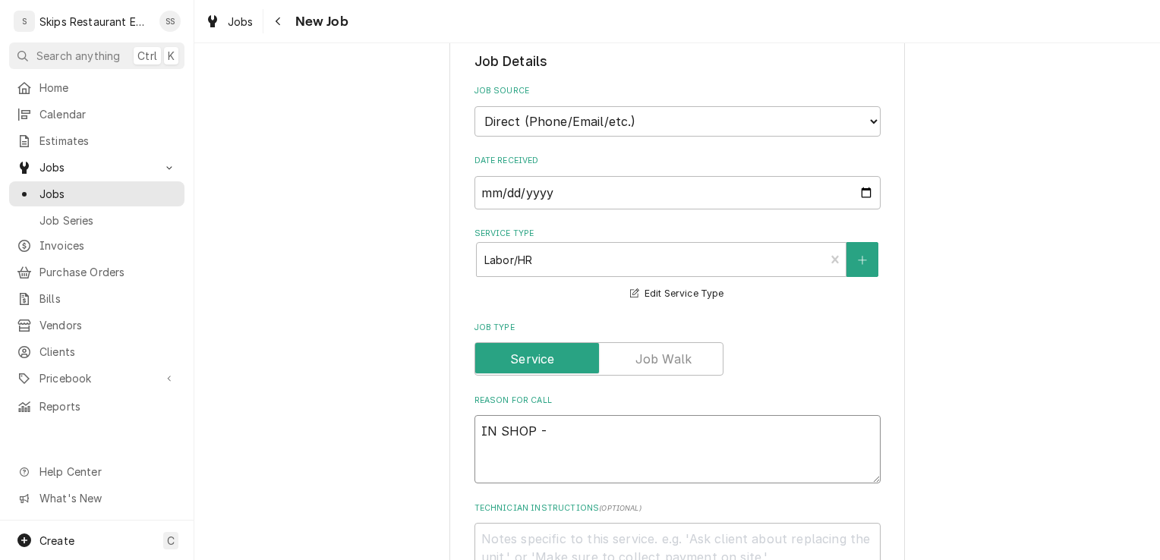
type textarea "x"
type textarea "IN SHOP -"
type textarea "x"
type textarea "IN SHOP - I"
type textarea "x"
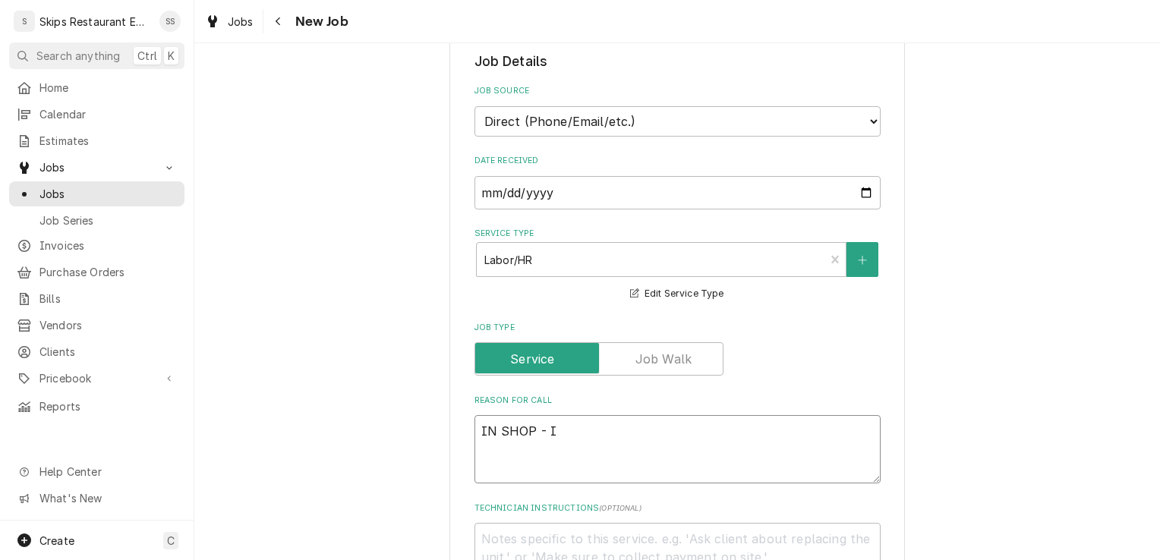
type textarea "IN SHOP - Ic"
type textarea "x"
type textarea "IN SHOP - Ice"
type textarea "x"
type textarea "IN SHOP - Ice"
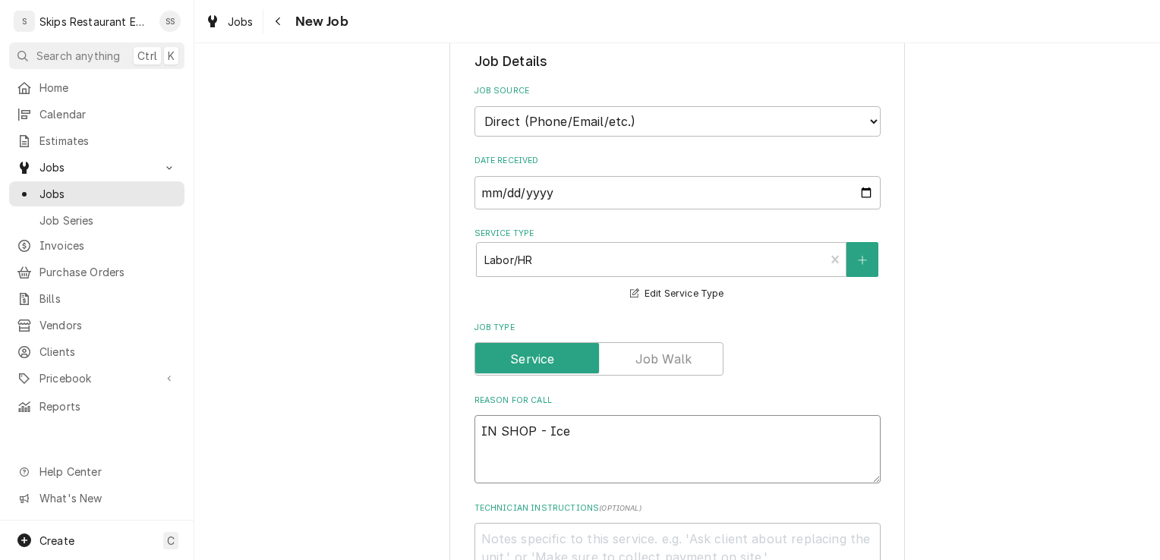
type textarea "x"
type textarea "IN SHOP - Ice m"
type textarea "x"
type textarea "IN SHOP - Ice ma"
type textarea "x"
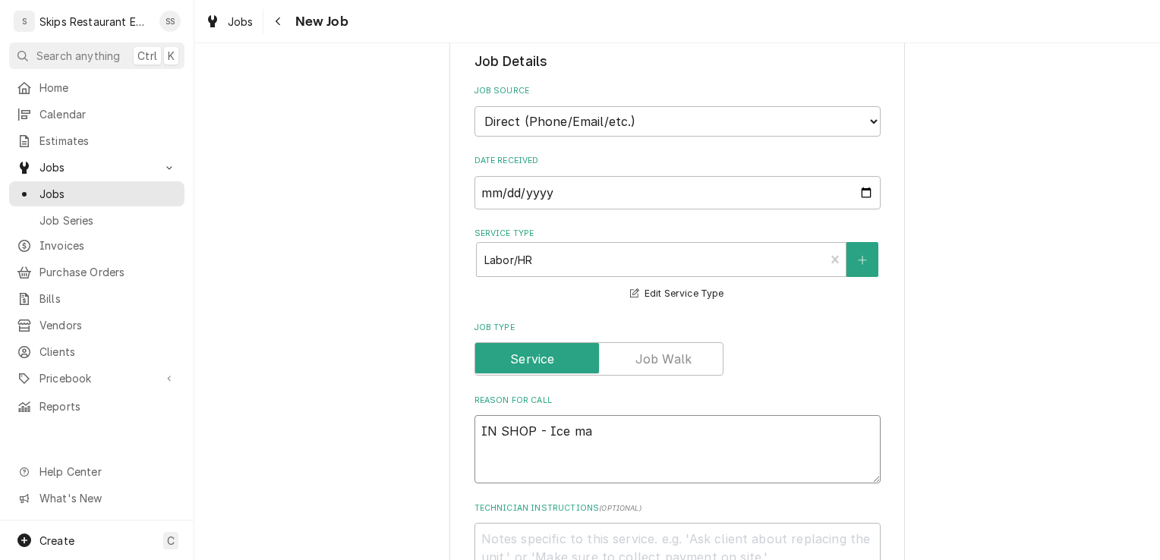
type textarea "IN SHOP - Ice mac"
type textarea "x"
type textarea "IN SHOP - Ice mach"
type textarea "x"
type textarea "IN SHOP - Ice machi"
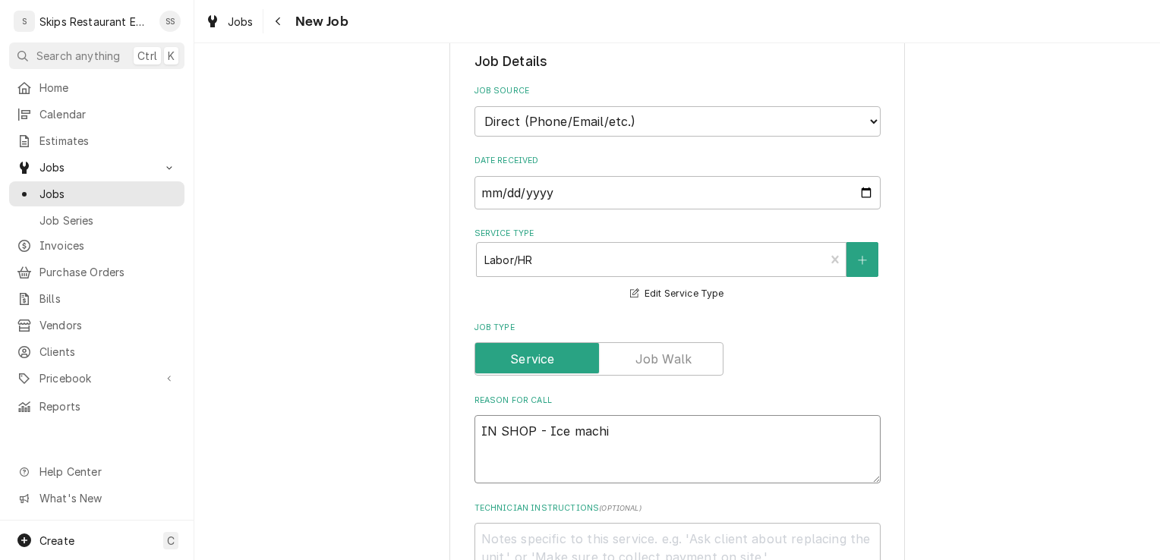
type textarea "x"
type textarea "IN SHOP - Ice machin"
type textarea "x"
type textarea "IN SHOP - Ice machine"
type textarea "x"
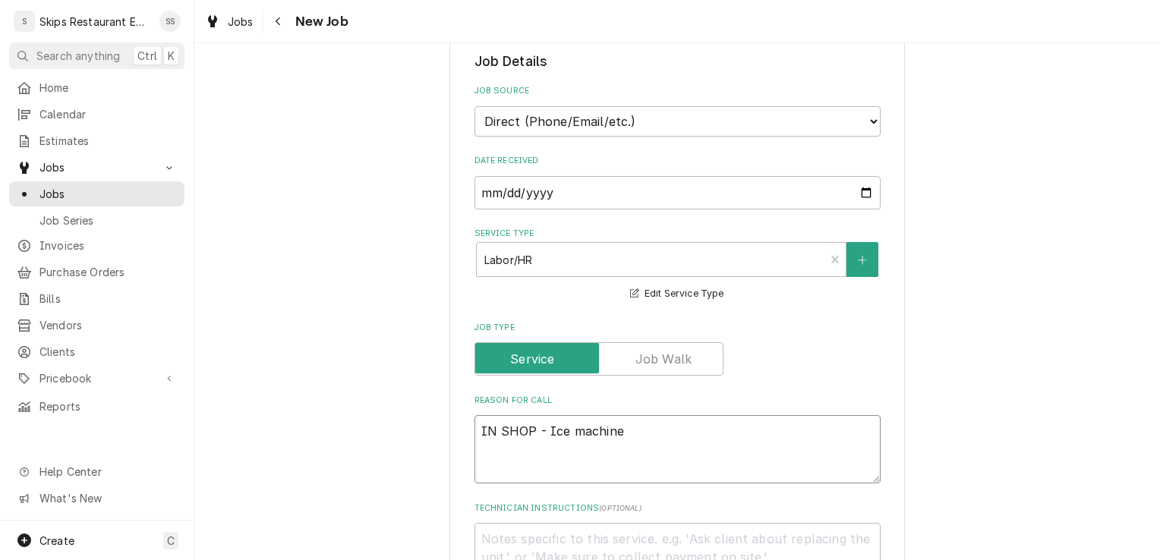
type textarea "IN SHOP - Ice machine"
type textarea "x"
type textarea "IN SHOP - Ice machine h"
type textarea "x"
type textarea "IN SHOP - Ice machine ha"
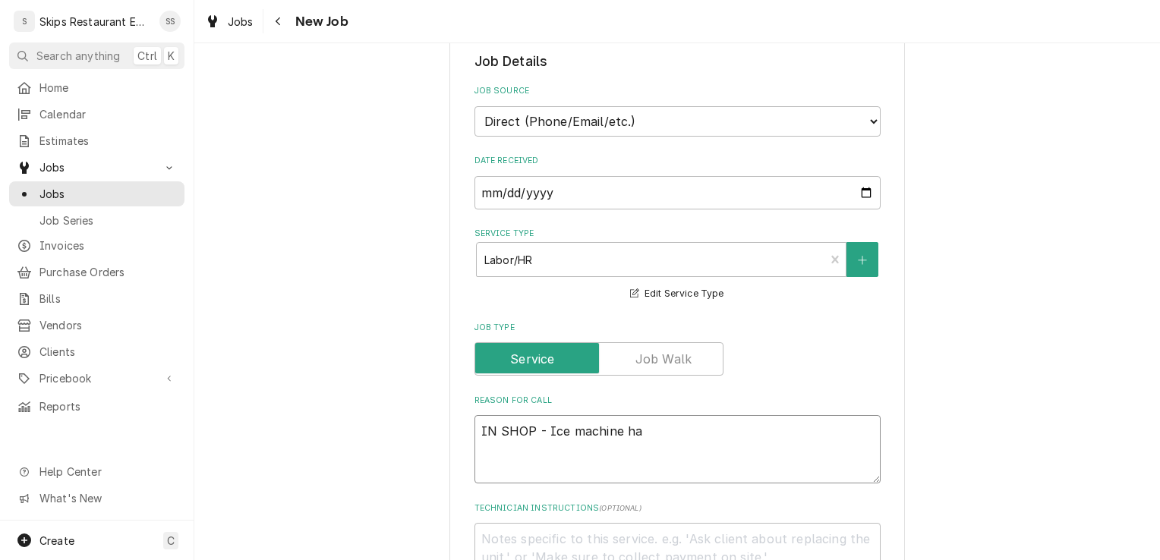
type textarea "x"
type textarea "IN SHOP - Ice machine has"
type textarea "x"
type textarea "IN SHOP - Ice machine has s"
type textarea "x"
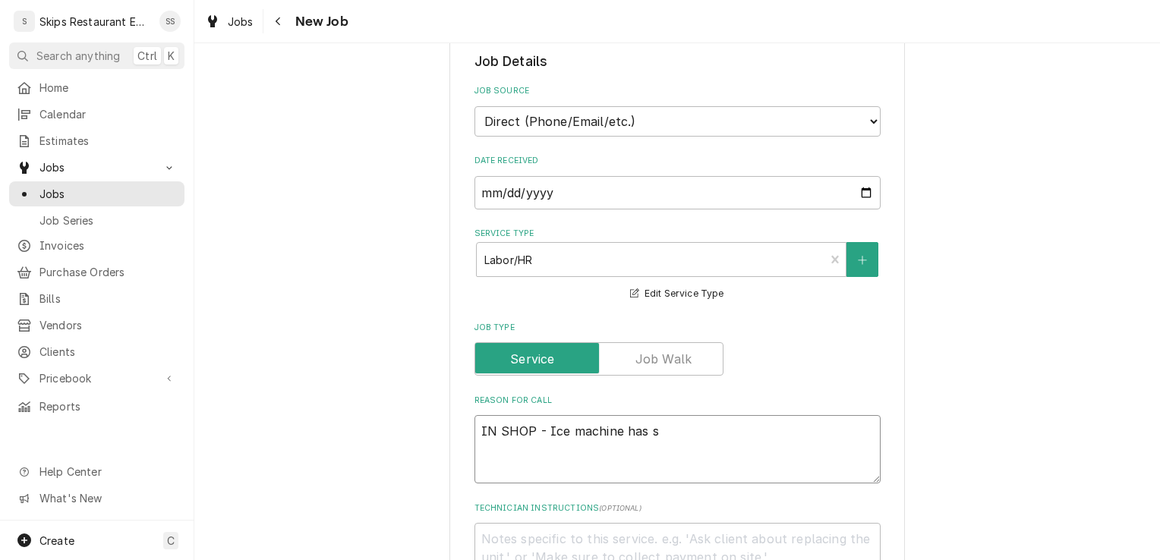
type textarea "IN SHOP - Ice machine has st"
type textarea "x"
type textarea "IN SHOP - Ice machine has sto"
type textarea "x"
type textarea "IN SHOP - Ice machine has stop"
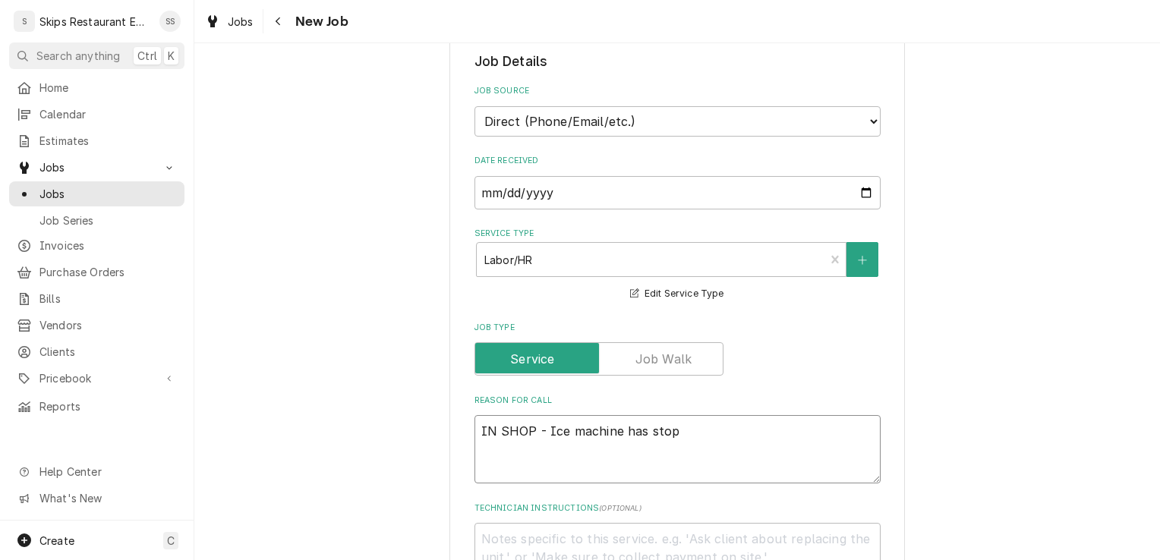
type textarea "x"
type textarea "IN SHOP - Ice machine has stopp"
type textarea "x"
type textarea "IN SHOP - Ice machine has stoppe"
type textarea "x"
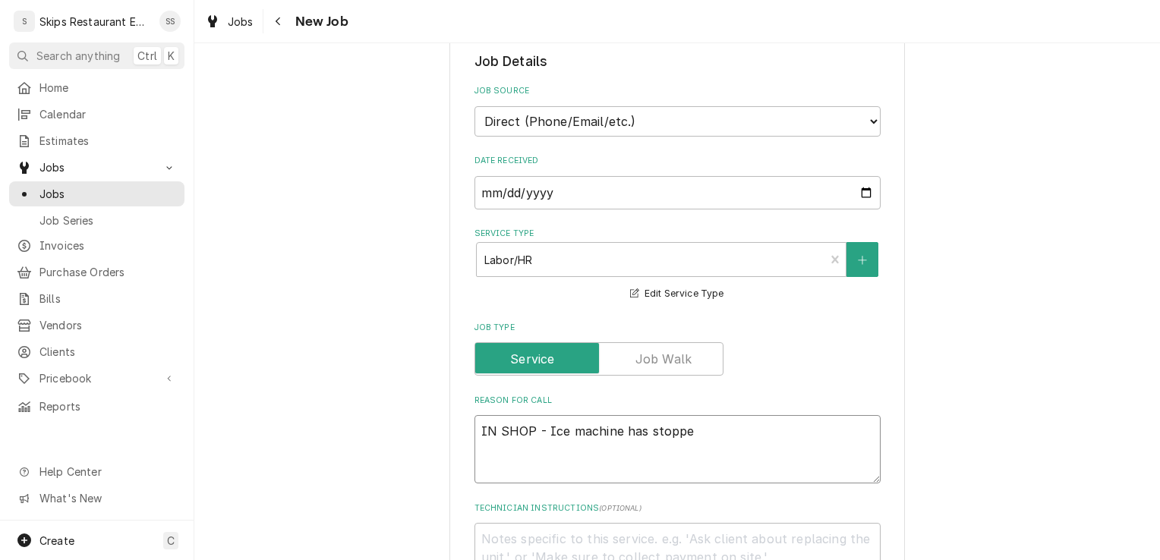
type textarea "IN SHOP - Ice machine has stopped"
type textarea "x"
type textarea "IN SHOP - Ice machine has stopped"
type textarea "x"
type textarea "IN SHOP - Ice machine has stopped w"
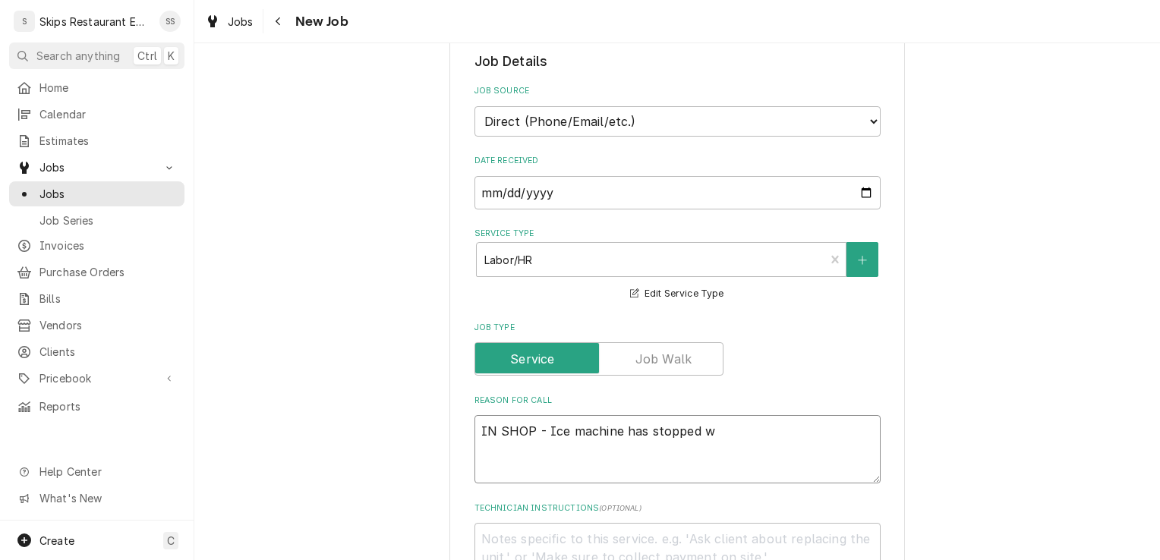
type textarea "x"
type textarea "IN SHOP - Ice machine has stopped wo"
type textarea "x"
type textarea "IN SHOP - Ice machine has stopped work"
type textarea "x"
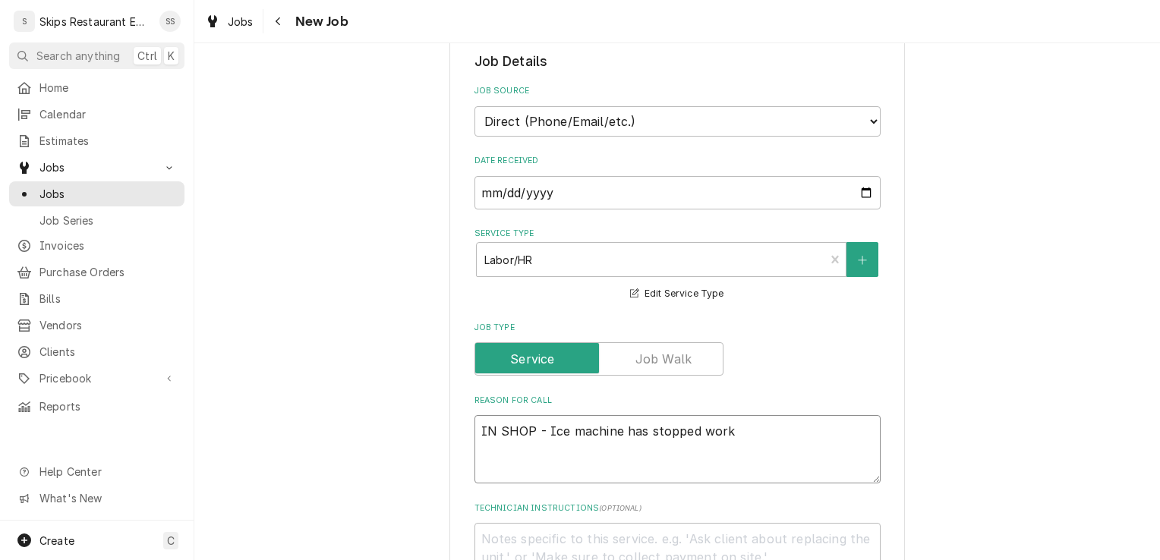
type textarea "IN SHOP - Ice machine has stopped worki"
type textarea "x"
type textarea "IN SHOP - Ice machine has stopped workin"
type textarea "x"
type textarea "IN SHOP - Ice machine has stopped working"
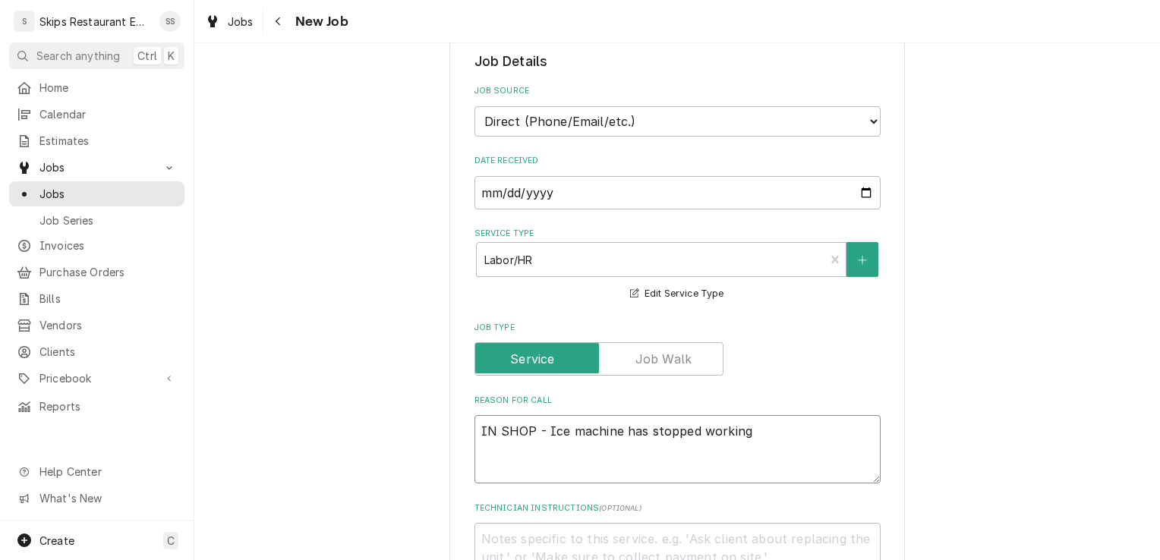
type textarea "x"
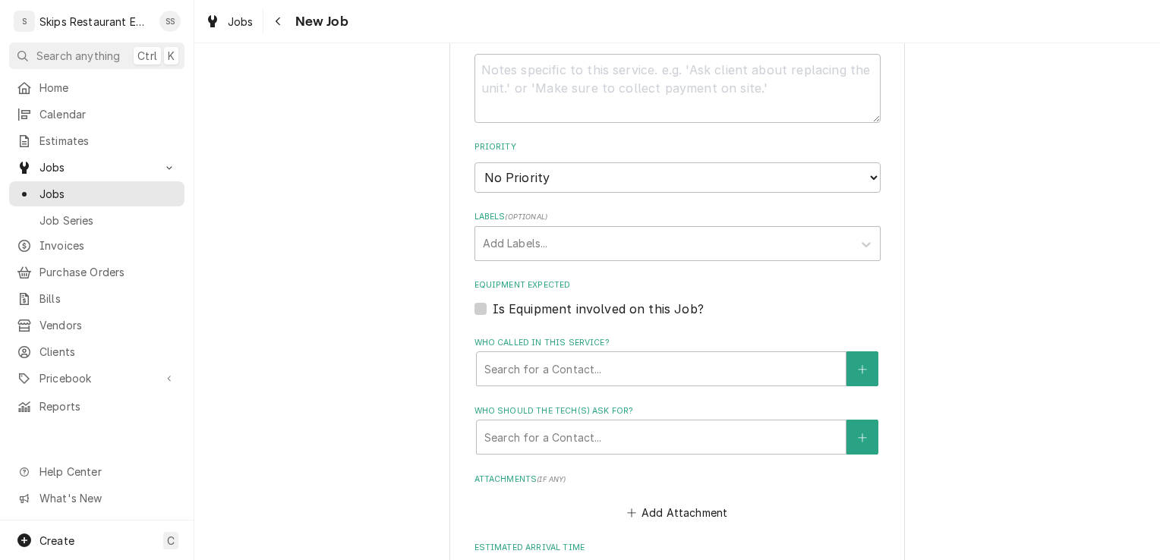
scroll to position [795, 0]
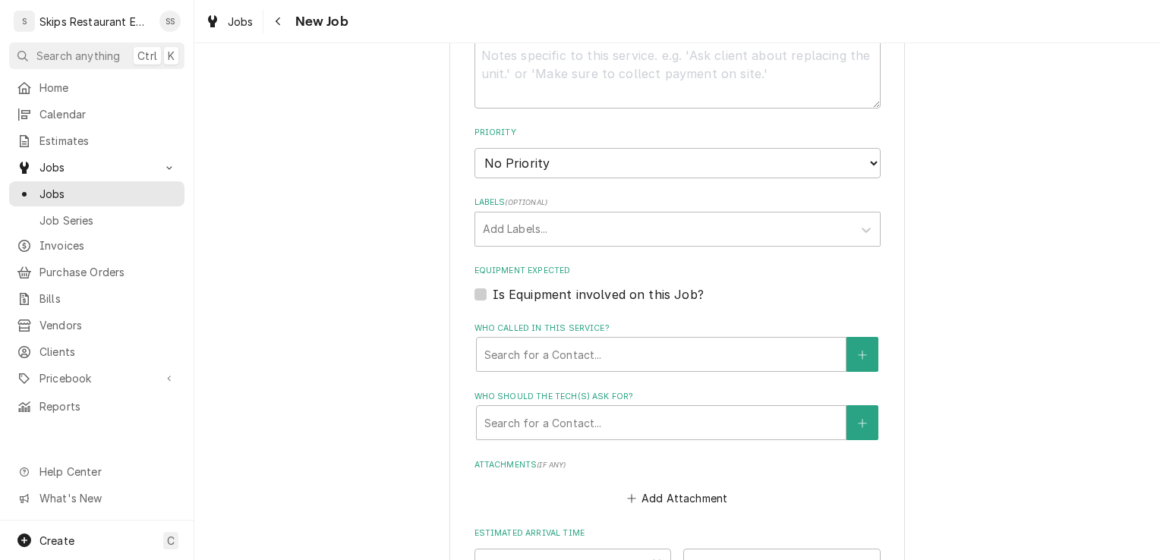
type textarea "IN SHOP - Ice machine has stopped working"
drag, startPoint x: 478, startPoint y: 295, endPoint x: 457, endPoint y: 292, distance: 20.6
click at [493, 295] on label "Is Equipment involved on this Job?" at bounding box center [598, 295] width 211 height 18
click at [493, 295] on input "Equipment Expected" at bounding box center [696, 302] width 406 height 33
checkbox input "true"
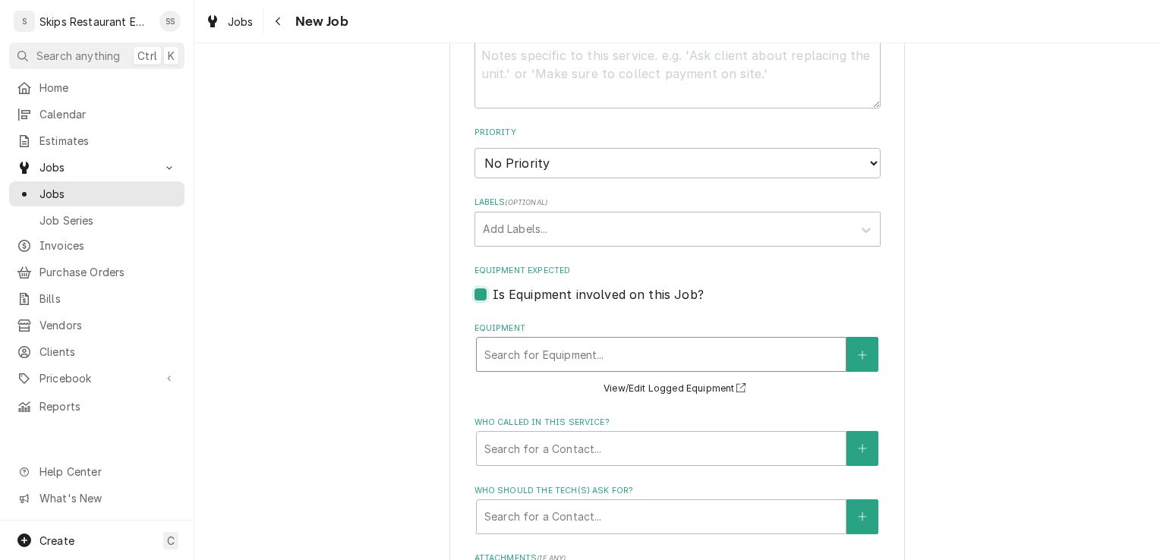
type textarea "x"
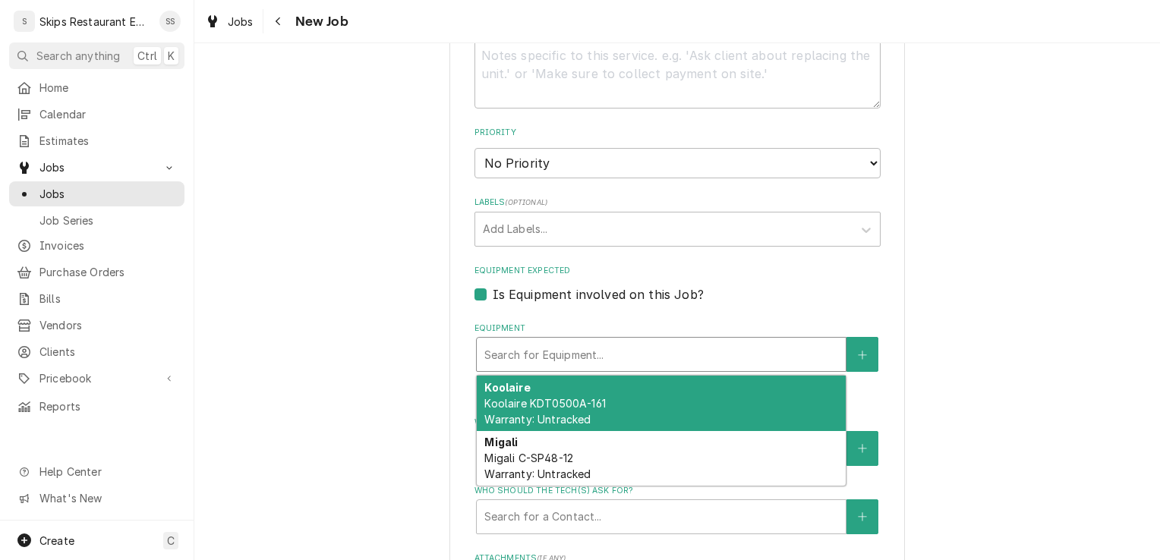
click at [586, 359] on div "Equipment" at bounding box center [662, 354] width 354 height 27
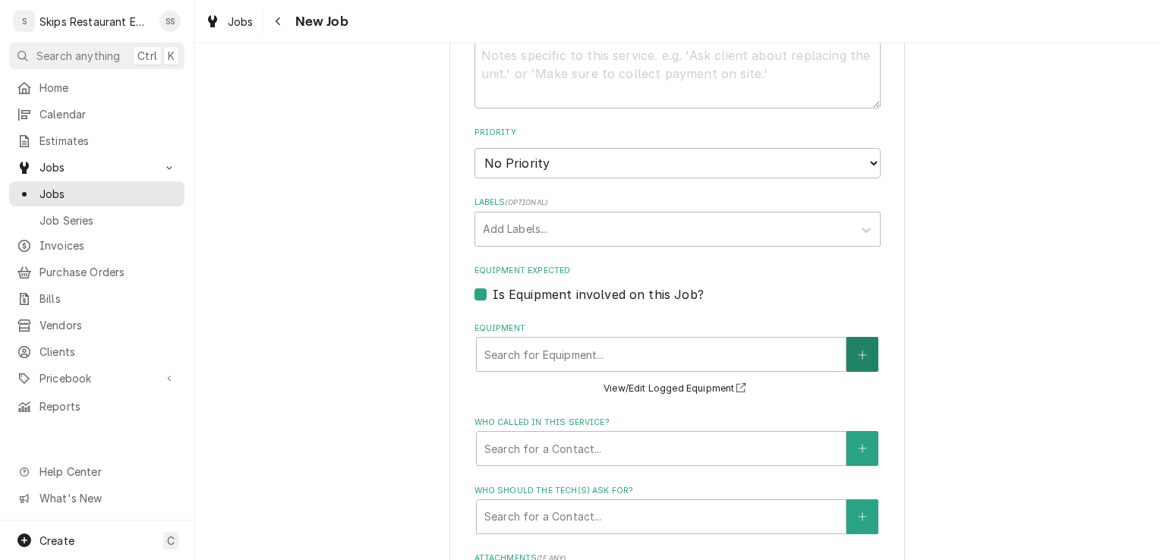
click at [858, 355] on icon "Create New Equipment" at bounding box center [862, 355] width 8 height 8
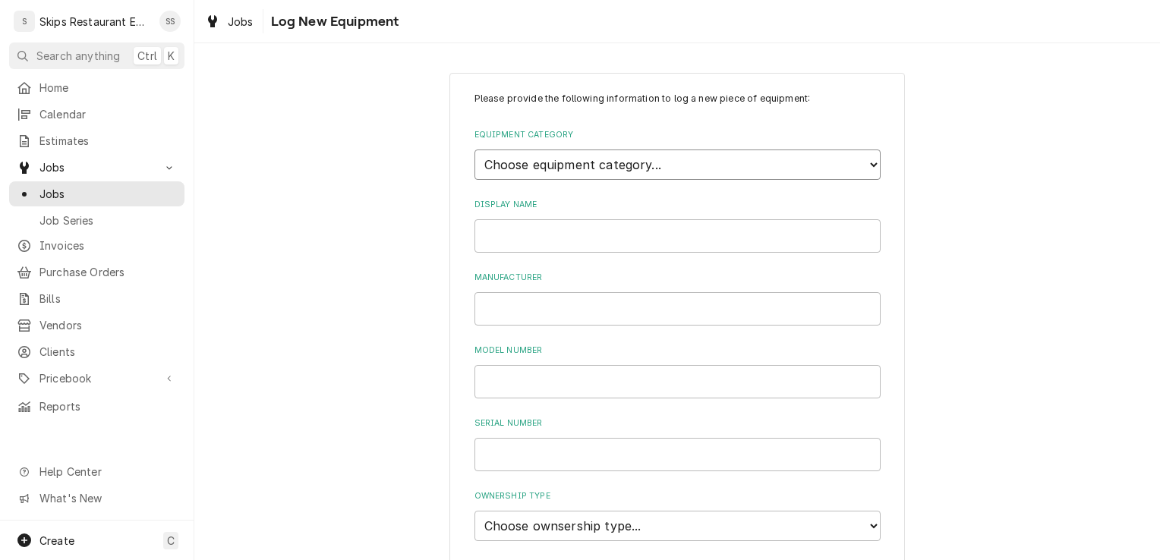
click at [532, 164] on select "Choose equipment category... Cooking Equipment Fryers Ice Machines Ovens and Ra…" at bounding box center [678, 165] width 406 height 30
select select "3"
click at [475, 150] on select "Choose equipment category... Cooking Equipment Fryers Ice Machines Ovens and Ra…" at bounding box center [678, 165] width 406 height 30
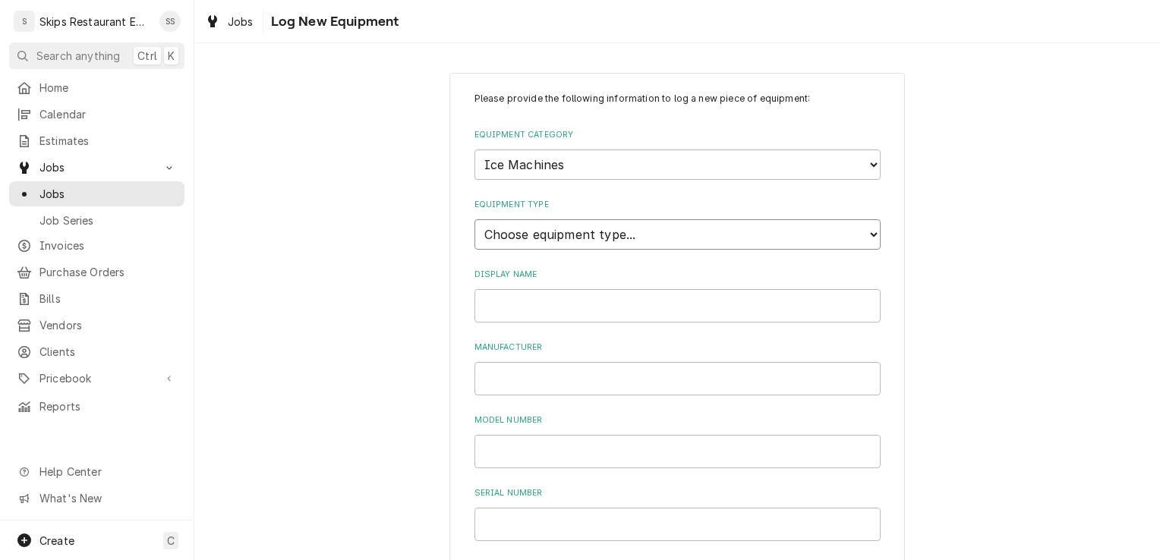
click at [518, 239] on select "Choose equipment type... Ice Bin Ice Dispenser Ice Maker Ice Merchandiser" at bounding box center [678, 234] width 406 height 30
select select "18"
click at [475, 219] on select "Choose equipment type... Ice Bin Ice Dispenser Ice Maker Ice Merchandiser" at bounding box center [678, 234] width 406 height 30
click at [512, 307] on input "Display Name" at bounding box center [678, 305] width 406 height 33
type input "Ice Machine"
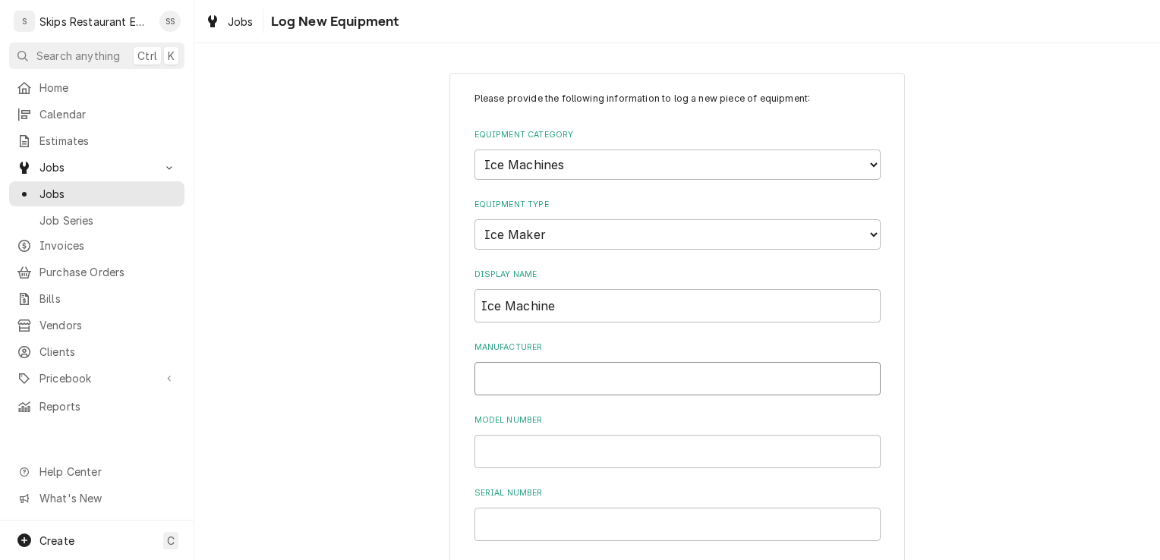
click at [514, 378] on input "Manufacturer" at bounding box center [678, 378] width 406 height 33
type input "Manitowoc"
click at [510, 452] on input "Model Number" at bounding box center [678, 451] width 406 height 33
click at [504, 450] on input "KDT05 00A" at bounding box center [678, 451] width 406 height 33
click at [500, 515] on input "Serial Number" at bounding box center [678, 524] width 406 height 33
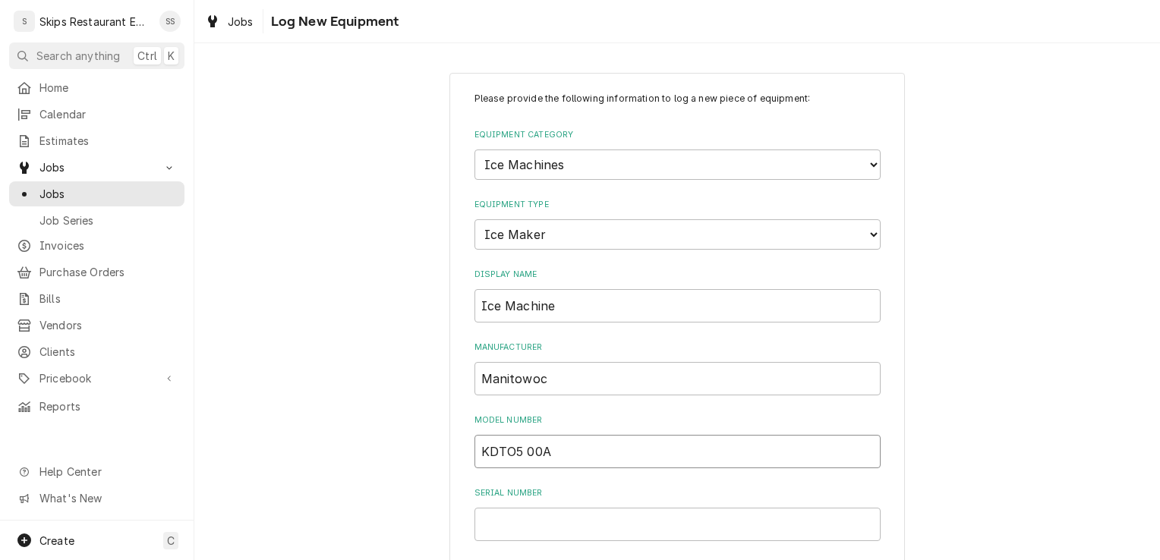
click at [550, 453] on input "KDTO5 00A" at bounding box center [678, 451] width 406 height 33
type input "KDTO5 00A-161"
click at [519, 519] on input "Serial Number" at bounding box center [678, 524] width 406 height 33
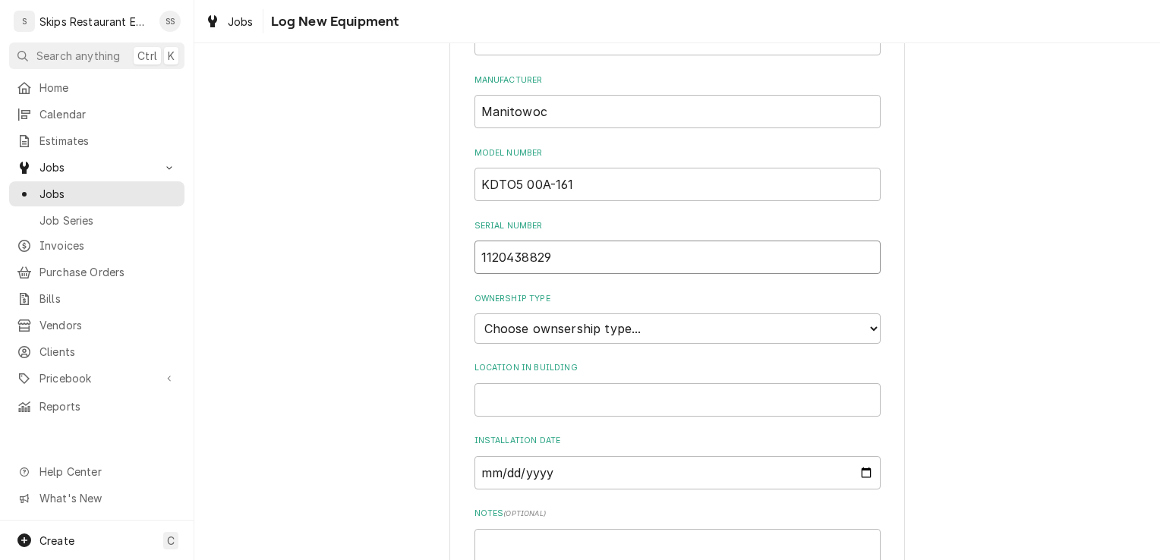
scroll to position [281, 0]
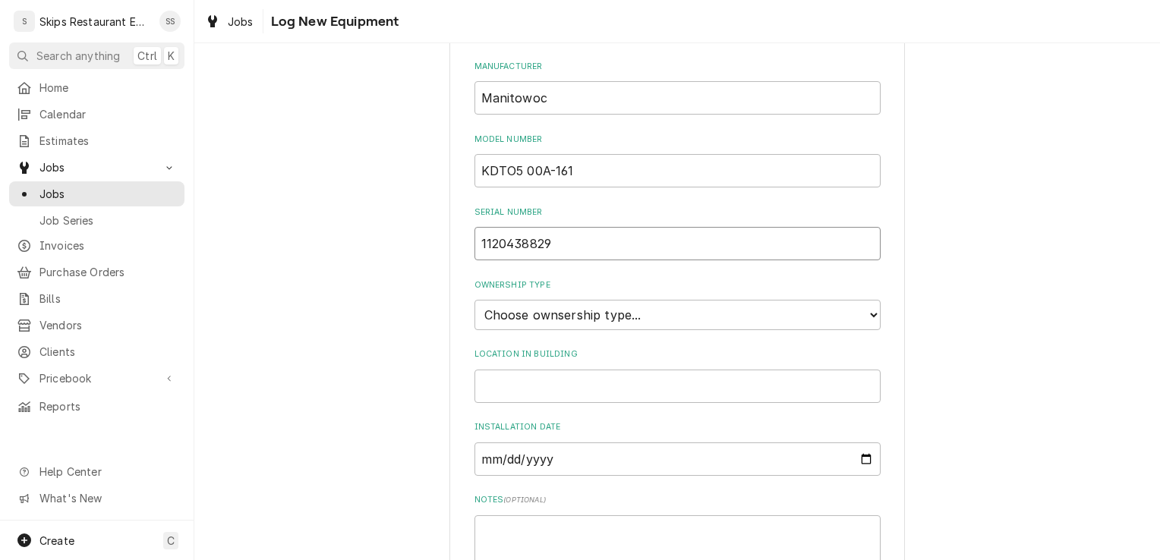
type input "1120438829"
click at [595, 314] on select "Choose ownsership type... Unknown Owned Leased Rented" at bounding box center [678, 315] width 406 height 30
select select "1"
click at [475, 300] on select "Choose ownsership type... Unknown Owned Leased Rented" at bounding box center [678, 315] width 406 height 30
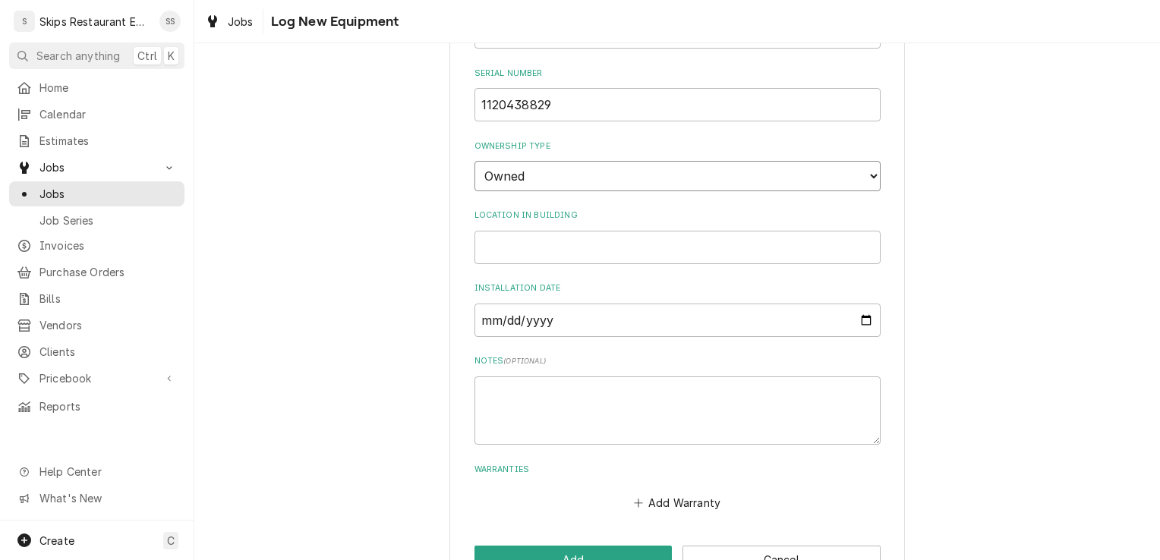
scroll to position [465, 0]
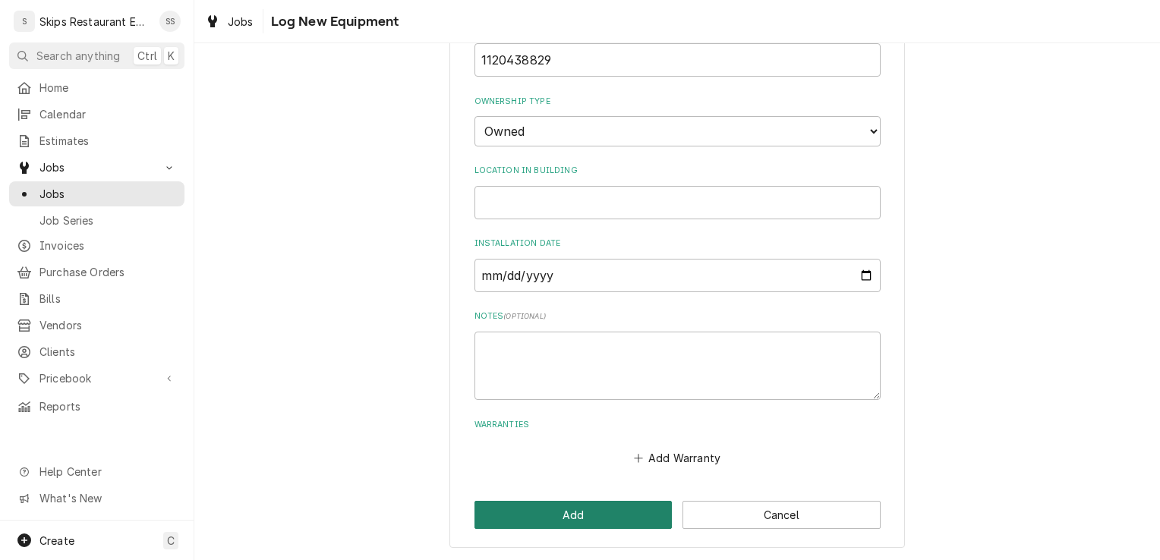
click at [603, 515] on button "Add" at bounding box center [574, 515] width 198 height 28
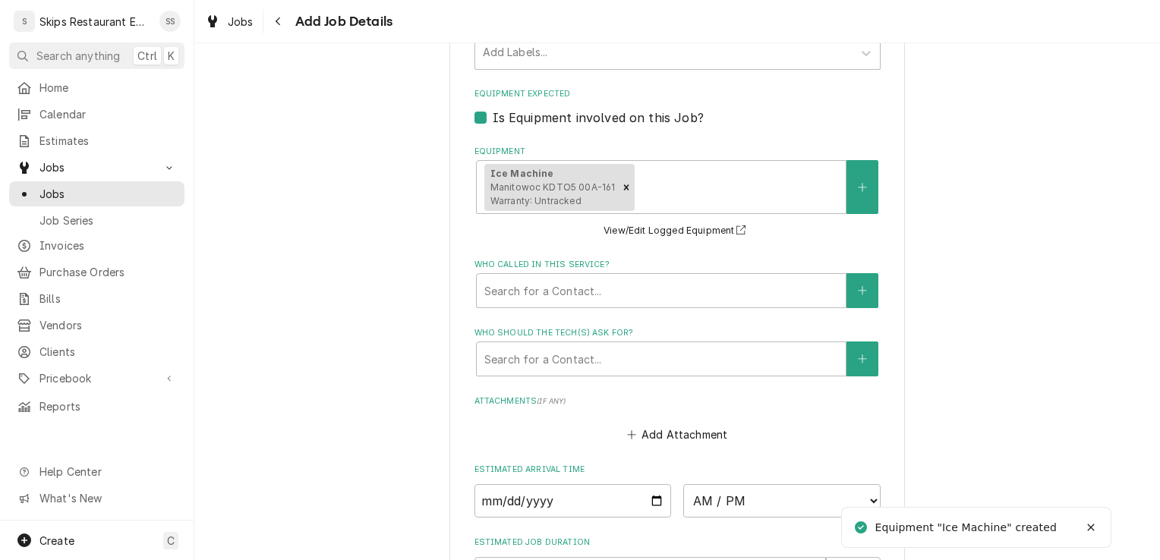
scroll to position [1030, 0]
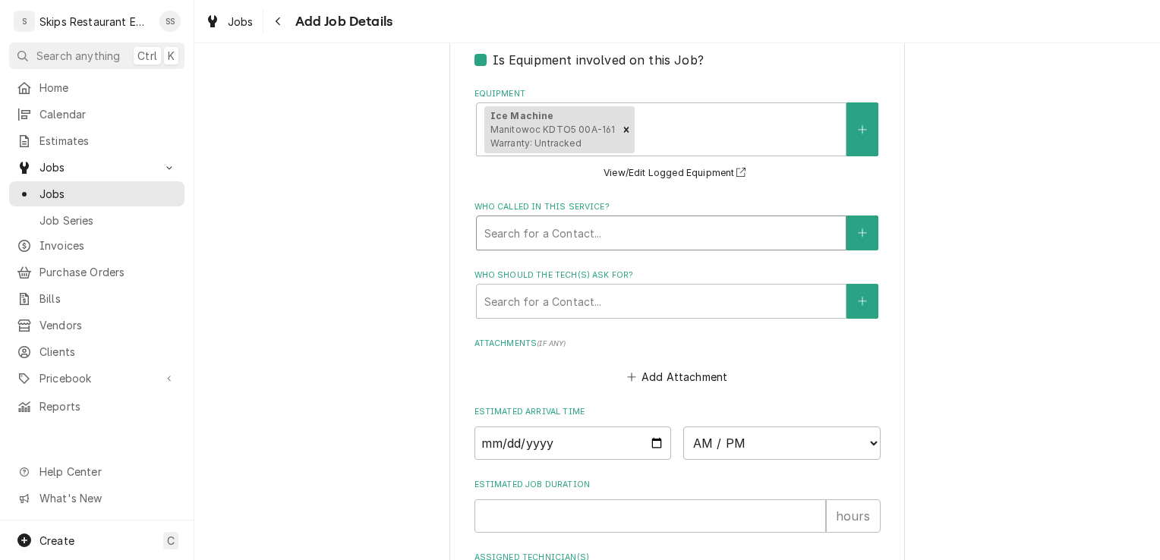
click at [608, 232] on div "Who called in this service?" at bounding box center [662, 232] width 354 height 27
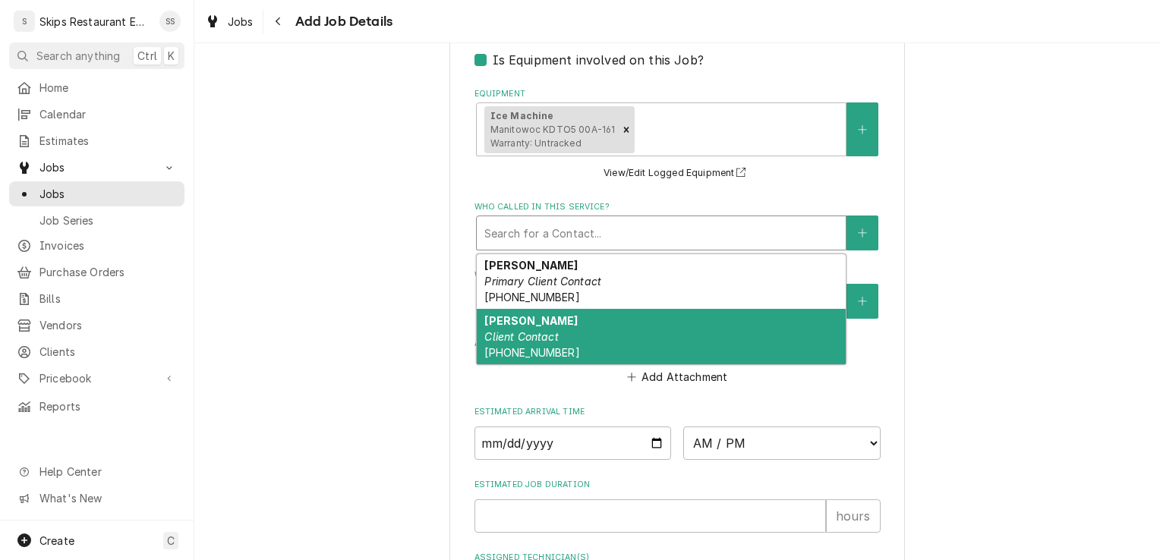
click at [514, 333] on em "Client Contact" at bounding box center [522, 336] width 74 height 13
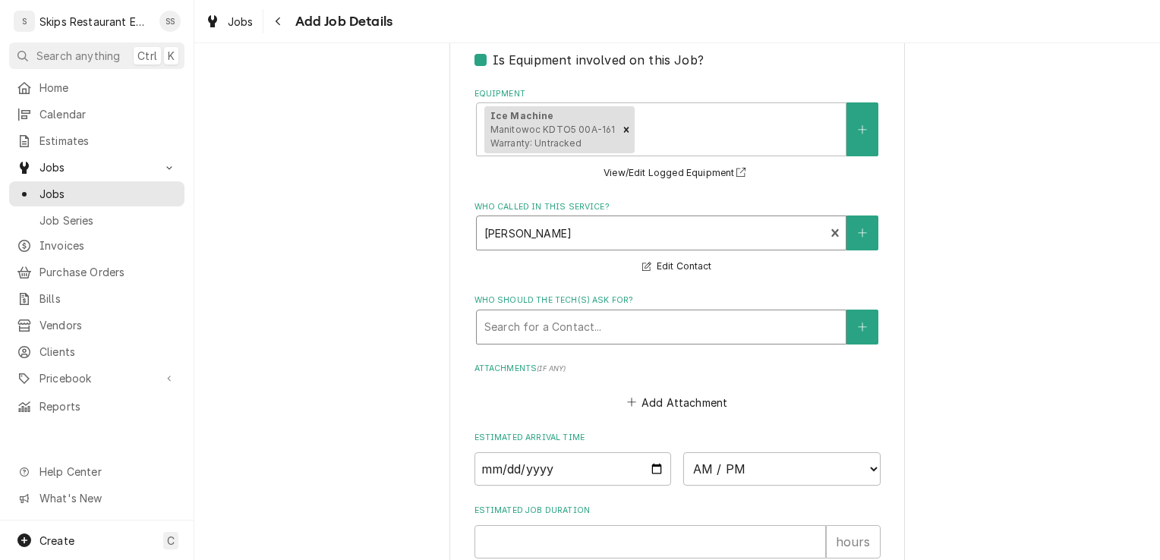
click at [557, 319] on div "Who should the tech(s) ask for?" at bounding box center [662, 327] width 354 height 27
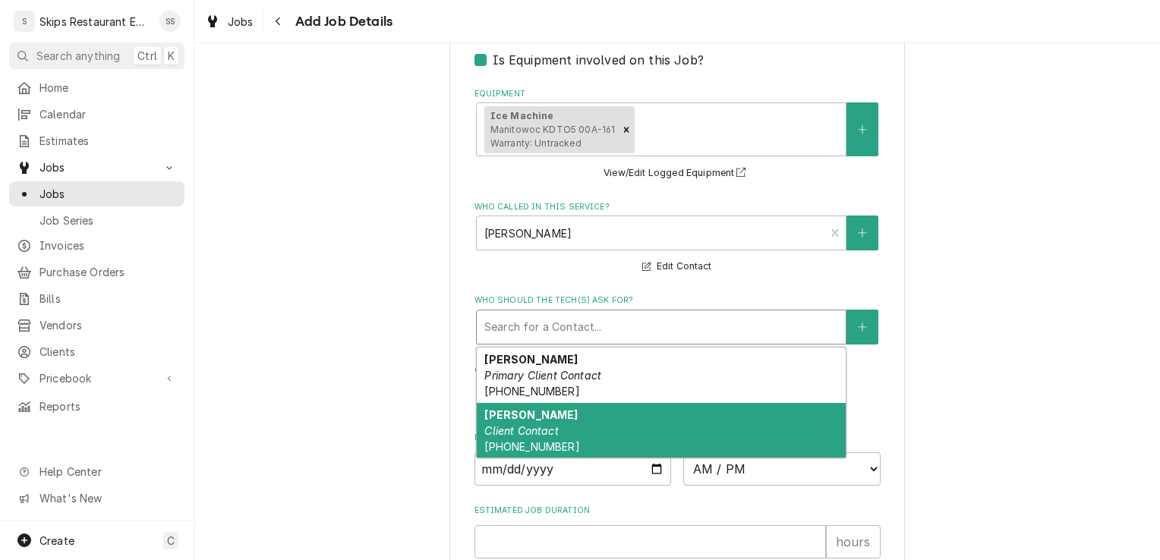
click at [499, 431] on em "Client Contact" at bounding box center [522, 431] width 74 height 13
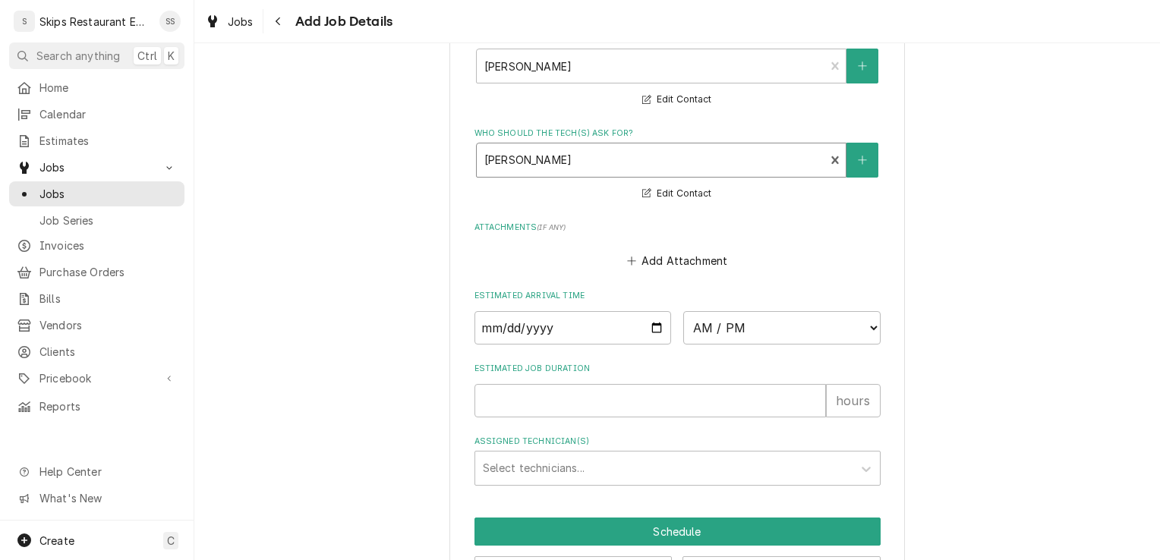
scroll to position [1255, 0]
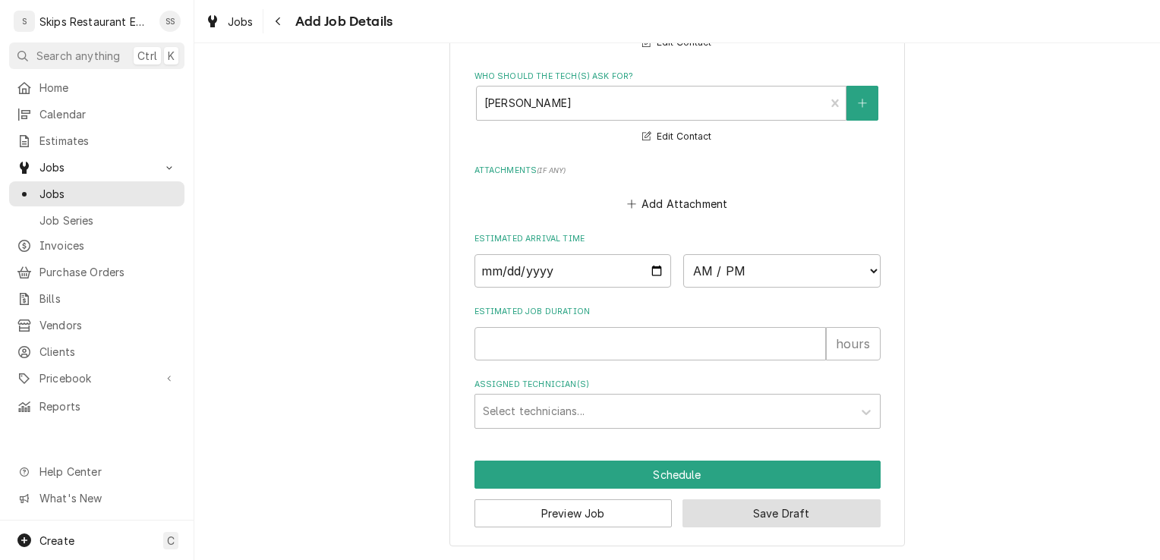
click at [728, 513] on button "Save Draft" at bounding box center [782, 514] width 198 height 28
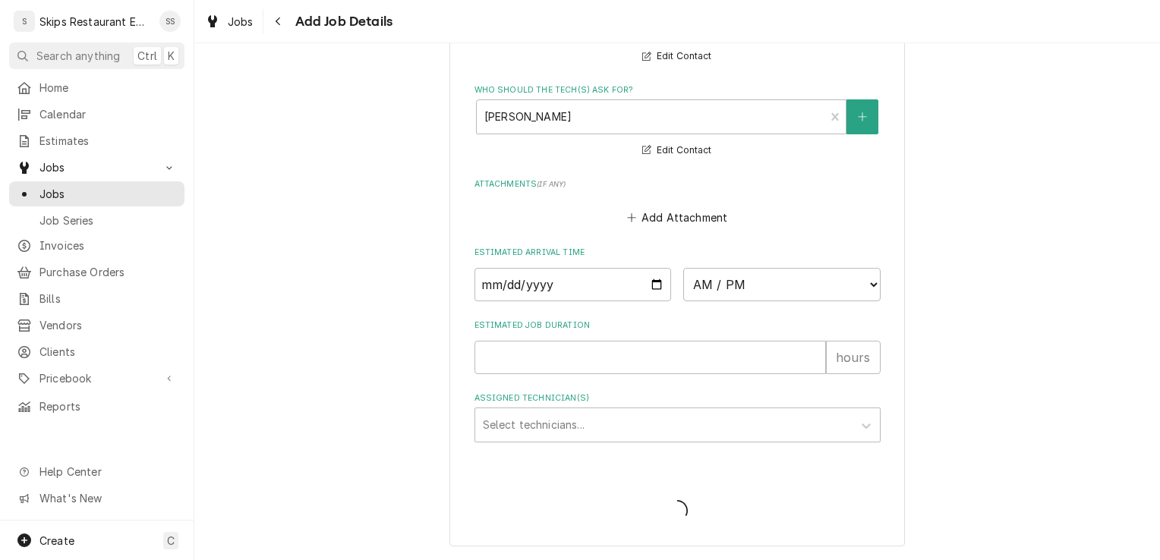
type textarea "x"
